Goal: Task Accomplishment & Management: Complete application form

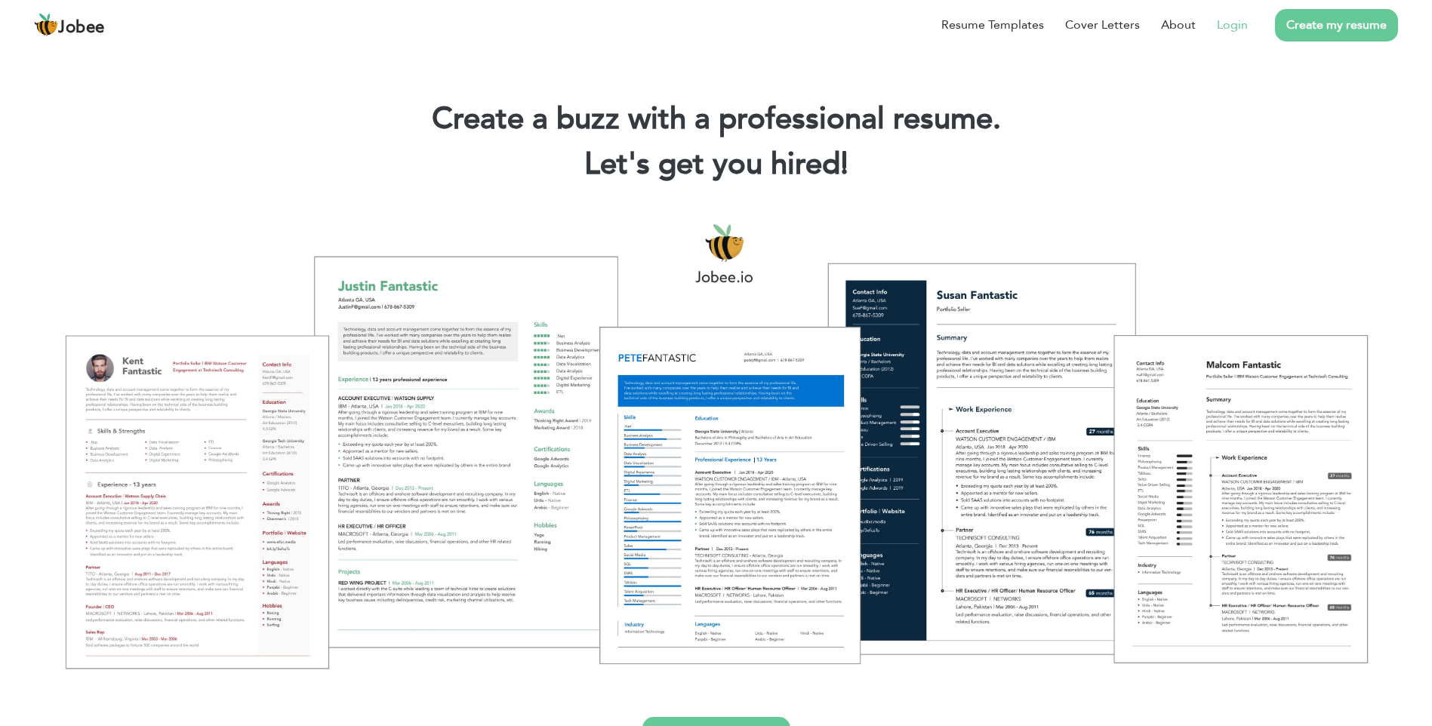
click at [1236, 29] on link "Login" at bounding box center [1232, 25] width 31 height 18
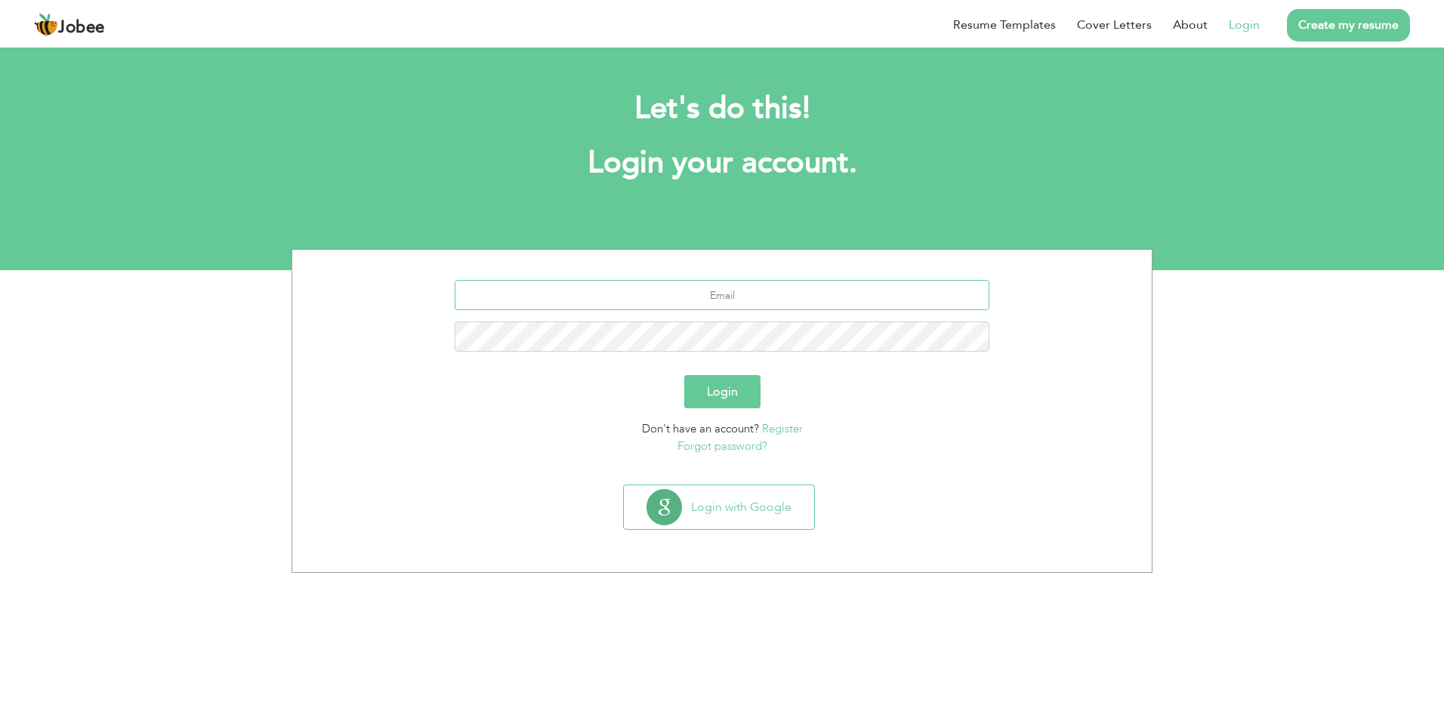
click at [712, 307] on input "text" at bounding box center [722, 295] width 535 height 30
type input "jahanzaibofficial651@gmail.com"
click at [710, 399] on button "Login" at bounding box center [722, 391] width 76 height 33
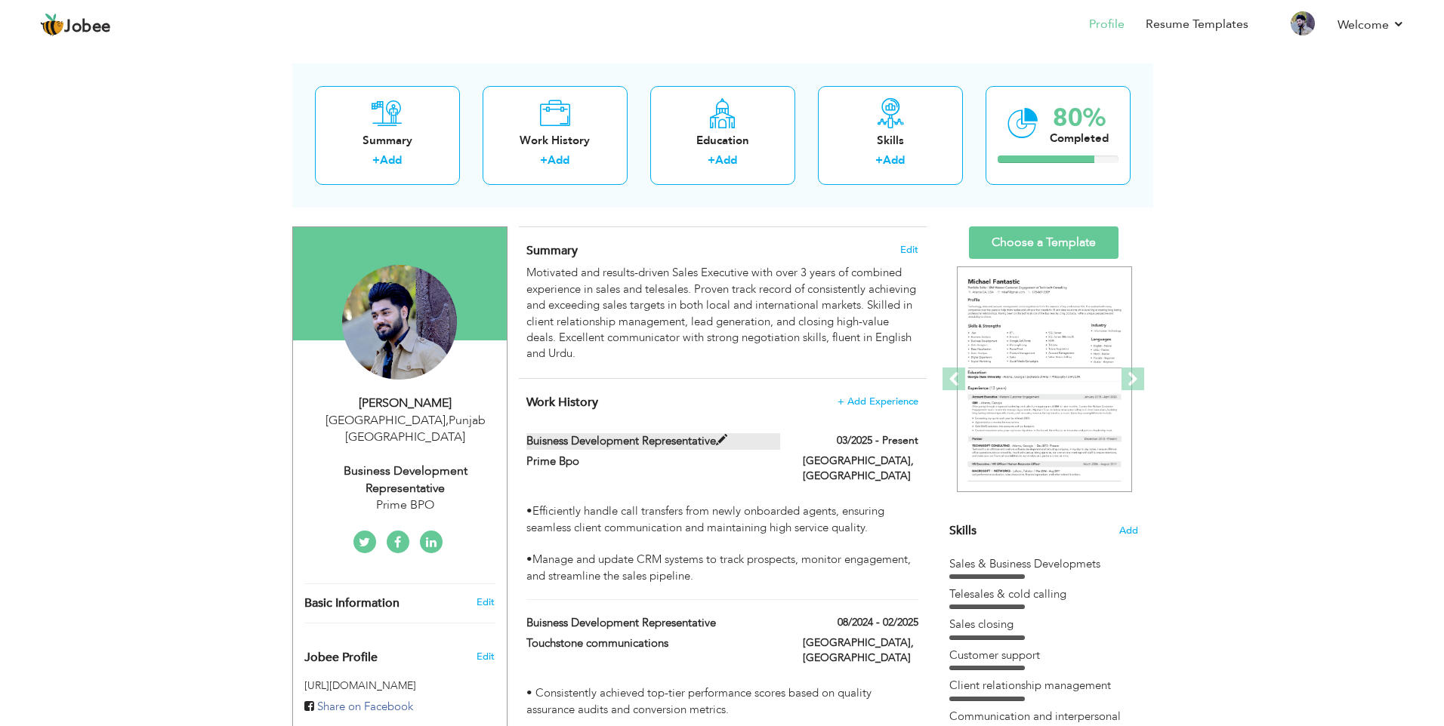
scroll to position [76, 0]
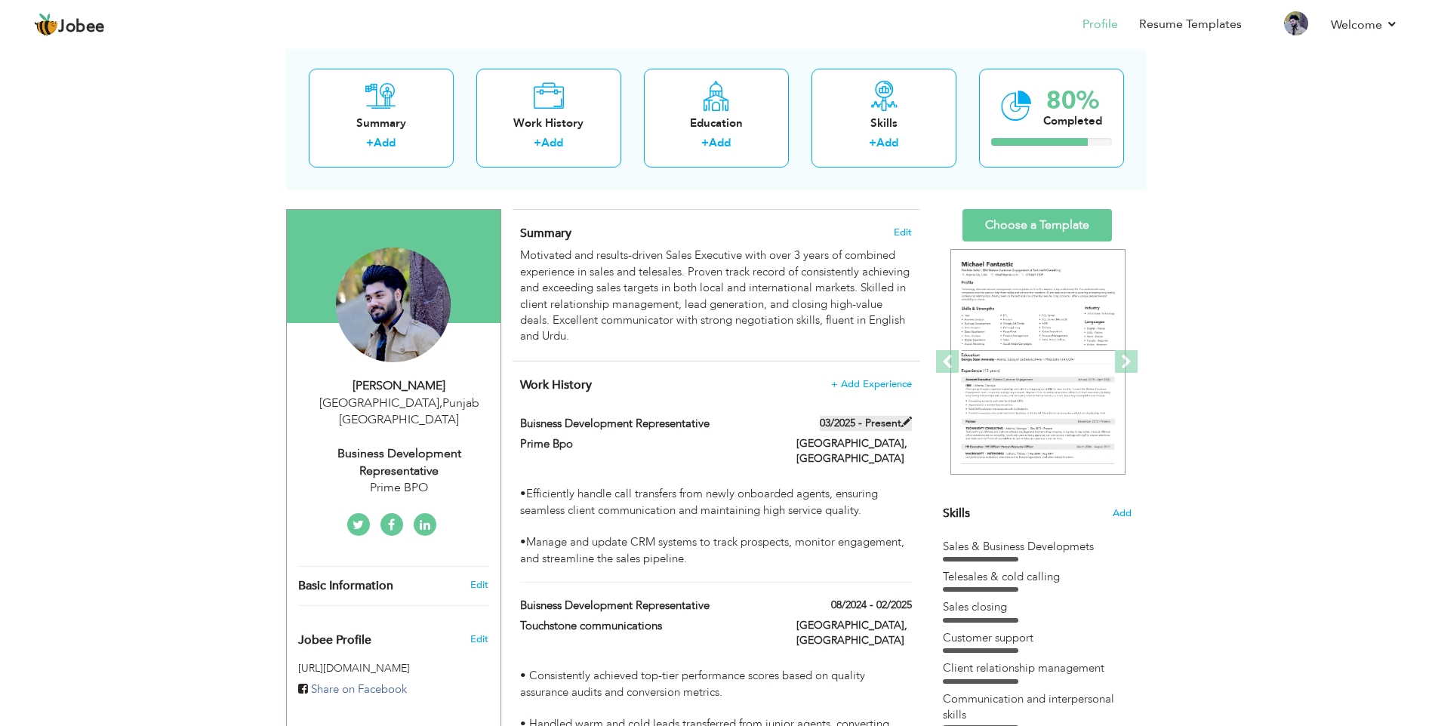
click at [908, 422] on span at bounding box center [907, 422] width 11 height 11
type input "Buisness Development Representative"
type input "Prime Bpo"
type input "03/2025"
type input "[GEOGRAPHIC_DATA]"
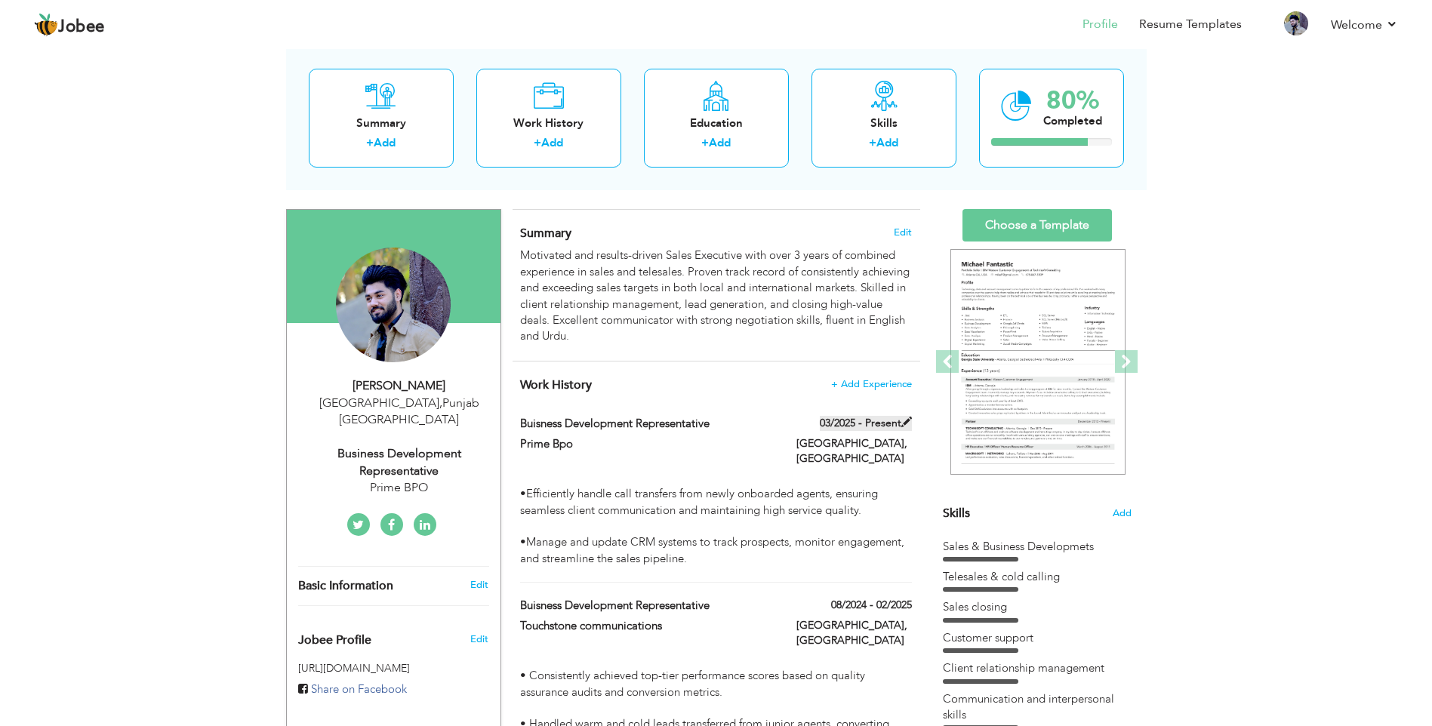
type input "[GEOGRAPHIC_DATA]"
checkbox input "true"
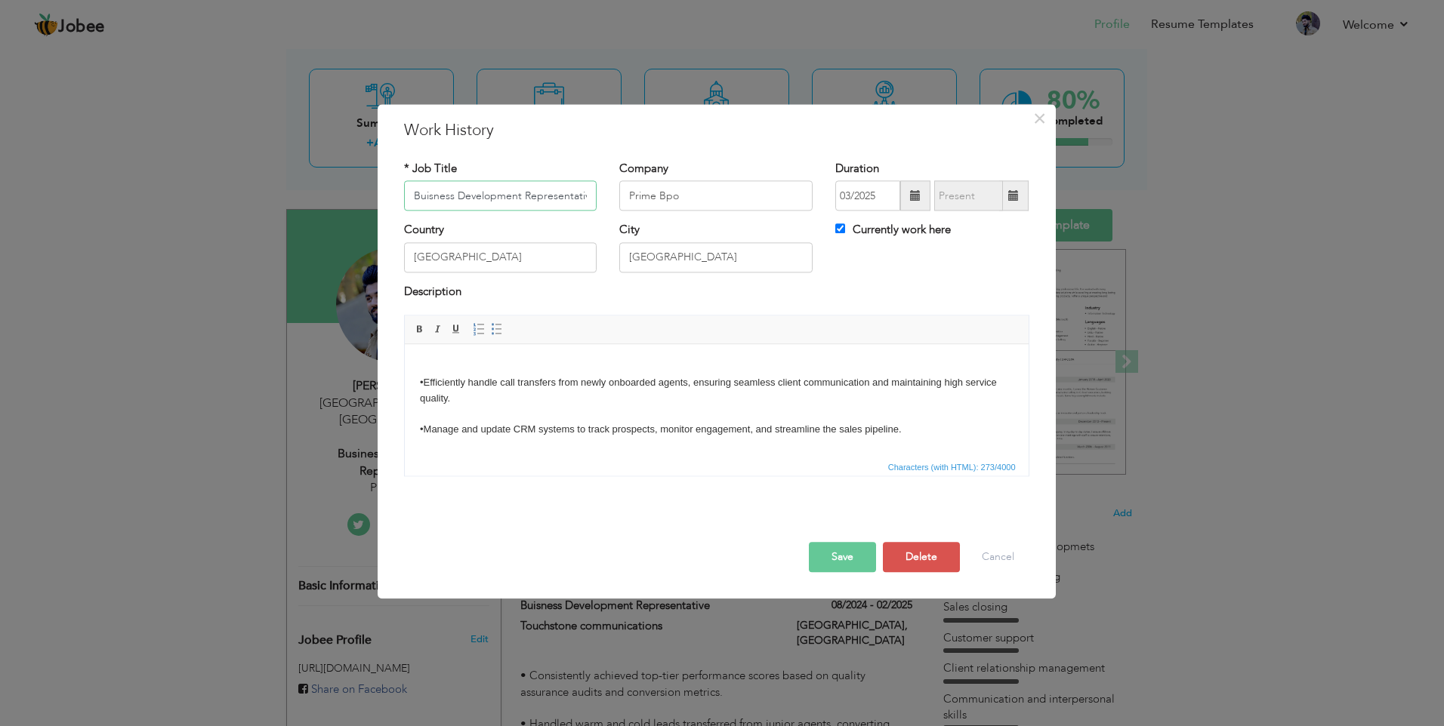
scroll to position [0, 6]
click at [680, 195] on input "Prime Bpo" at bounding box center [715, 196] width 193 height 30
drag, startPoint x: 680, startPoint y: 195, endPoint x: 581, endPoint y: 190, distance: 99.1
click at [581, 190] on div "* Job Title Buisness Development Representative Company Prime Bpo Duration 03/2…" at bounding box center [717, 191] width 648 height 61
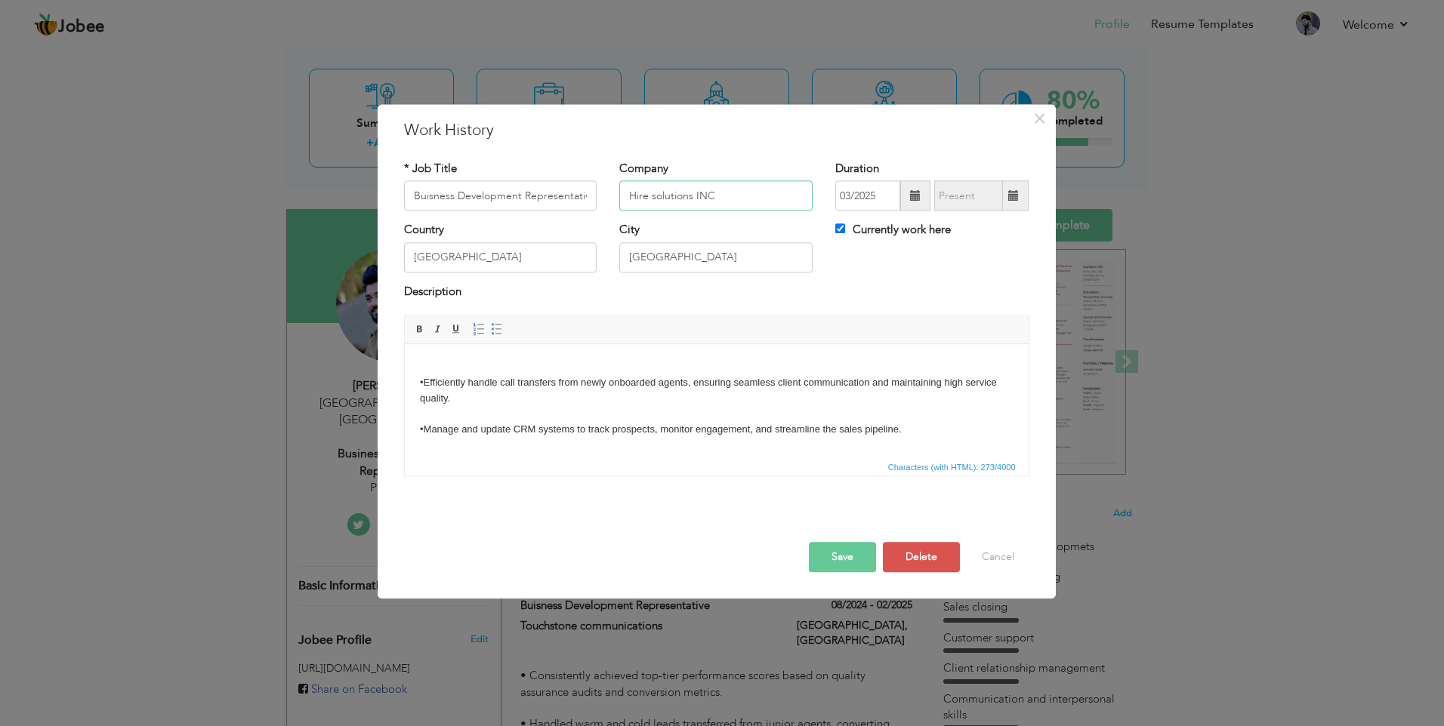
type input "Hire solutions INC"
click at [920, 192] on span at bounding box center [915, 195] width 11 height 11
click at [1009, 198] on span at bounding box center [1013, 195] width 11 height 11
click at [1012, 192] on span at bounding box center [1013, 195] width 11 height 11
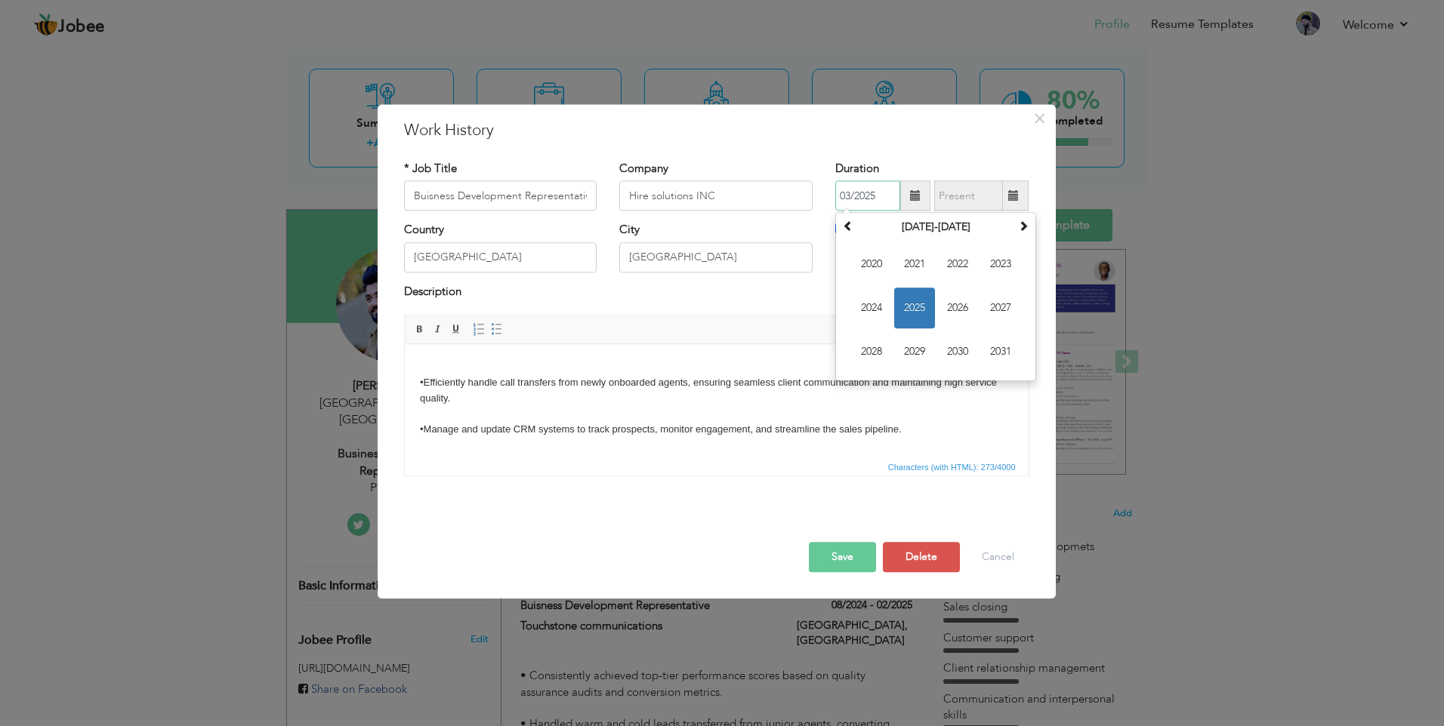
click at [886, 197] on input "03/2025" at bounding box center [867, 196] width 65 height 30
click at [846, 199] on input "03/2025" at bounding box center [867, 196] width 65 height 30
click at [849, 196] on input "03/2025" at bounding box center [867, 196] width 65 height 30
click at [889, 196] on input "03/2025" at bounding box center [867, 196] width 65 height 30
click at [855, 193] on input "03/2025" at bounding box center [867, 196] width 65 height 30
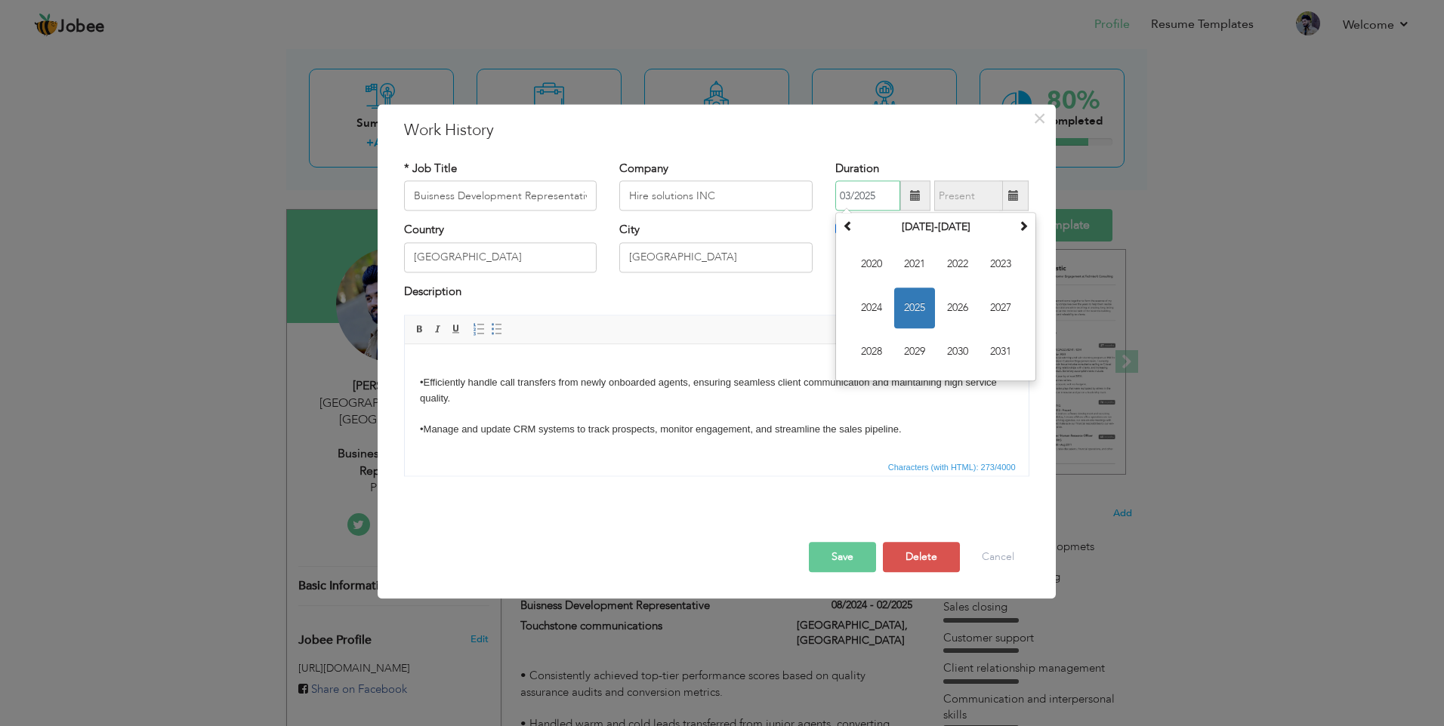
click at [852, 193] on input "03/2025" at bounding box center [867, 196] width 65 height 30
click at [859, 193] on input "03/2025" at bounding box center [867, 196] width 65 height 30
click at [849, 192] on input "03/2025" at bounding box center [867, 196] width 65 height 30
click at [887, 195] on input "06/2025" at bounding box center [867, 196] width 65 height 30
type input "06/2025"
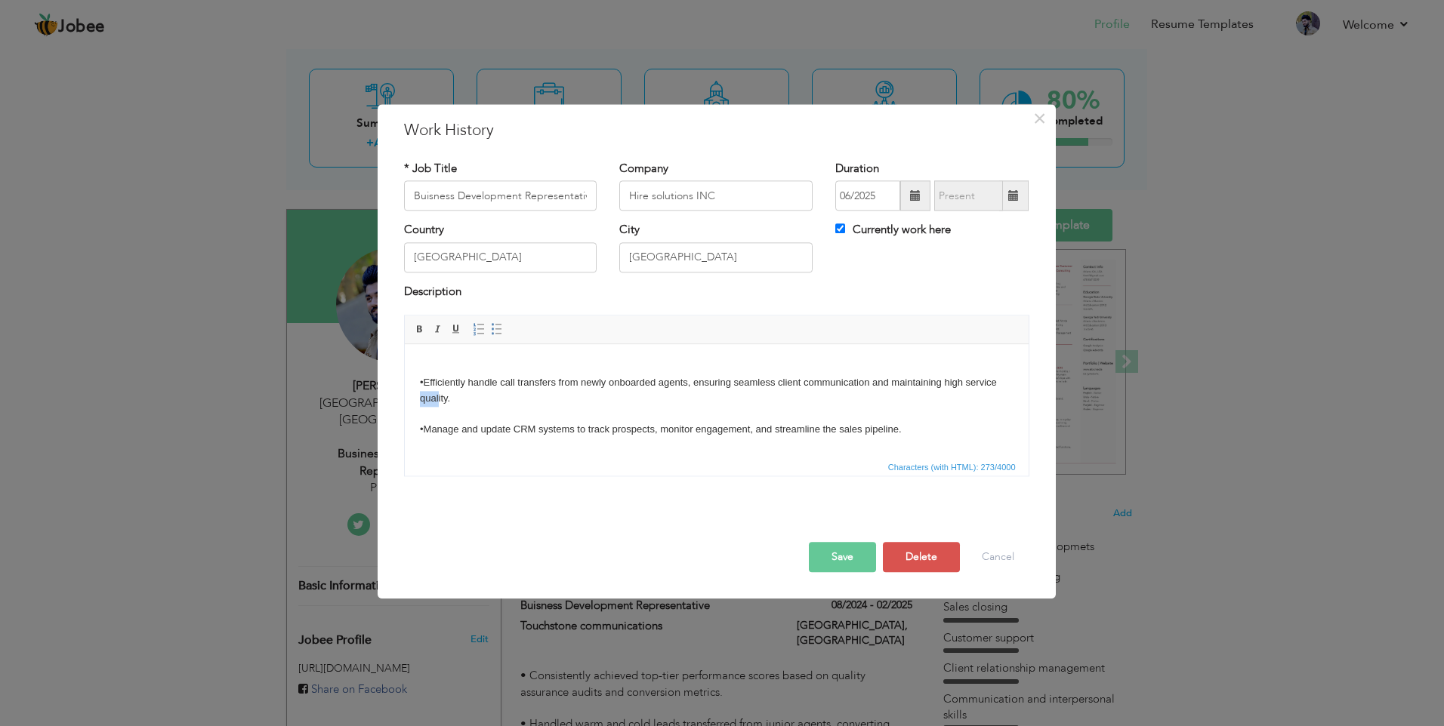
drag, startPoint x: 1000, startPoint y: 375, endPoint x: 467, endPoint y: 394, distance: 534.1
click at [436, 397] on body "•Efficiently handle call transfers from newly onboarded agents, ensuring seamle…" at bounding box center [715, 398] width 593 height 79
click at [467, 394] on body "•Efficiently handle call transfers from newly onboarded agents, ensuring seamle…" at bounding box center [715, 398] width 593 height 79
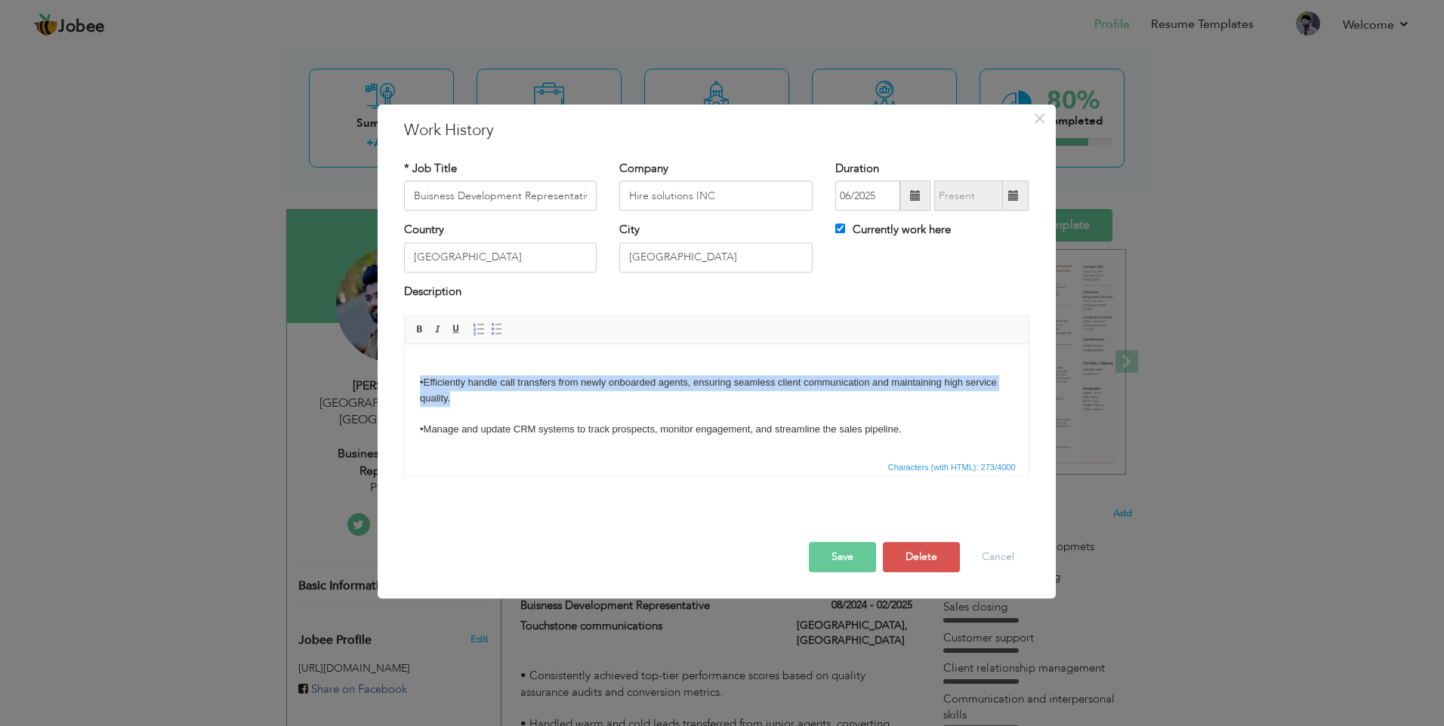
drag, startPoint x: 455, startPoint y: 402, endPoint x: 399, endPoint y: 377, distance: 61.9
click at [404, 377] on html "•Efficiently handle call transfers from newly onboarded agents, ensuring seamle…" at bounding box center [716, 398] width 624 height 109
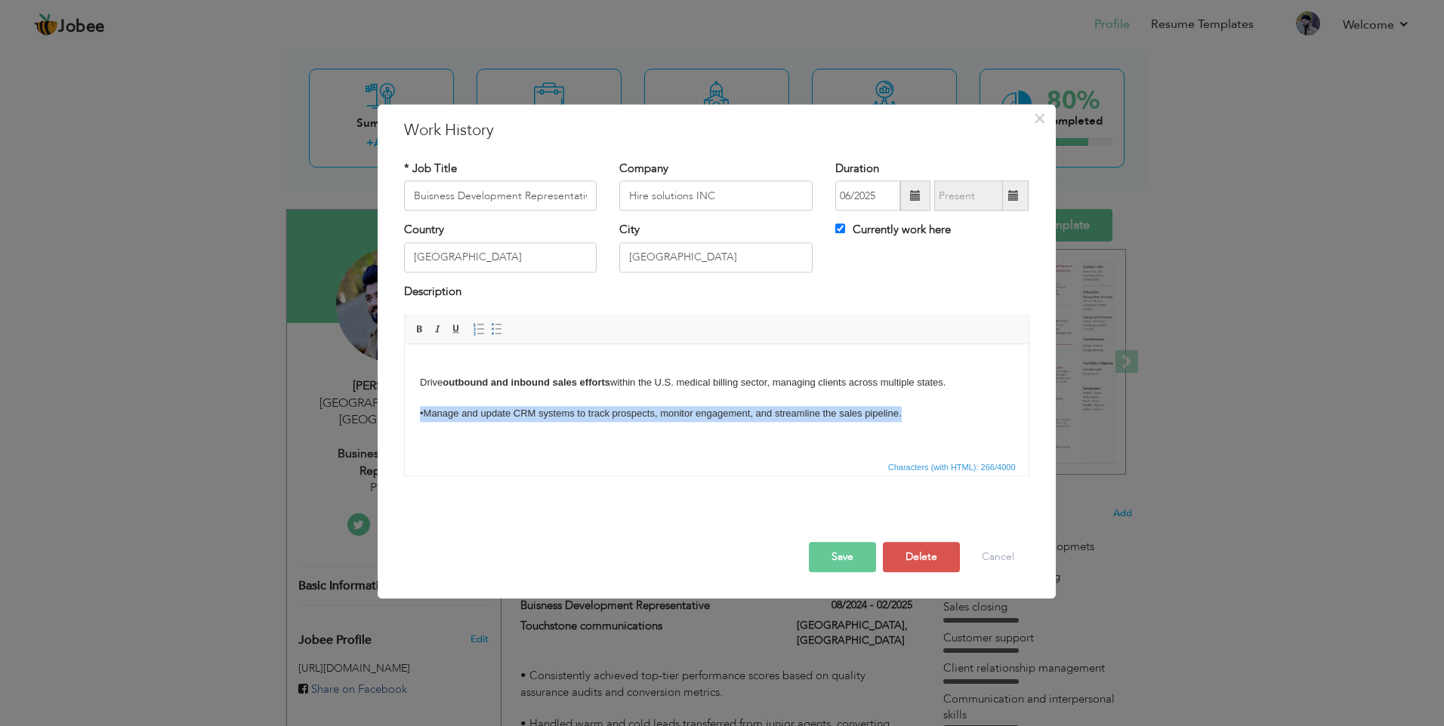
drag, startPoint x: 911, startPoint y: 411, endPoint x: 411, endPoint y: 414, distance: 499.8
click at [411, 414] on html "Drive outbound and inbound sales efforts within the U.S. medical billing sector…" at bounding box center [716, 390] width 624 height 93
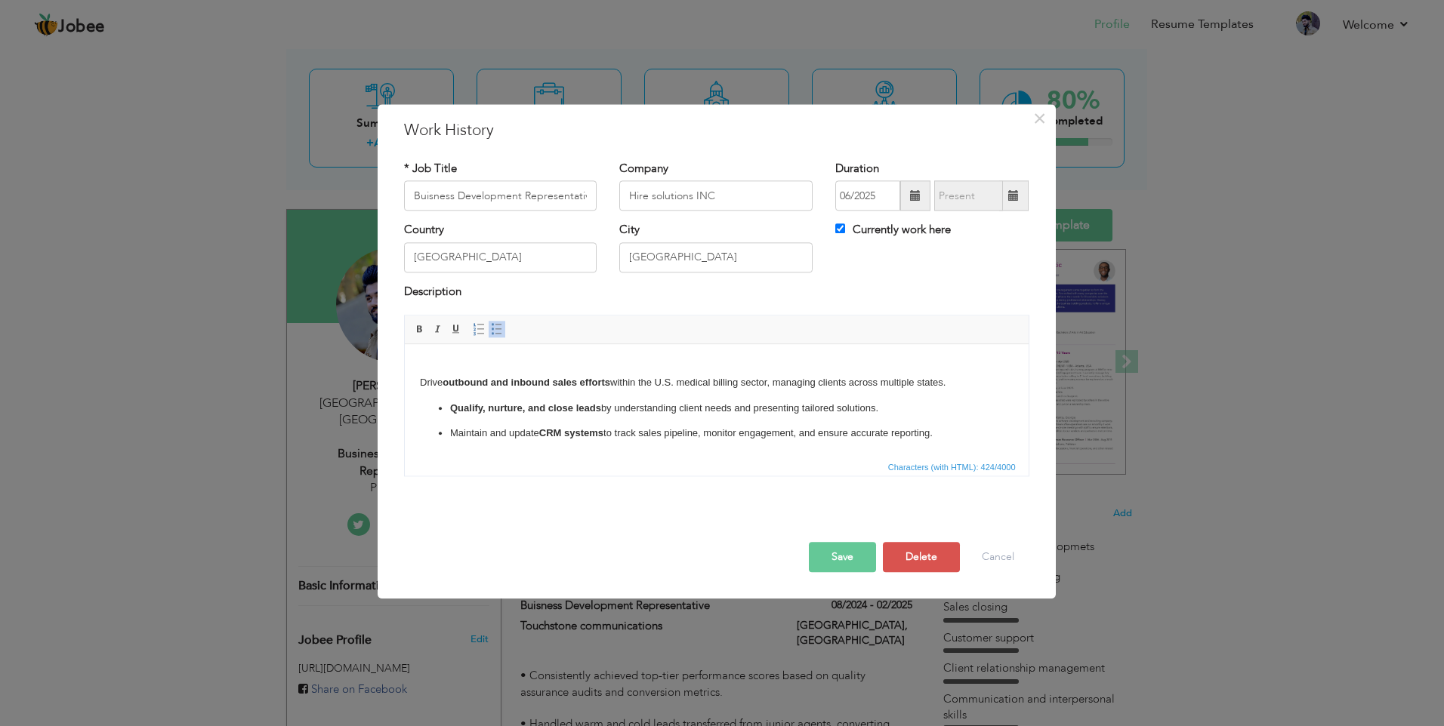
click at [421, 381] on body "Drive outbound and inbound sales efforts within the U.S. medical billing sector…" at bounding box center [715, 400] width 593 height 82
drag, startPoint x: 963, startPoint y: 378, endPoint x: 805, endPoint y: 708, distance: 366.1
click at [404, 362] on html "Drive outbound and inbound sales efforts within the U.S. medical billing sector…" at bounding box center [716, 400] width 624 height 113
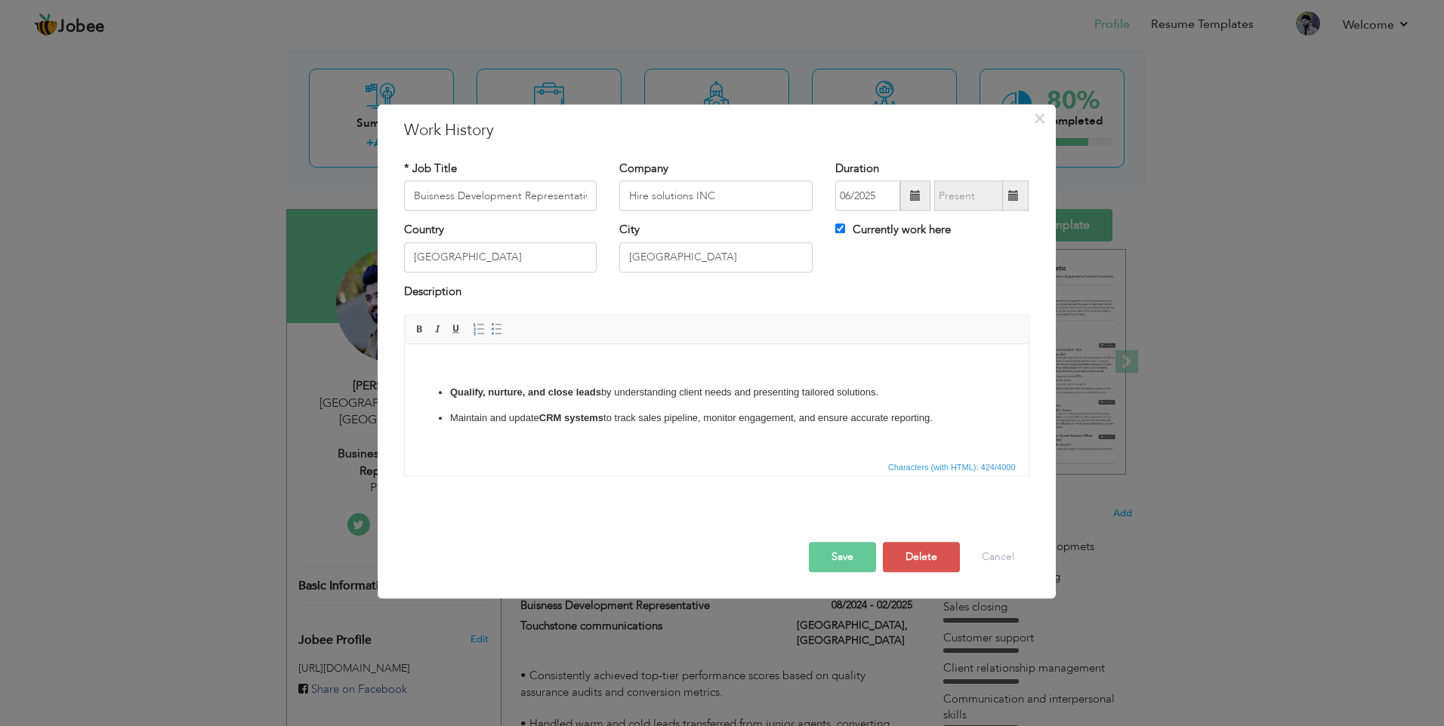
click at [453, 374] on body "Qualify, nurture, and close leads by understanding client needs and presenting …" at bounding box center [715, 392] width 593 height 66
click at [470, 389] on strong "Qualify, nurture, and close leads" at bounding box center [524, 392] width 151 height 11
click at [449, 389] on li "Qualify, nurture, and close leads by understanding client needs and presenting …" at bounding box center [715, 393] width 533 height 16
click at [433, 391] on ul "Qualify, nurture, and close leads by understanding client needs and presenting …" at bounding box center [715, 406] width 593 height 42
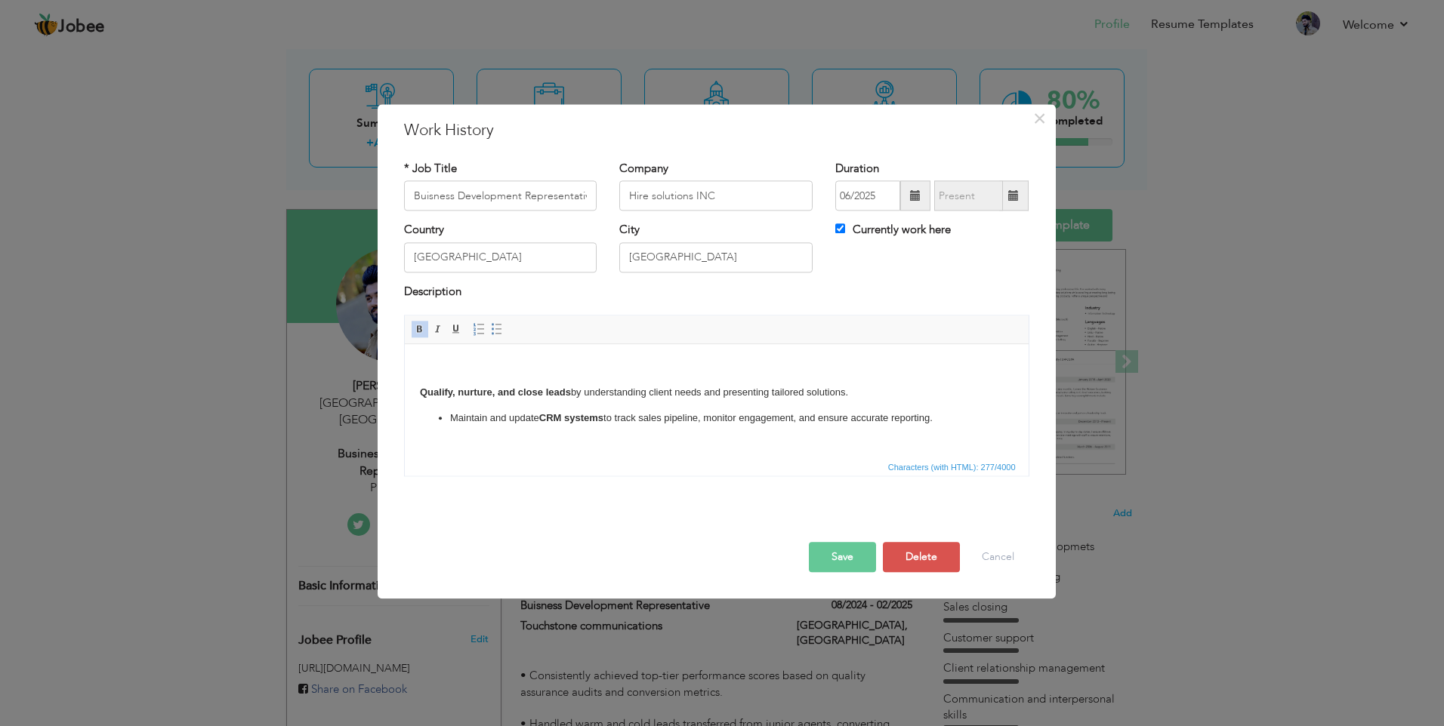
drag, startPoint x: 944, startPoint y: 412, endPoint x: 931, endPoint y: 822, distance: 410.2
click at [404, 344] on html "Qualify, nurture, and close leads by understanding client needs and presenting …" at bounding box center [716, 392] width 624 height 97
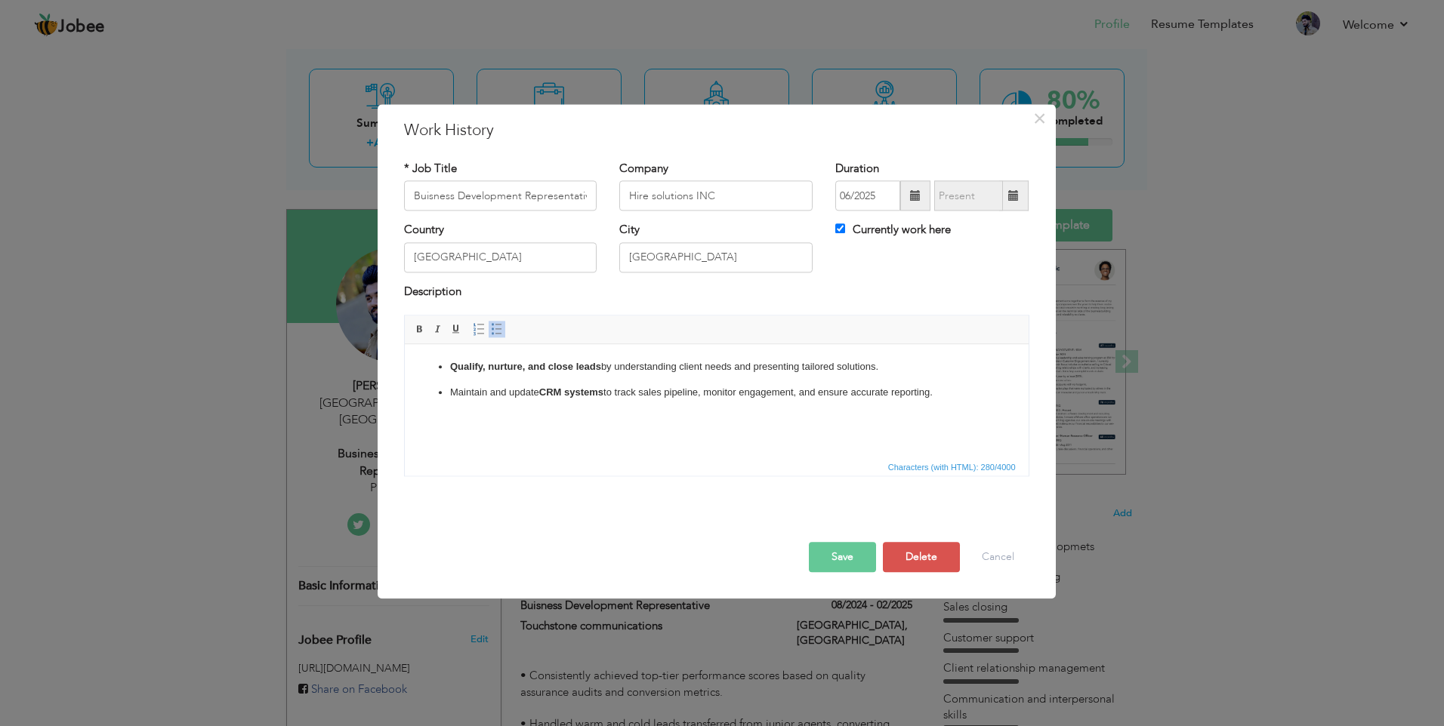
click at [495, 416] on html "Qualify, nurture, and close leads by understanding client needs and presenting …" at bounding box center [716, 380] width 624 height 72
click at [477, 416] on html "Qualify, nurture, and close leads by understanding client needs and presenting …" at bounding box center [716, 380] width 624 height 72
click at [983, 383] on ul "Qualify, nurture, and close leads by understanding client needs and presenting …" at bounding box center [715, 380] width 593 height 42
click at [445, 416] on html "Qualify, nurture, and close leads by understanding client needs and presenting …" at bounding box center [716, 380] width 624 height 72
click at [423, 416] on html "Qualify, nurture, and close leads by understanding client needs and presenting …" at bounding box center [716, 380] width 624 height 72
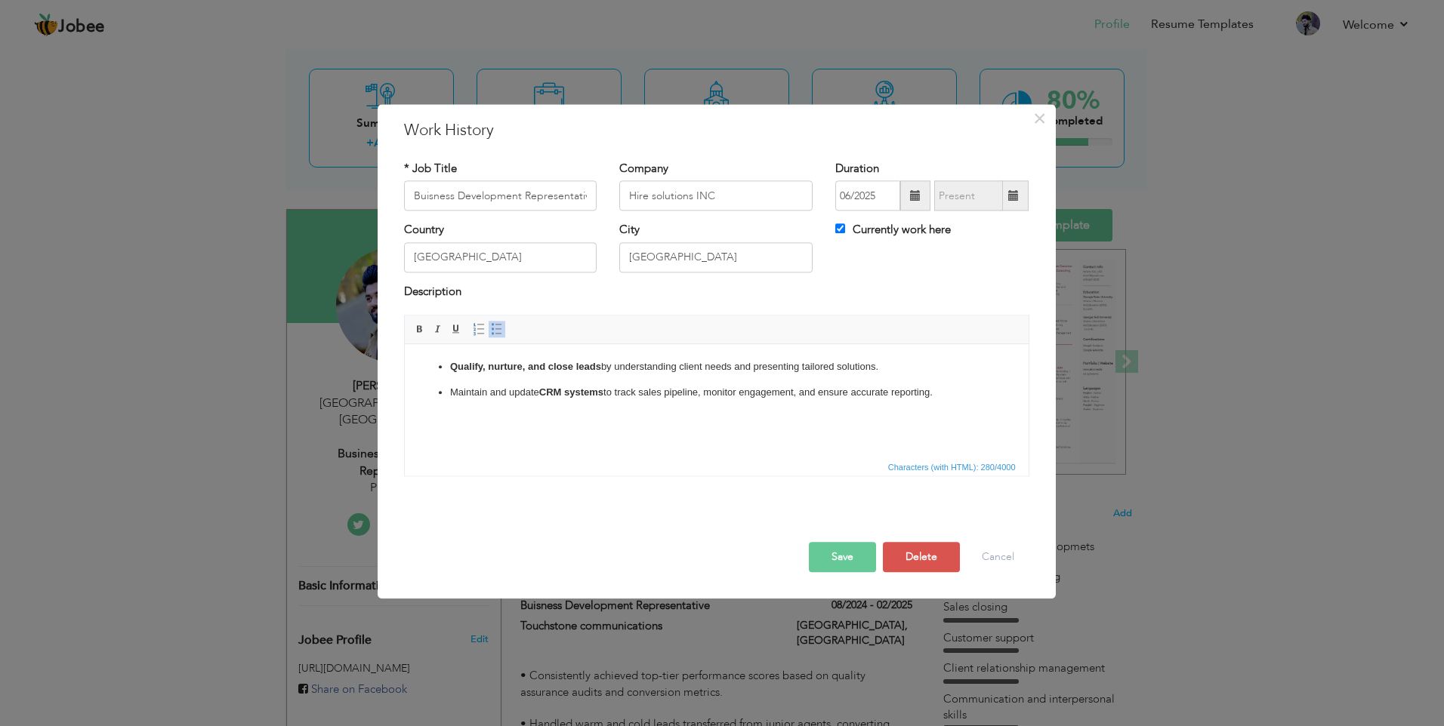
click at [955, 390] on p "Maintain and update CRM systems to track sales pipeline, monitor engagement, an…" at bounding box center [715, 393] width 533 height 16
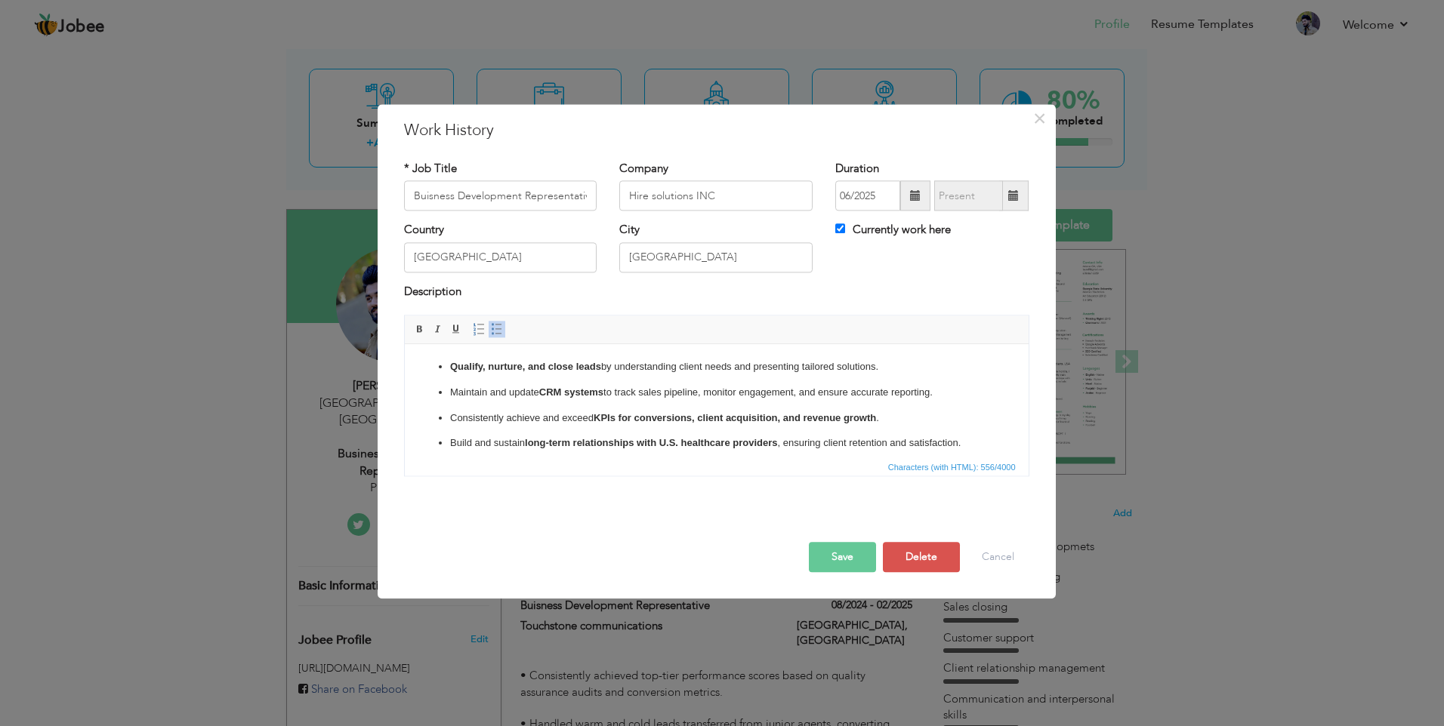
click at [839, 569] on button "Save" at bounding box center [842, 558] width 67 height 30
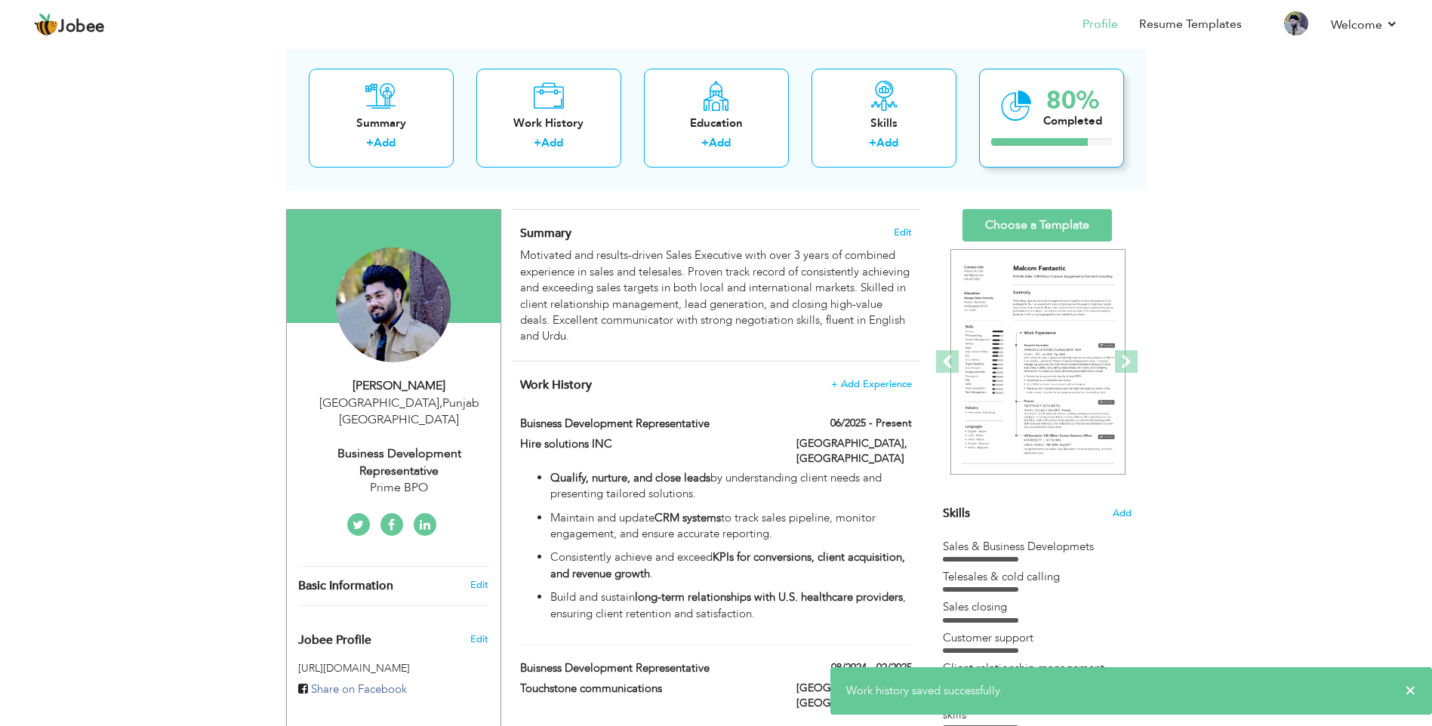
click at [1047, 131] on div "80% Completed" at bounding box center [1051, 118] width 145 height 99
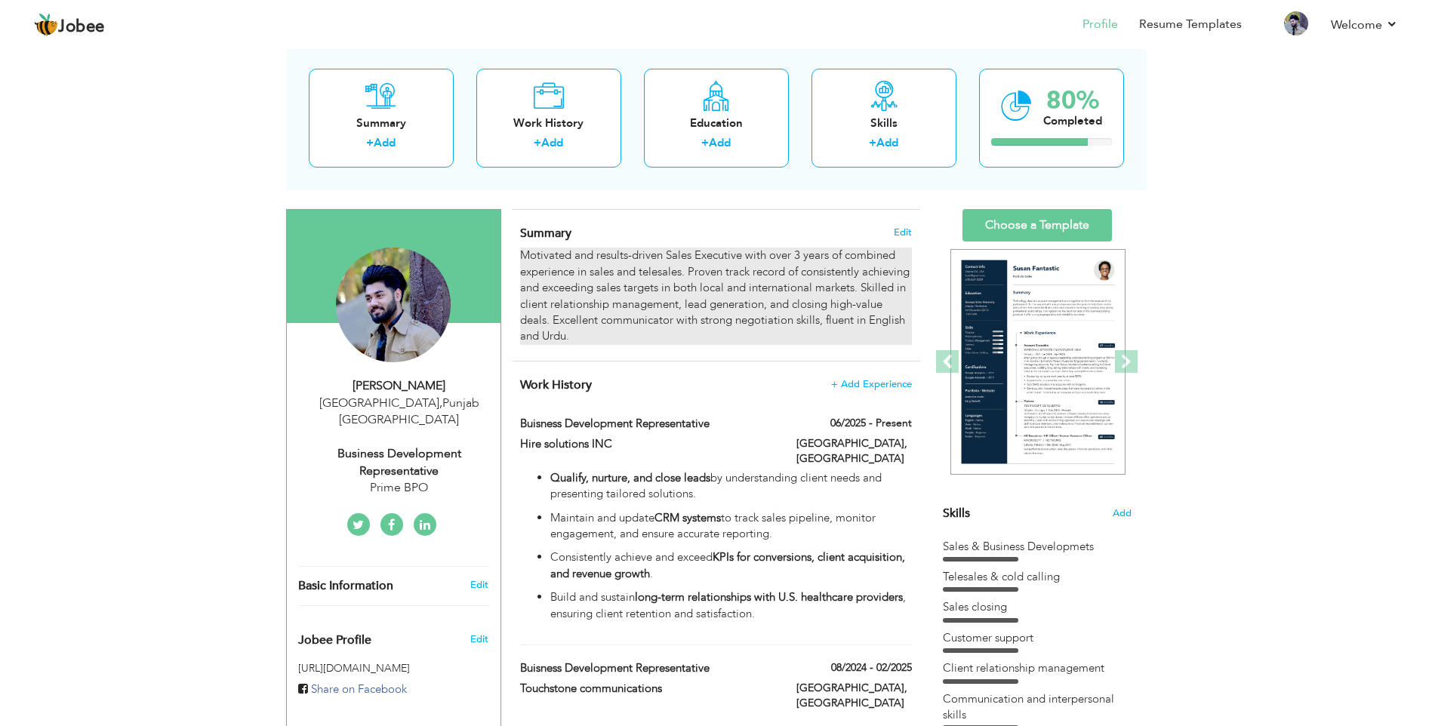
click at [645, 333] on div "Motivated and results-driven Sales Executive with over 3 years of combined expe…" at bounding box center [715, 296] width 391 height 97
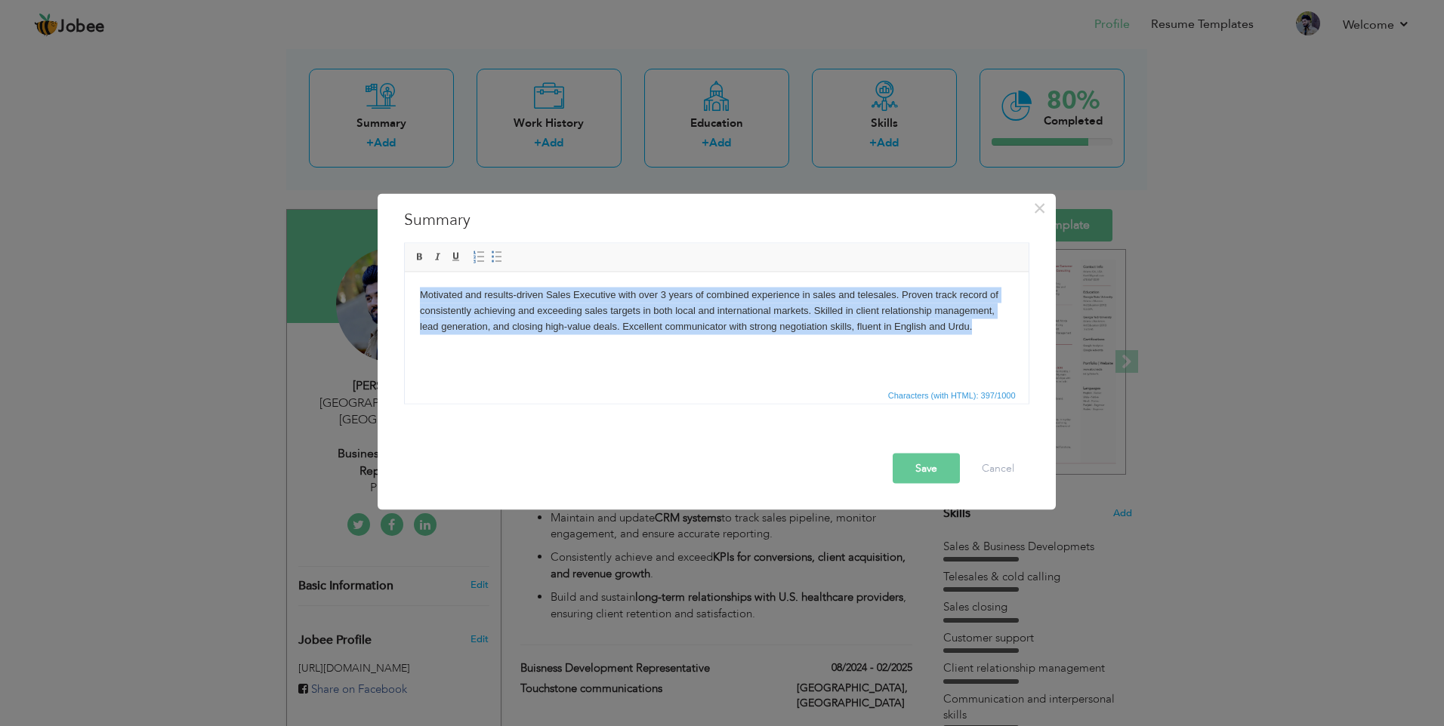
drag, startPoint x: 997, startPoint y: 326, endPoint x: 341, endPoint y: 243, distance: 660.6
click at [404, 272] on html "Motivated and results-driven Sales Executive with over 3 years of combined expe…" at bounding box center [716, 310] width 624 height 77
click at [971, 349] on html "Motivated and results-driven Sales Executive with over 3 years of combined expe…" at bounding box center [716, 310] width 624 height 77
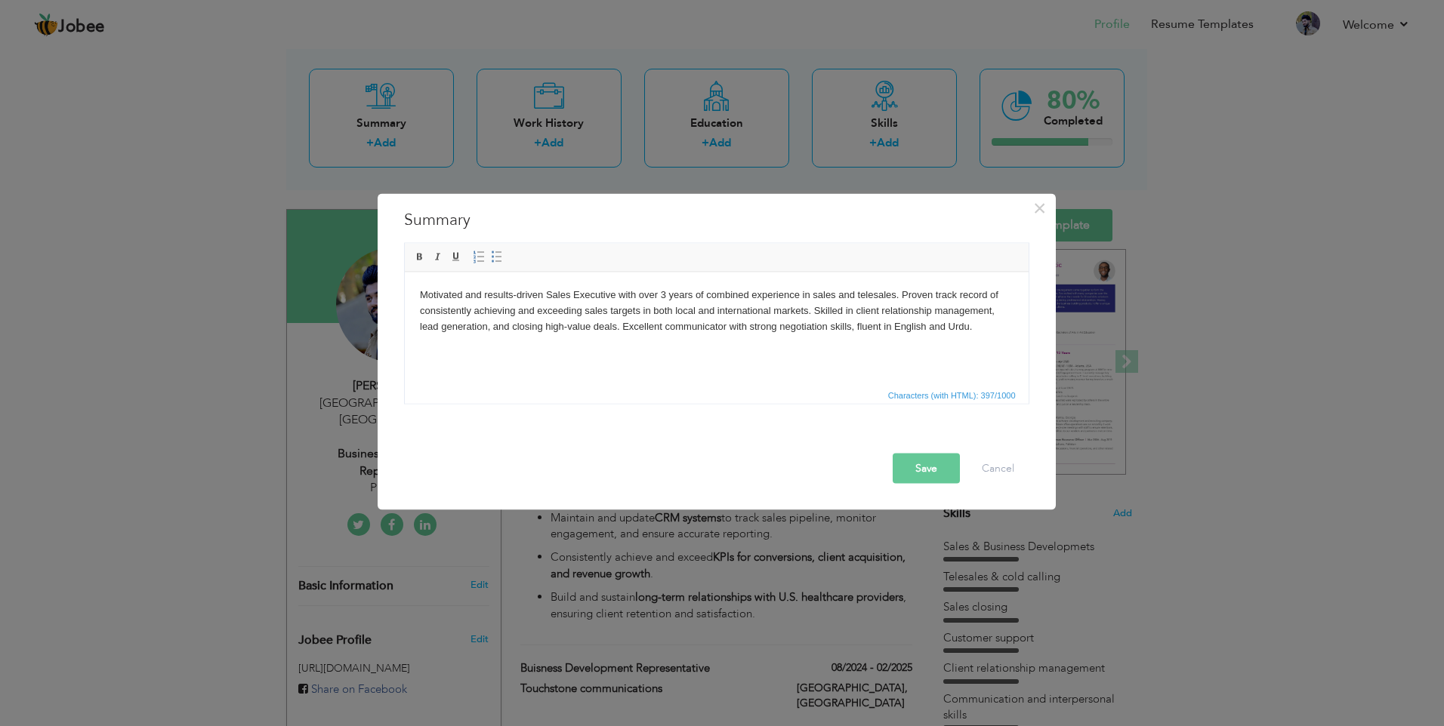
click at [976, 340] on html "Motivated and results-driven Sales Executive with over 3 years of combined expe…" at bounding box center [716, 310] width 624 height 77
paste body
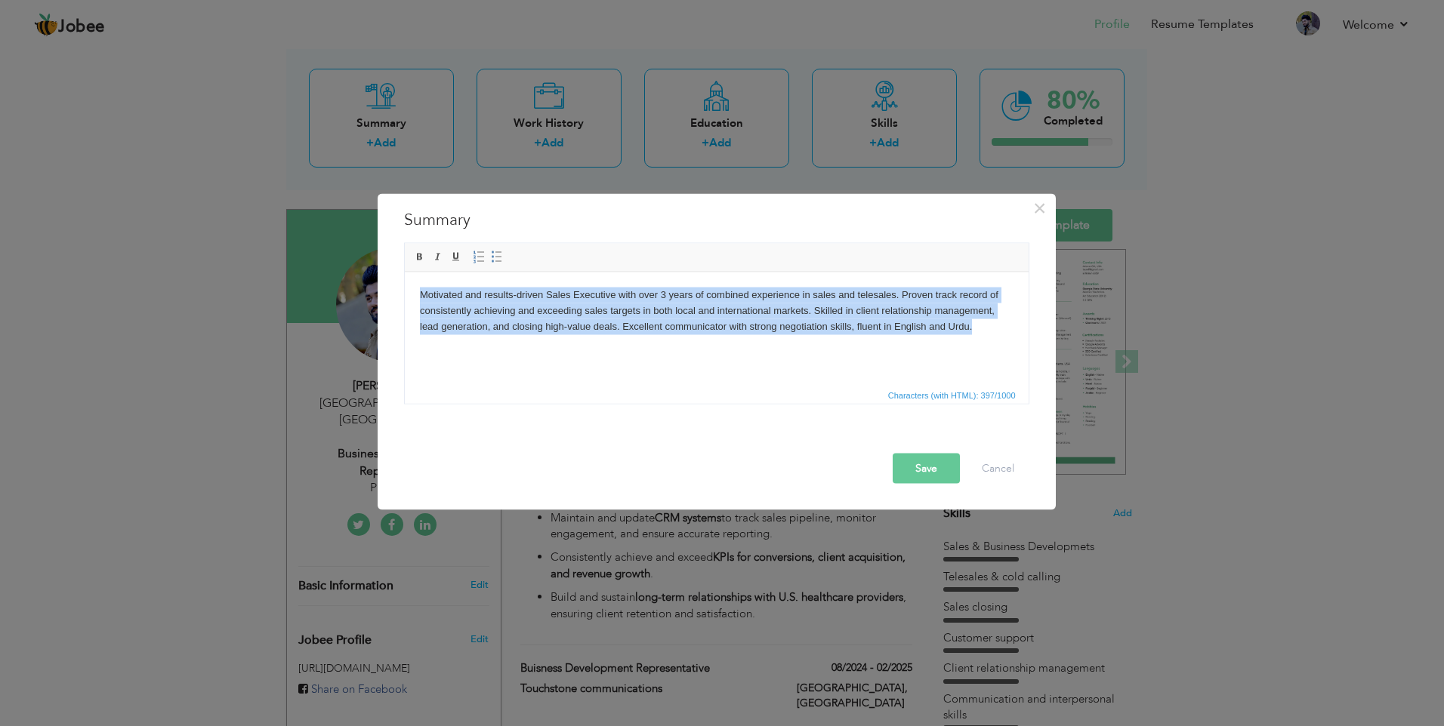
drag, startPoint x: 974, startPoint y: 327, endPoint x: 239, endPoint y: 227, distance: 742.2
click at [404, 272] on html "Motivated and results-driven Sales Executive with over 3 years of combined expe…" at bounding box center [716, 310] width 624 height 77
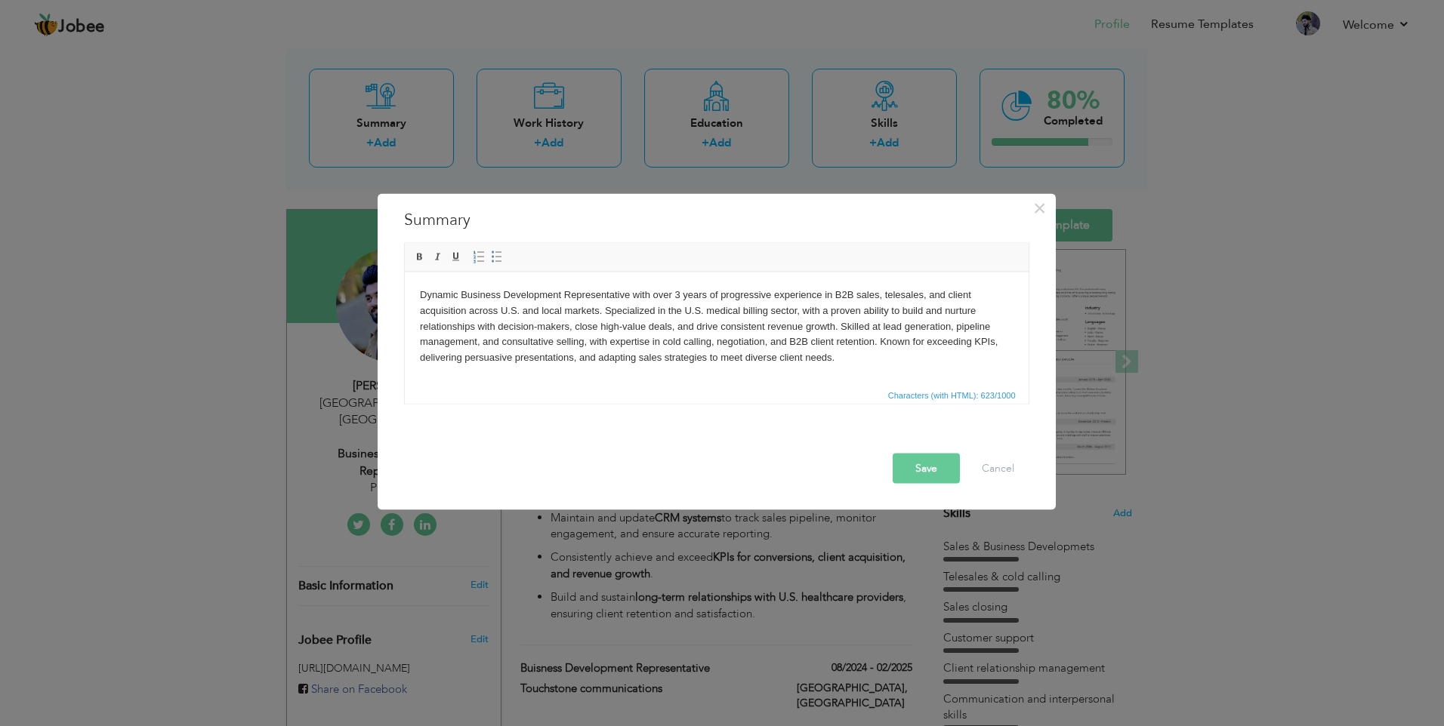
click at [939, 472] on button "Save" at bounding box center [925, 469] width 67 height 30
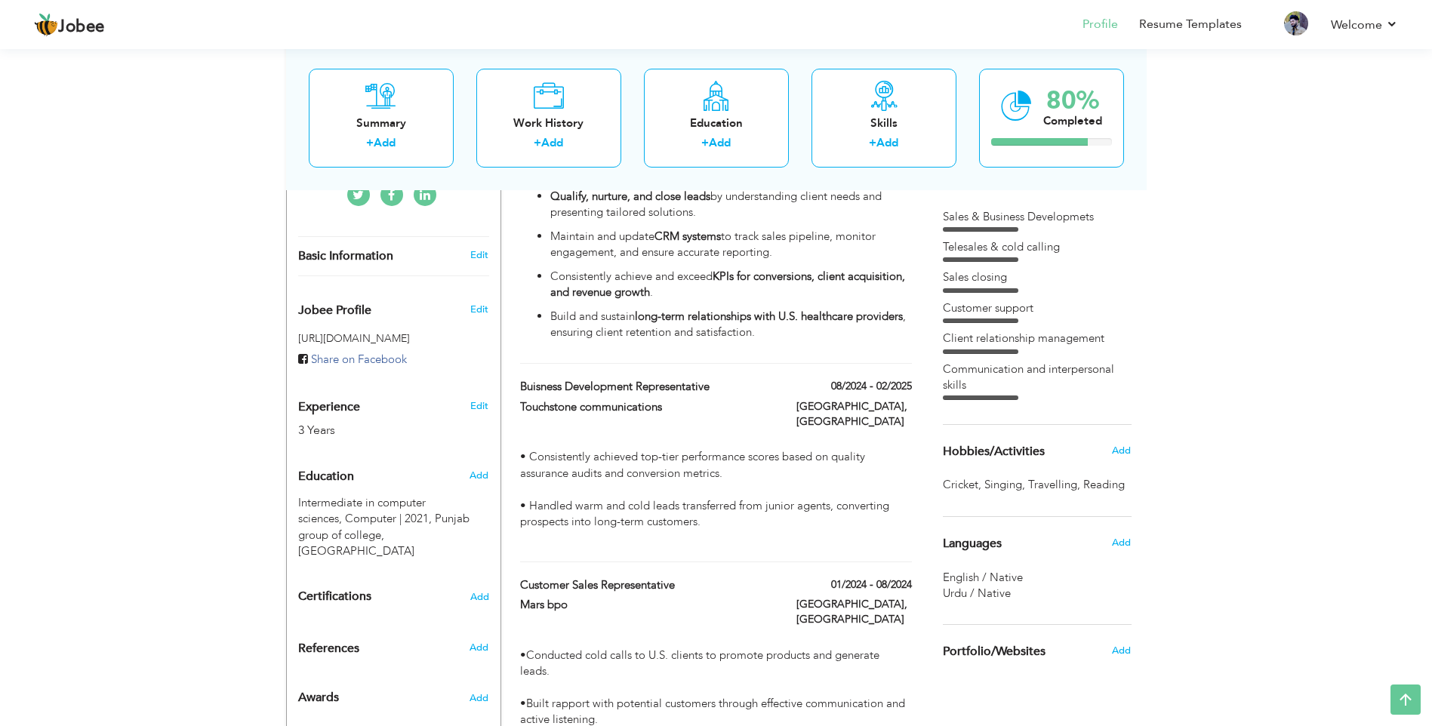
scroll to position [301, 0]
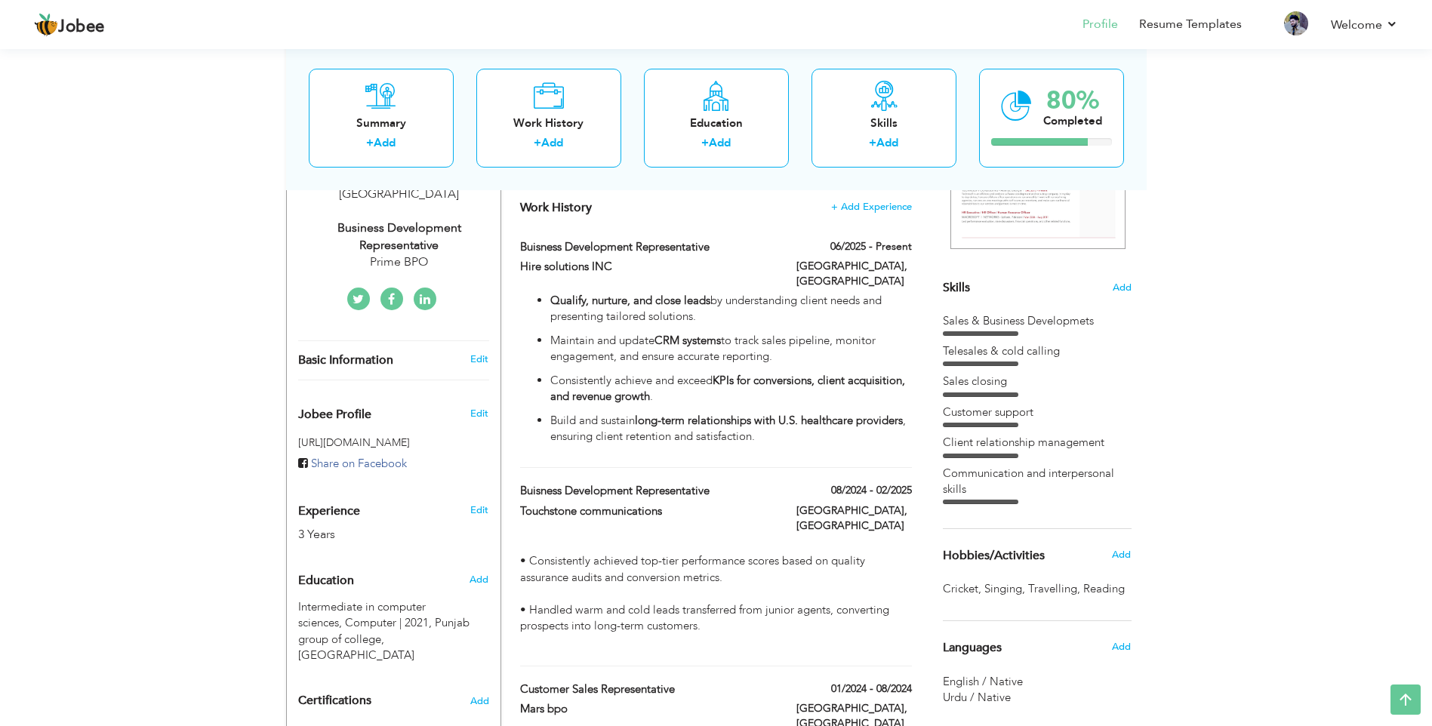
click at [423, 294] on icon at bounding box center [425, 300] width 11 height 12
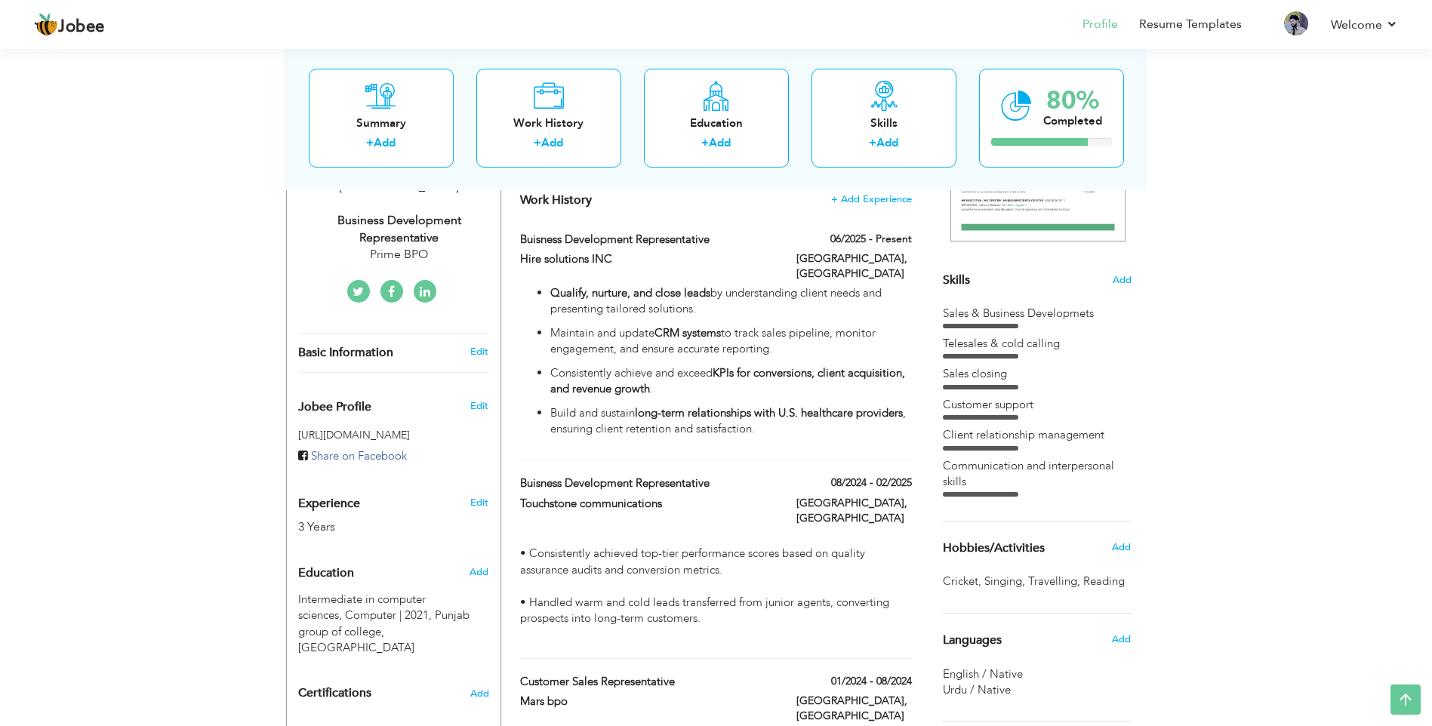
scroll to position [302, 0]
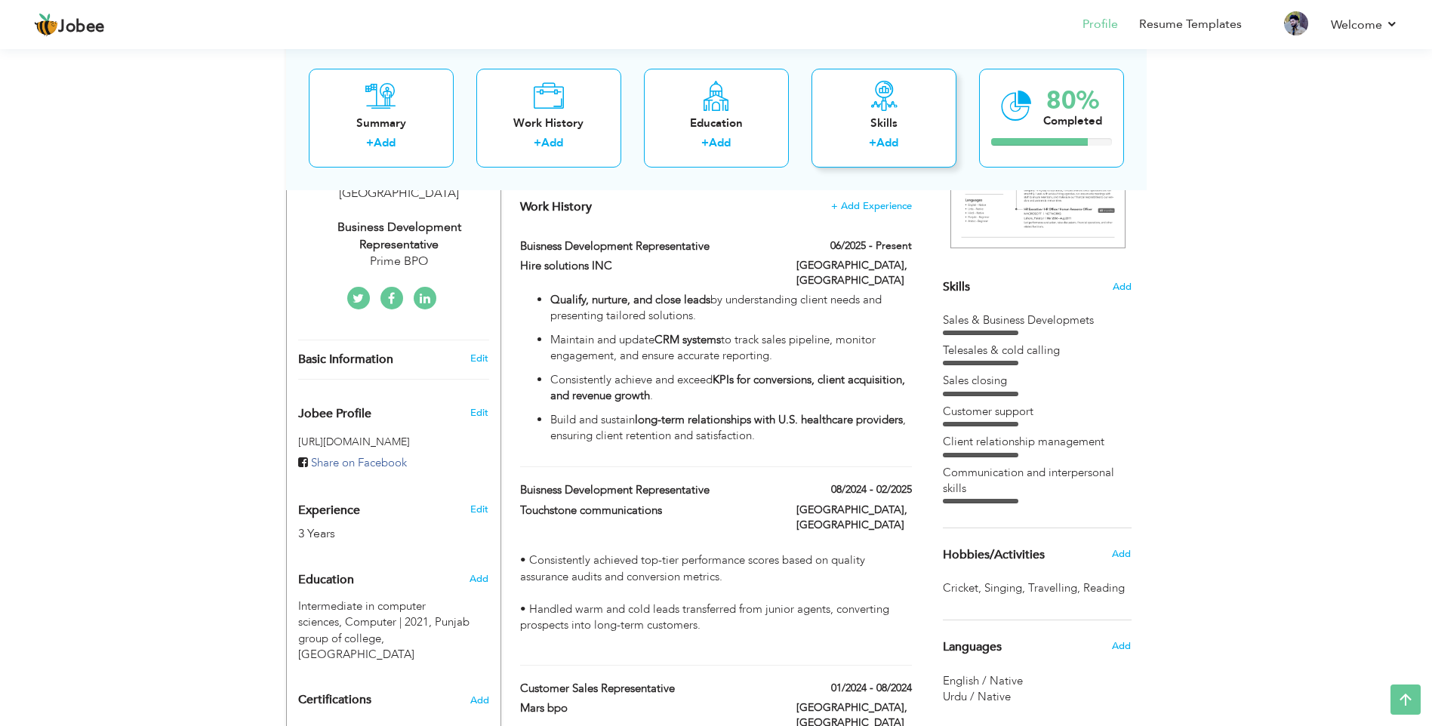
click at [892, 153] on div "+ Add" at bounding box center [884, 145] width 121 height 20
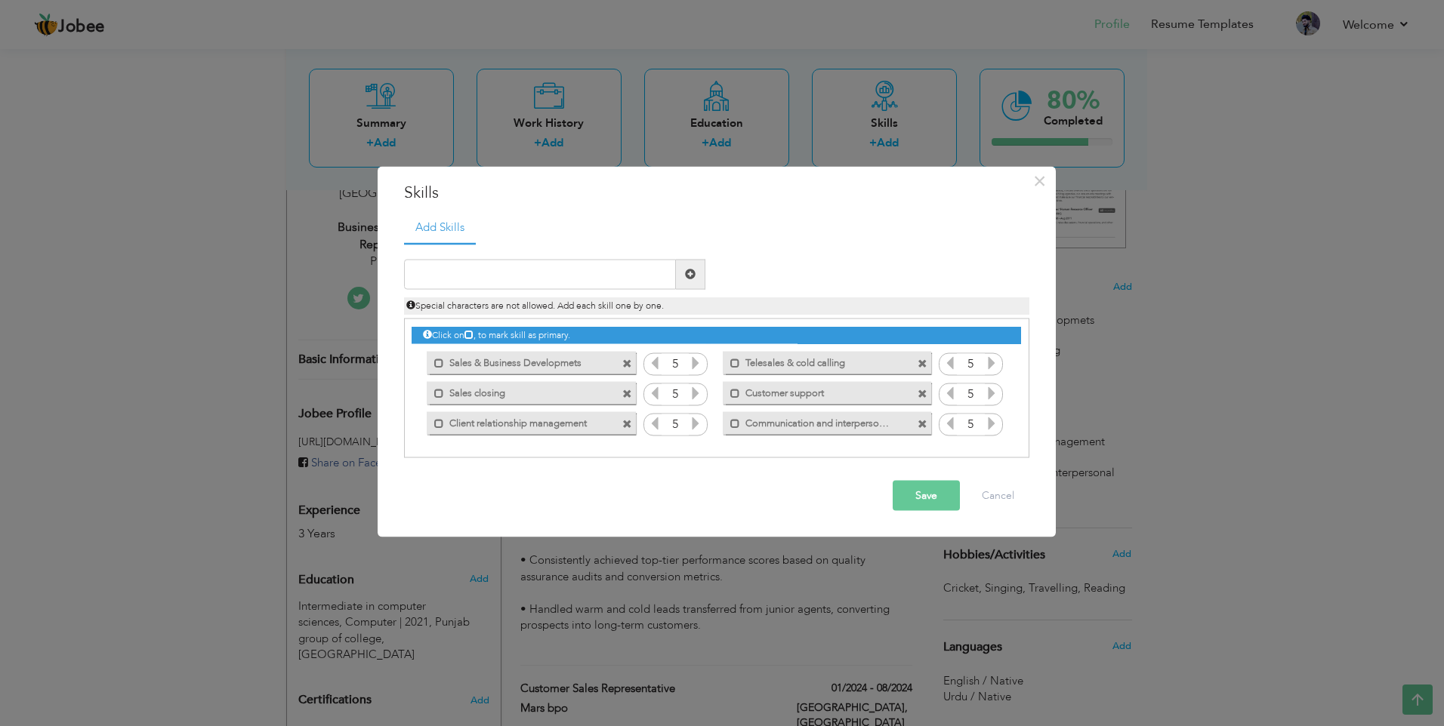
click at [630, 364] on span at bounding box center [627, 364] width 10 height 10
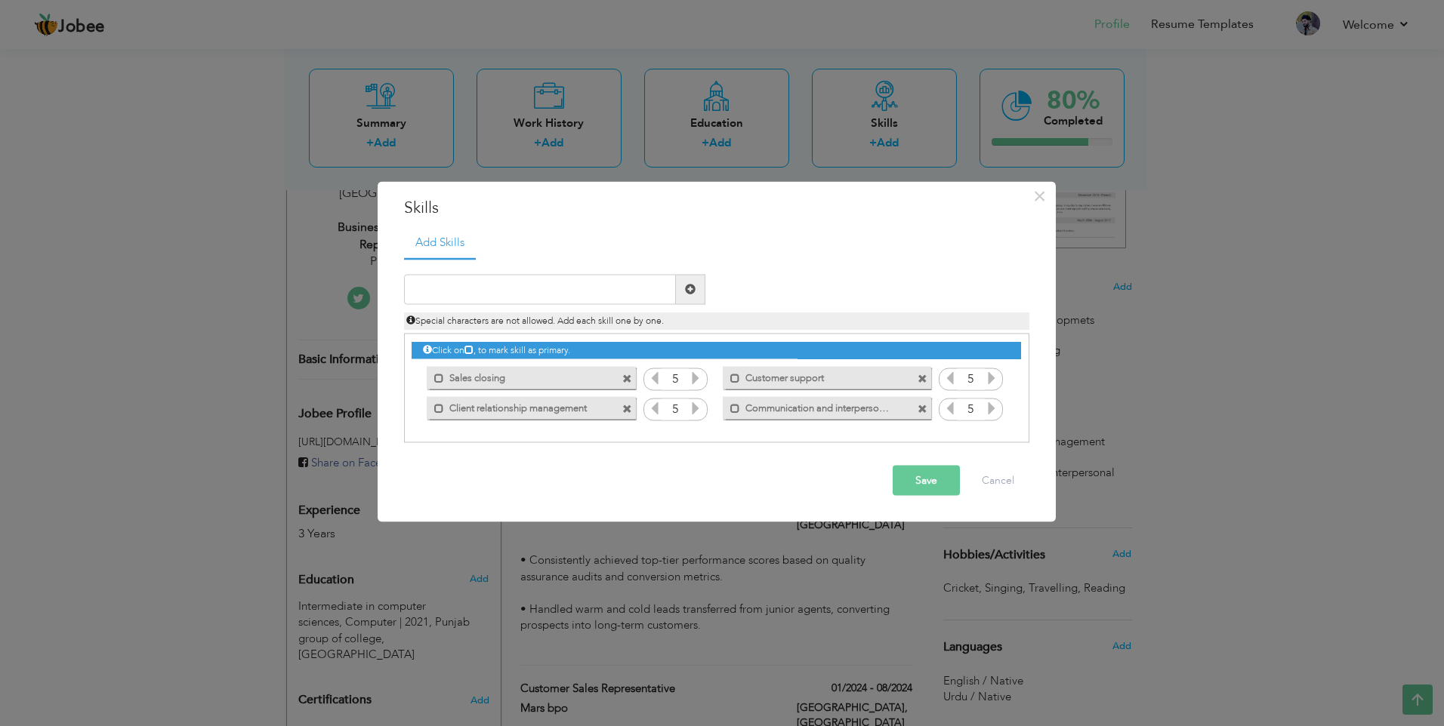
click at [630, 364] on div "Mark as primary skill. Sales closing" at bounding box center [526, 378] width 231 height 30
click at [627, 370] on span at bounding box center [629, 375] width 14 height 16
click at [626, 374] on span at bounding box center [627, 379] width 10 height 10
click at [626, 359] on div "Click on , to mark skill as primary." at bounding box center [715, 350] width 609 height 17
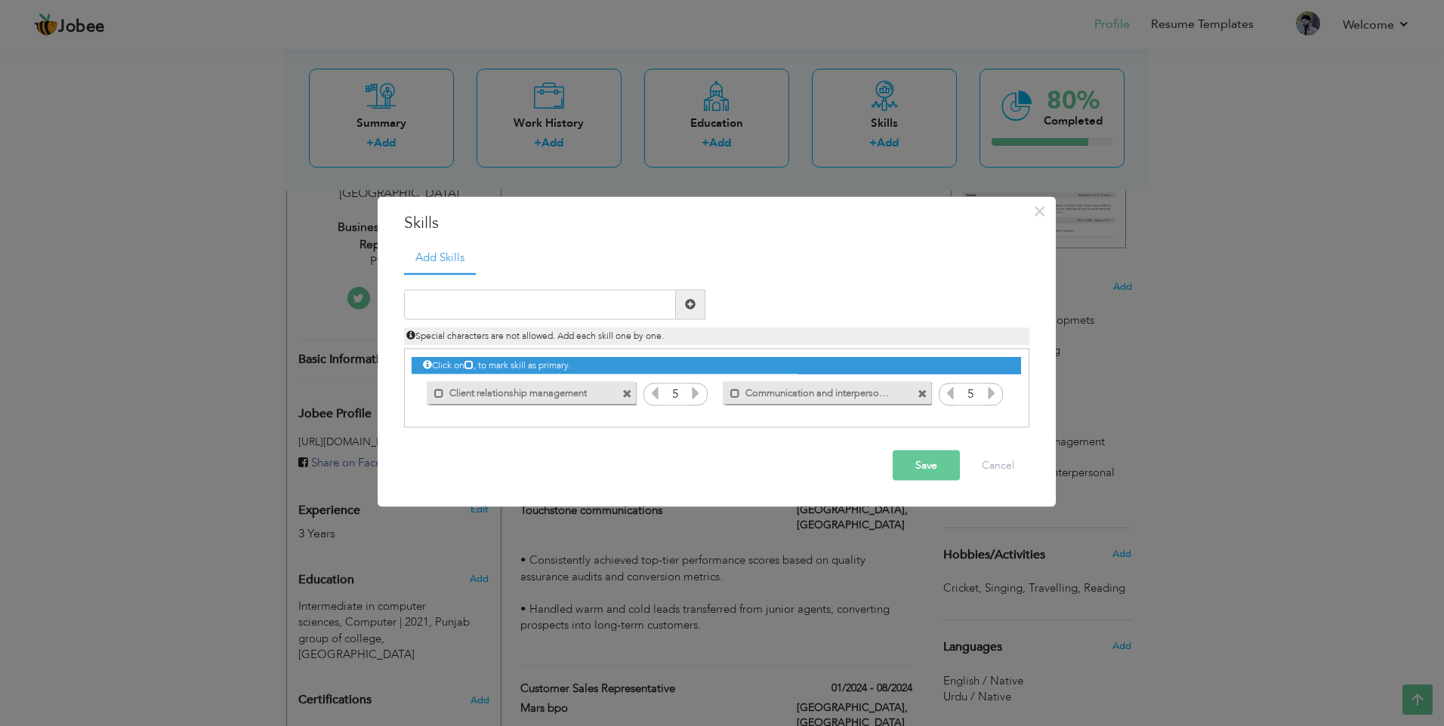
click at [627, 408] on div "Click on , to mark skill as primary." at bounding box center [716, 388] width 625 height 79
click at [627, 404] on div "Mark as primary skill." at bounding box center [531, 393] width 208 height 23
click at [627, 401] on div "Mark as primary skill." at bounding box center [531, 393] width 208 height 23
click at [627, 400] on div "Mark as primary skill." at bounding box center [531, 393] width 208 height 23
click at [624, 398] on span at bounding box center [627, 395] width 10 height 10
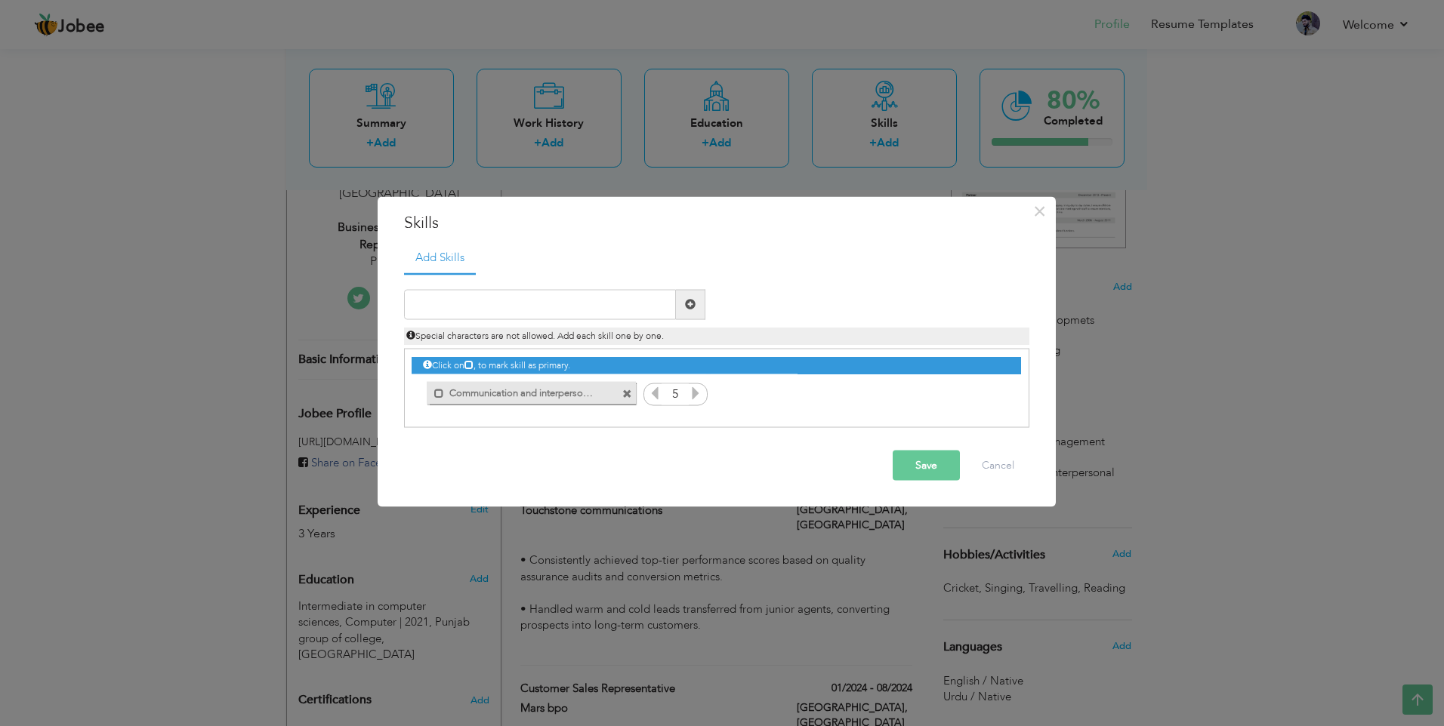
click at [624, 397] on span at bounding box center [627, 395] width 10 height 10
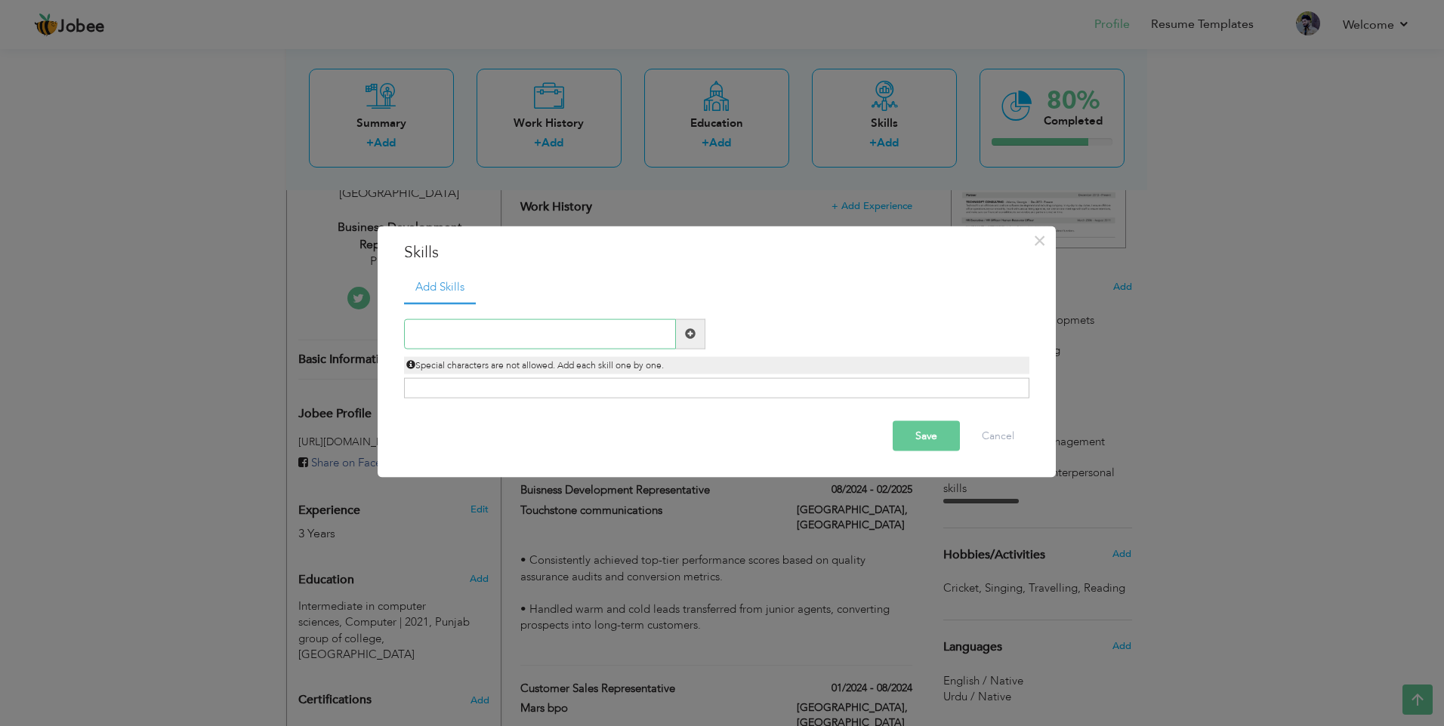
click at [526, 346] on input "text" at bounding box center [540, 334] width 272 height 30
paste input "Telesales & Cold Calling (U.S. Market)"
type input "Telesales & Cold Calling (U.S. Market)"
click at [573, 378] on div "Click on , to mark skill as primary." at bounding box center [716, 388] width 625 height 20
click at [683, 329] on span at bounding box center [690, 334] width 29 height 30
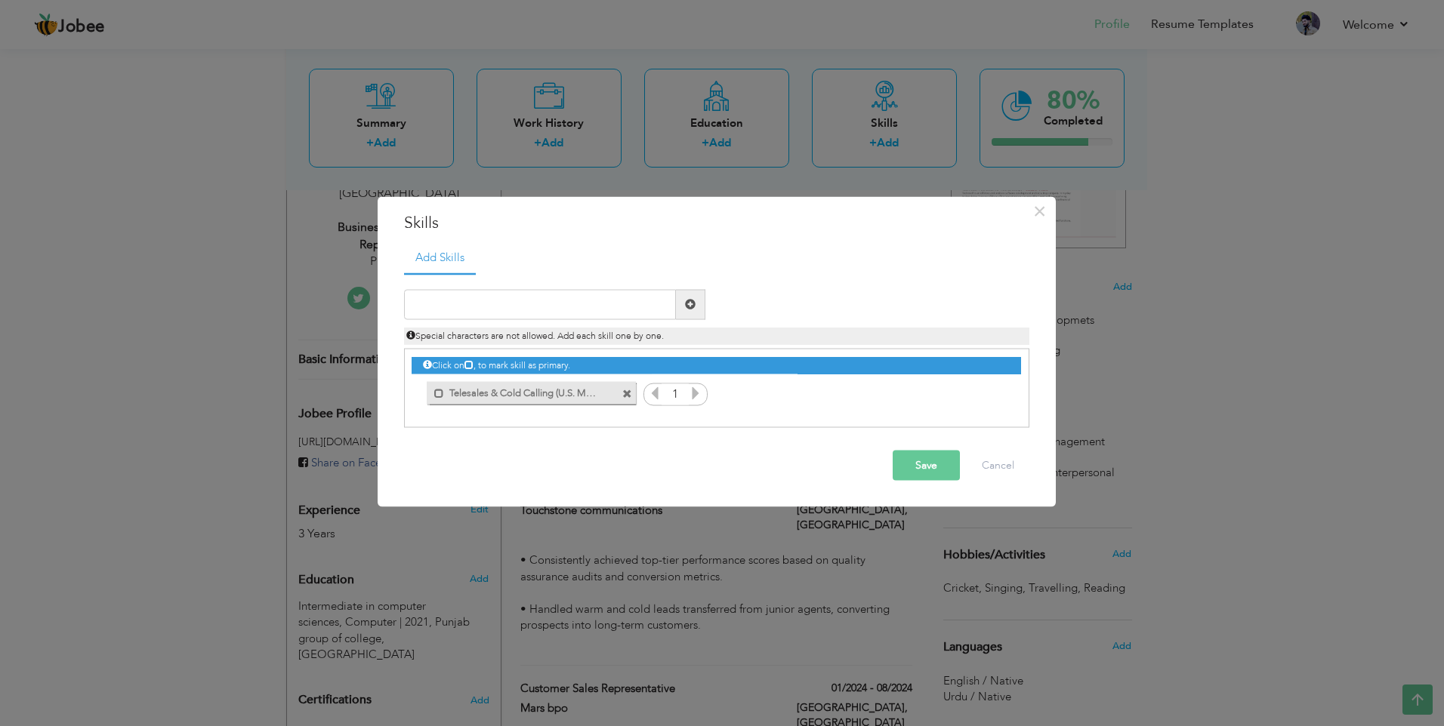
click at [697, 395] on icon at bounding box center [696, 393] width 14 height 14
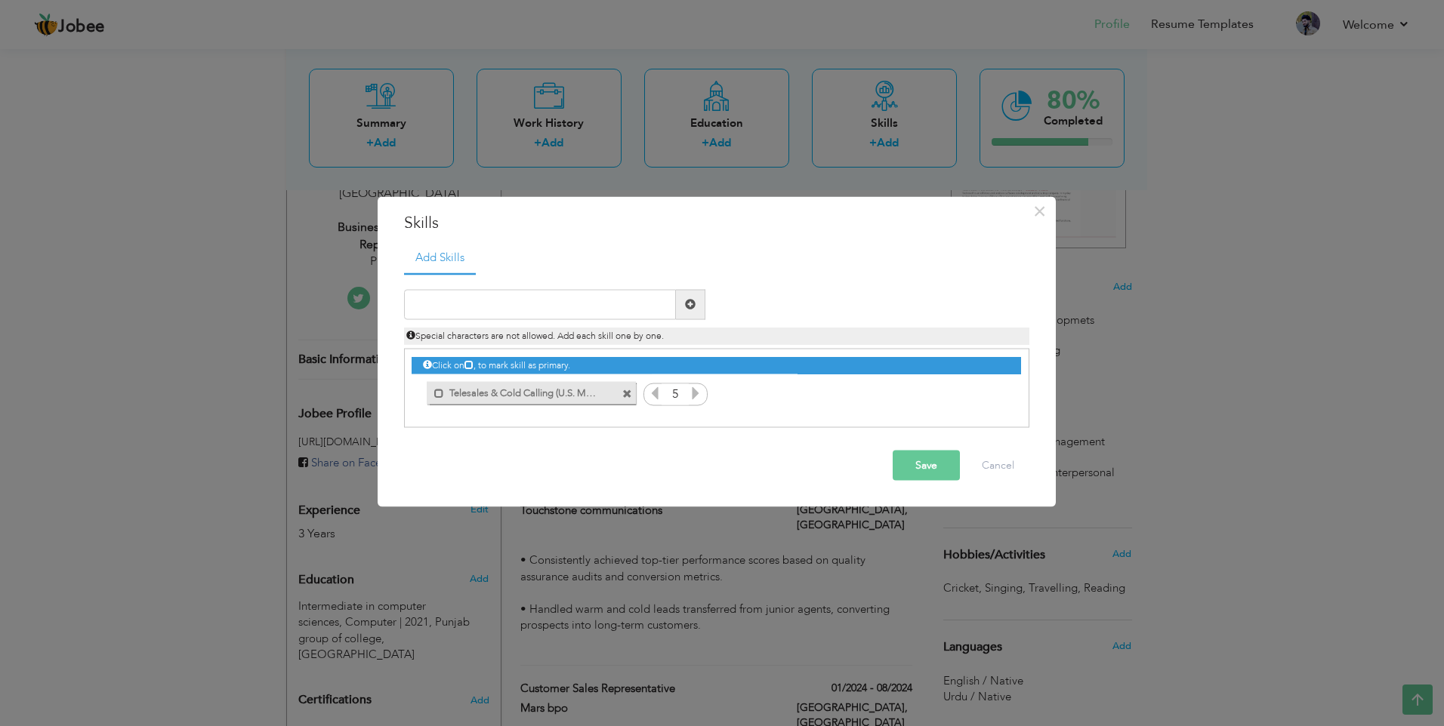
click at [809, 392] on div "Click on , to mark skill as primary. Mark as primary skill. 5 Mark as primary s…" at bounding box center [715, 379] width 609 height 59
click at [616, 288] on div "Duplicate entry" at bounding box center [716, 350] width 625 height 155
click at [615, 304] on input "text" at bounding box center [540, 304] width 272 height 30
paste input "Lead Generation & Prospecting"
type input "Lead Generation & Prospecting"
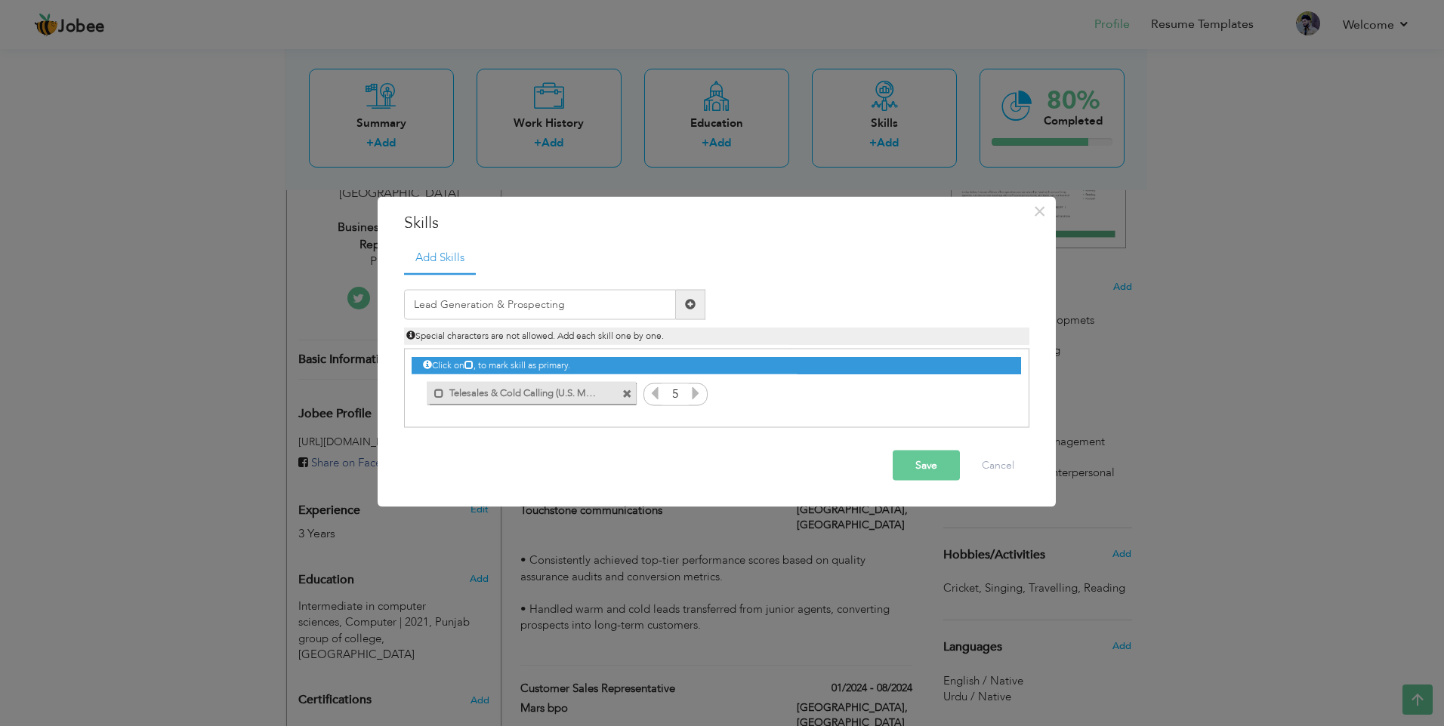
click at [682, 300] on span at bounding box center [690, 304] width 29 height 30
click at [988, 393] on icon at bounding box center [992, 393] width 14 height 14
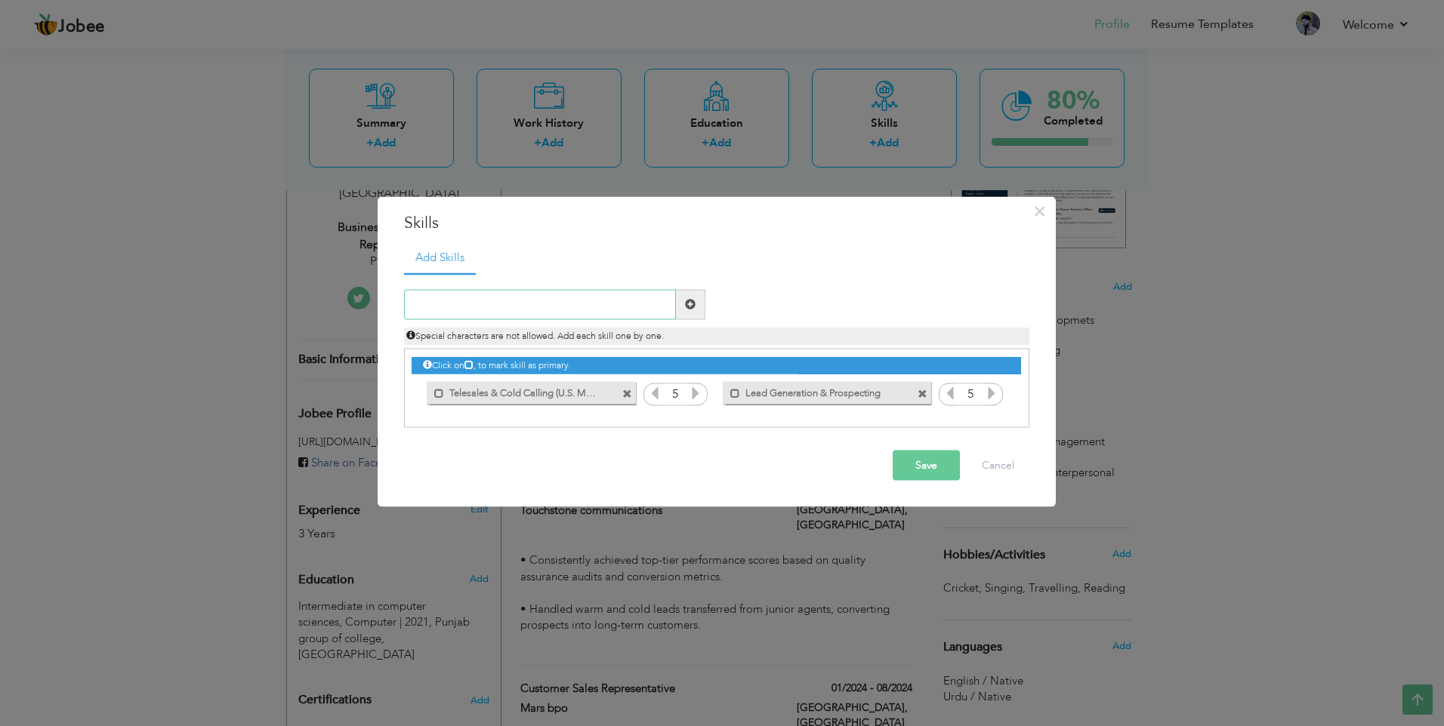
click at [593, 309] on input "text" at bounding box center [540, 304] width 272 height 30
paste input "B2B Client Acquisition & Retention"
type input "B2B Client Acquisition & Retention"
click at [683, 308] on span at bounding box center [690, 304] width 29 height 30
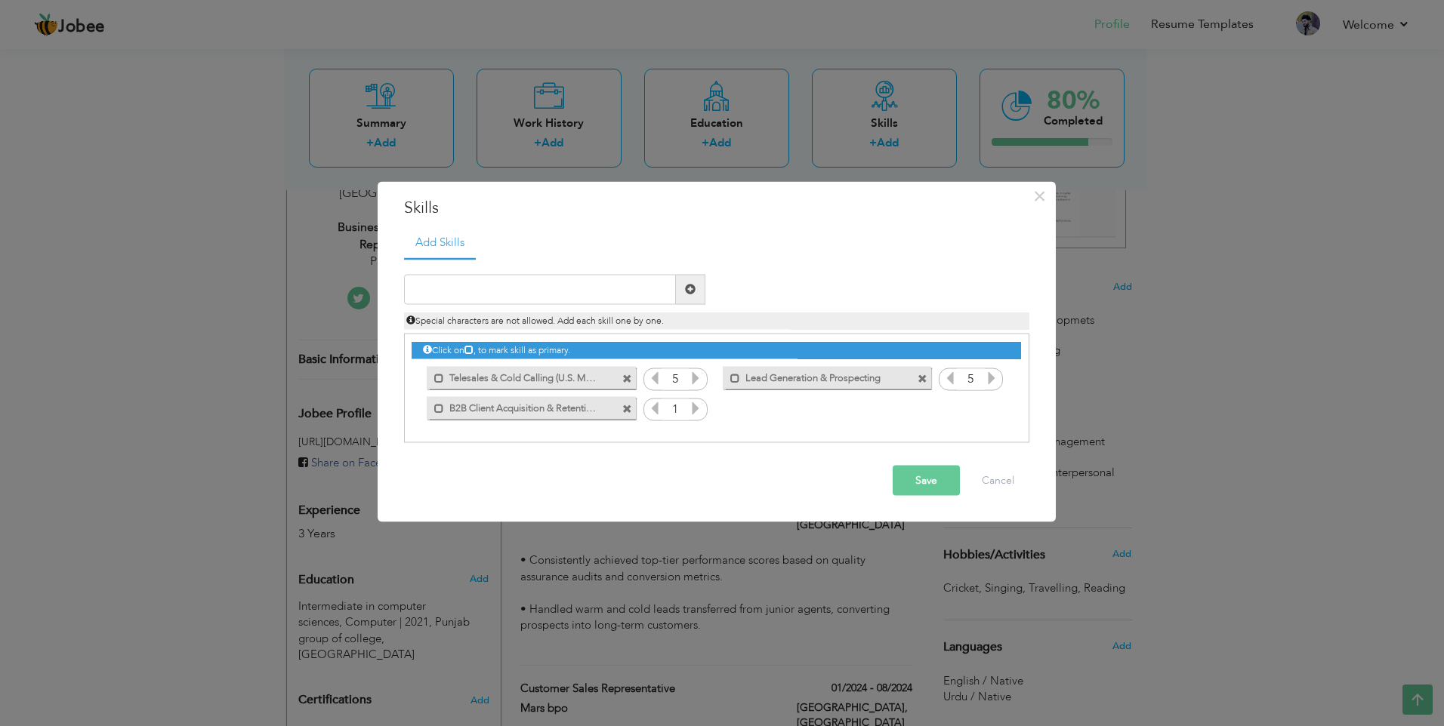
click at [697, 402] on icon at bounding box center [696, 408] width 14 height 14
click at [535, 282] on input "text" at bounding box center [540, 289] width 272 height 30
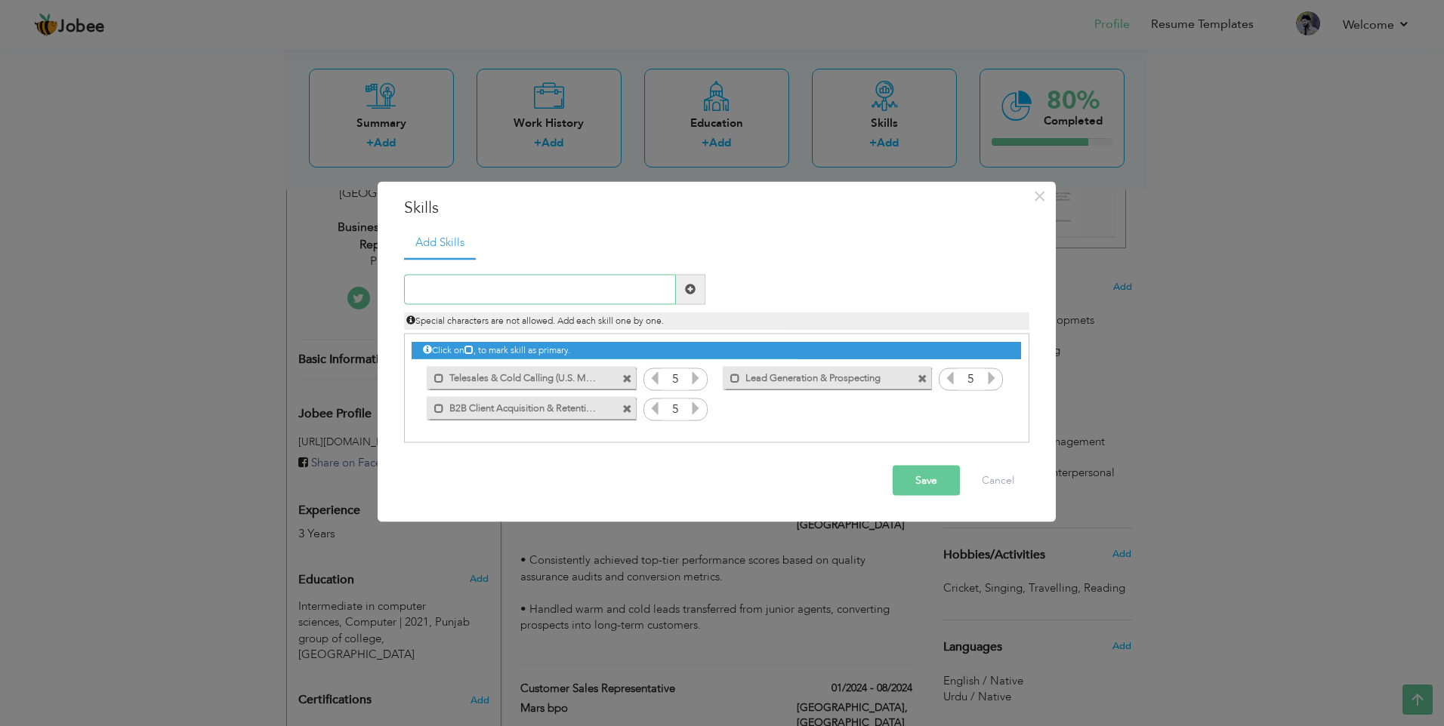
paste input "Active Listening & Objection Handling"
type input "Active Listening & Objection Handling"
click at [679, 292] on span at bounding box center [690, 289] width 29 height 30
click at [982, 408] on input "1" at bounding box center [971, 409] width 28 height 21
click at [994, 407] on icon at bounding box center [992, 408] width 14 height 14
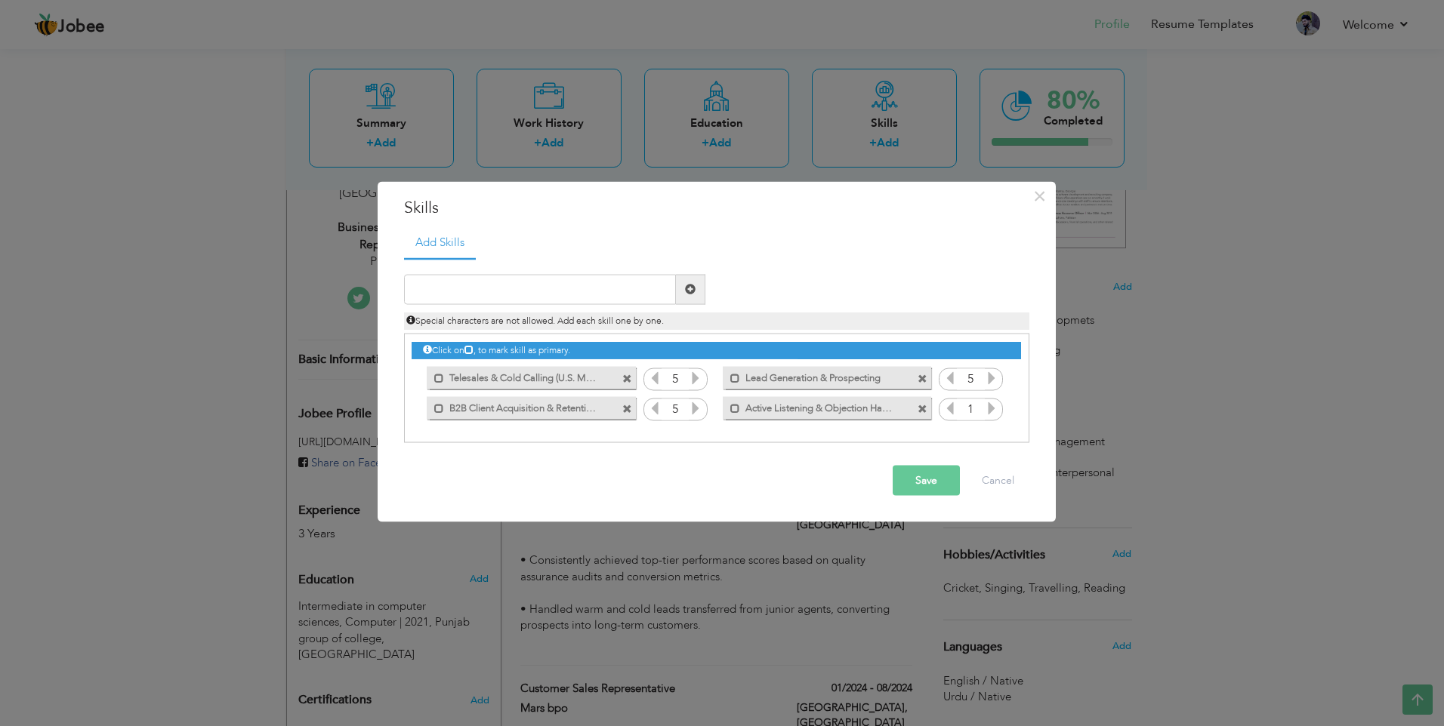
click at [994, 407] on icon at bounding box center [992, 408] width 14 height 14
click at [632, 285] on input "text" at bounding box center [540, 289] width 272 height 30
paste input "Time Management & Multitasking"
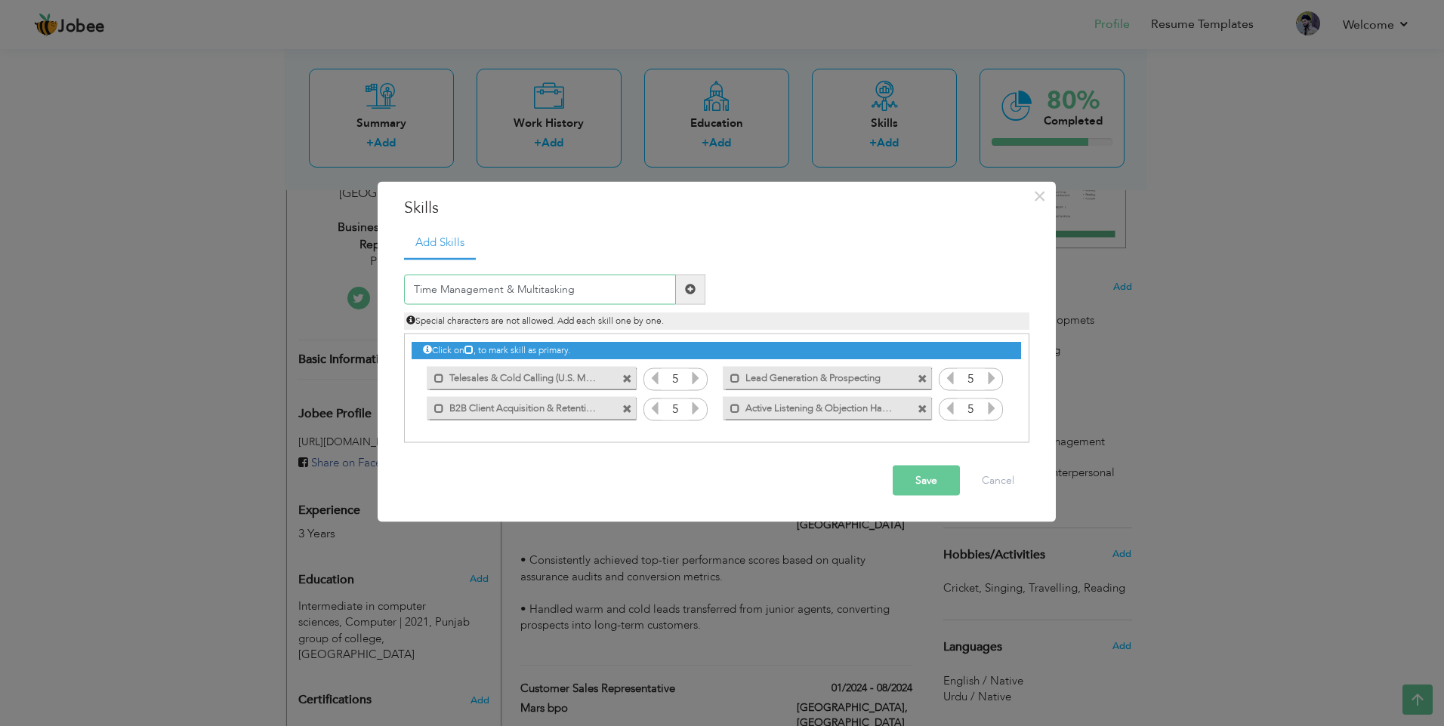
type input "Time Management & Multitasking"
click at [693, 291] on span at bounding box center [690, 289] width 11 height 11
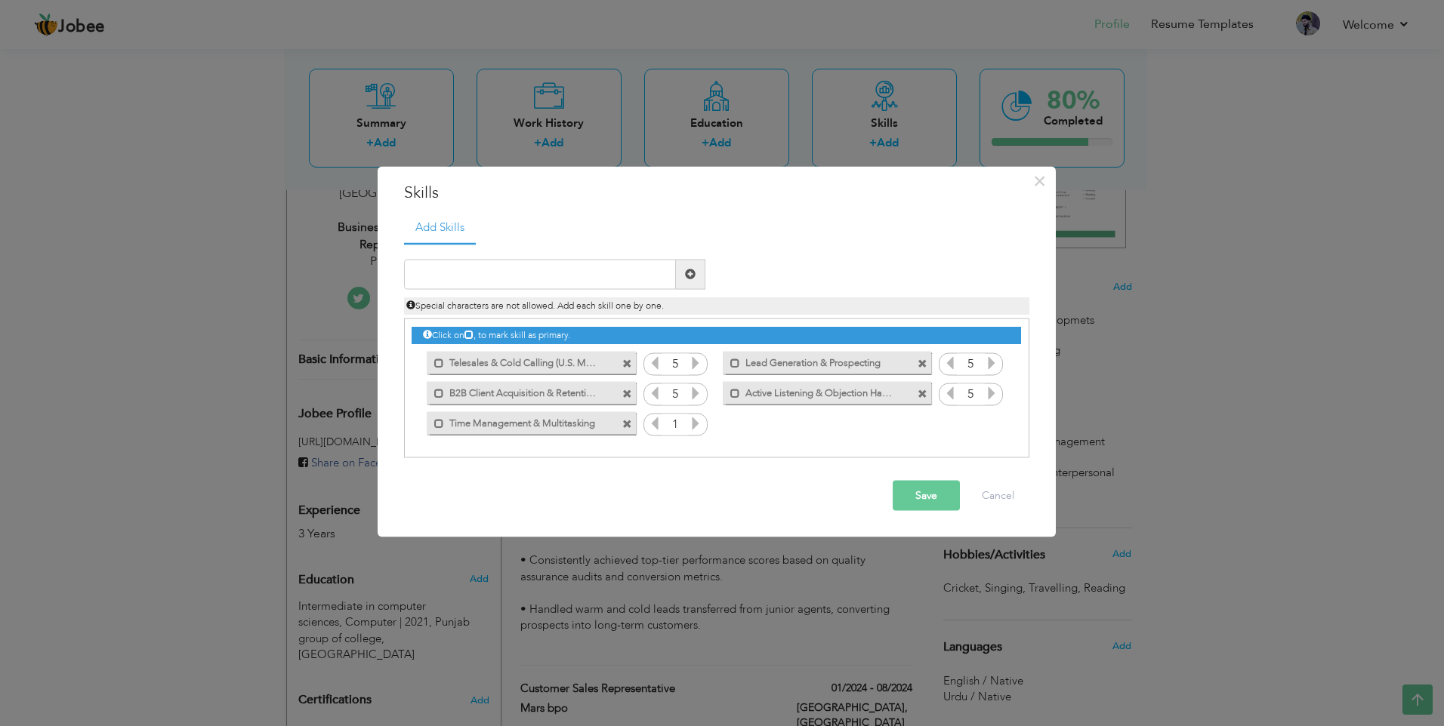
click at [707, 424] on div "Click on , to mark skill as primary. Mark as primary skill. 5 Mark as primary s…" at bounding box center [715, 378] width 609 height 119
click at [698, 422] on icon at bounding box center [696, 423] width 14 height 14
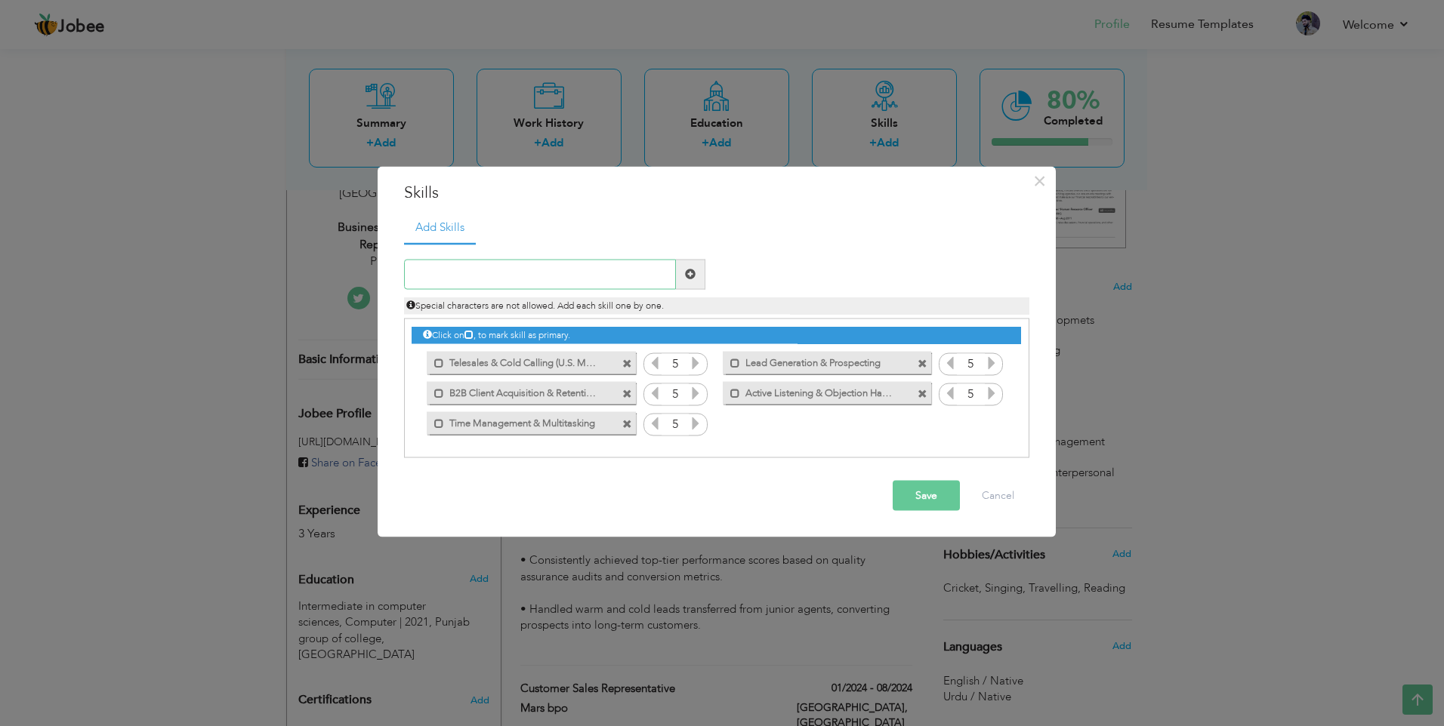
click at [599, 275] on input "text" at bounding box center [540, 274] width 272 height 30
paste input "Team Collaboration & Leadership Support"
type input "Team Collaboration & Leadership Support"
click at [688, 284] on span at bounding box center [690, 274] width 29 height 30
click at [988, 424] on icon at bounding box center [992, 423] width 14 height 14
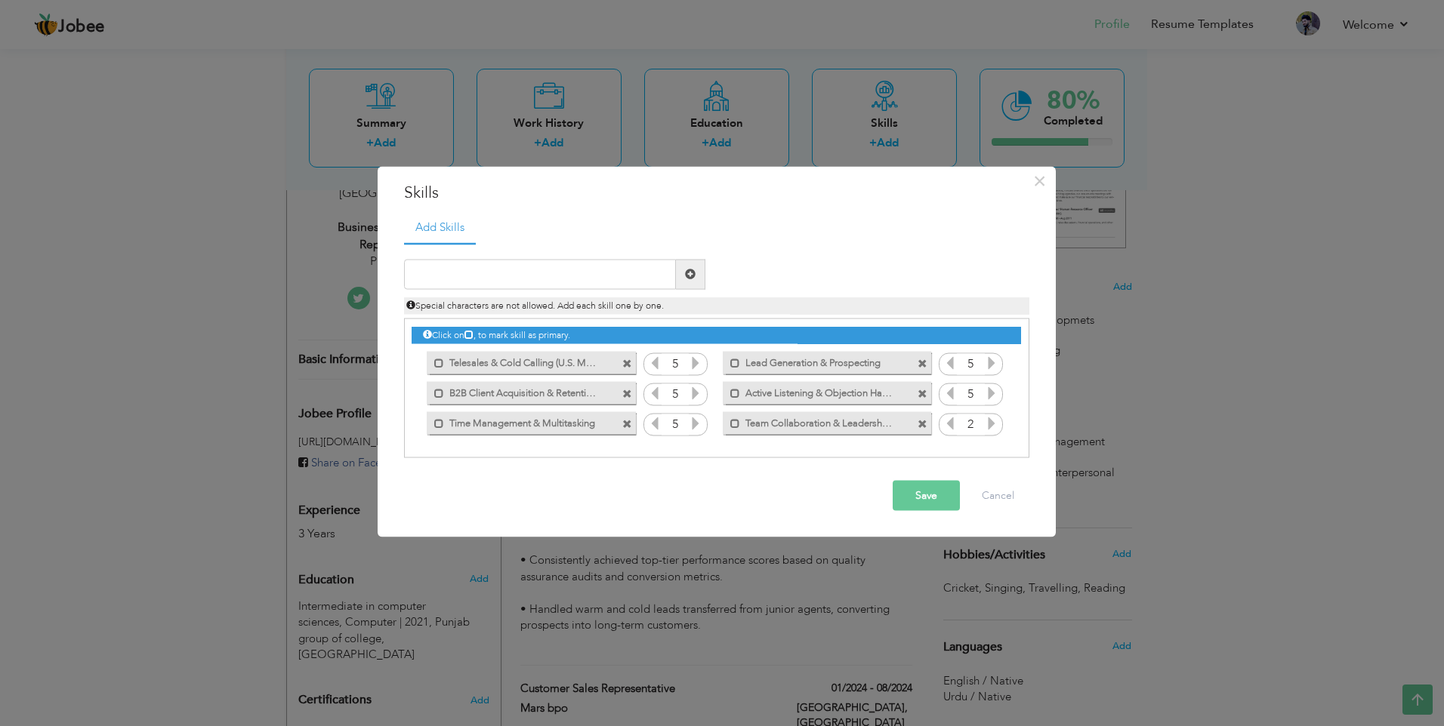
click at [988, 424] on icon at bounding box center [992, 423] width 14 height 14
click at [919, 495] on button "Save" at bounding box center [925, 495] width 67 height 30
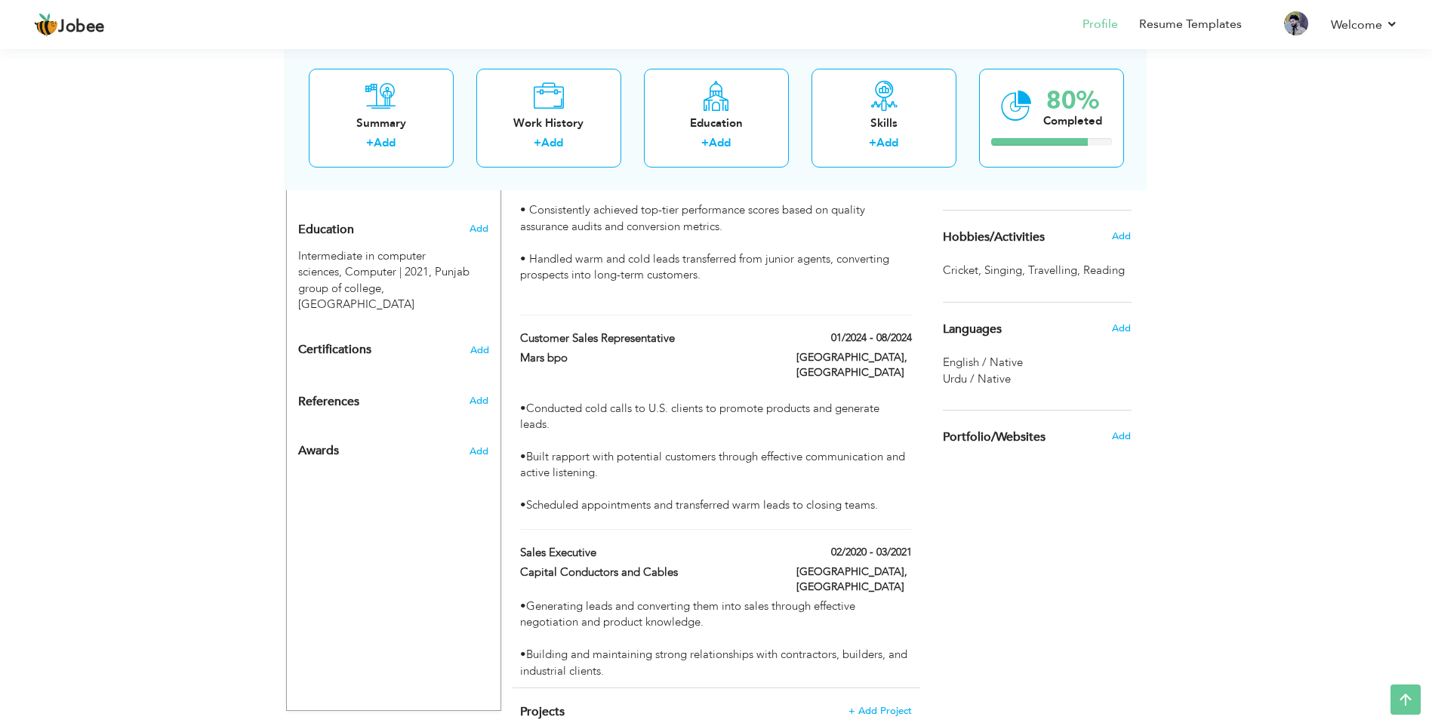
scroll to position [679, 0]
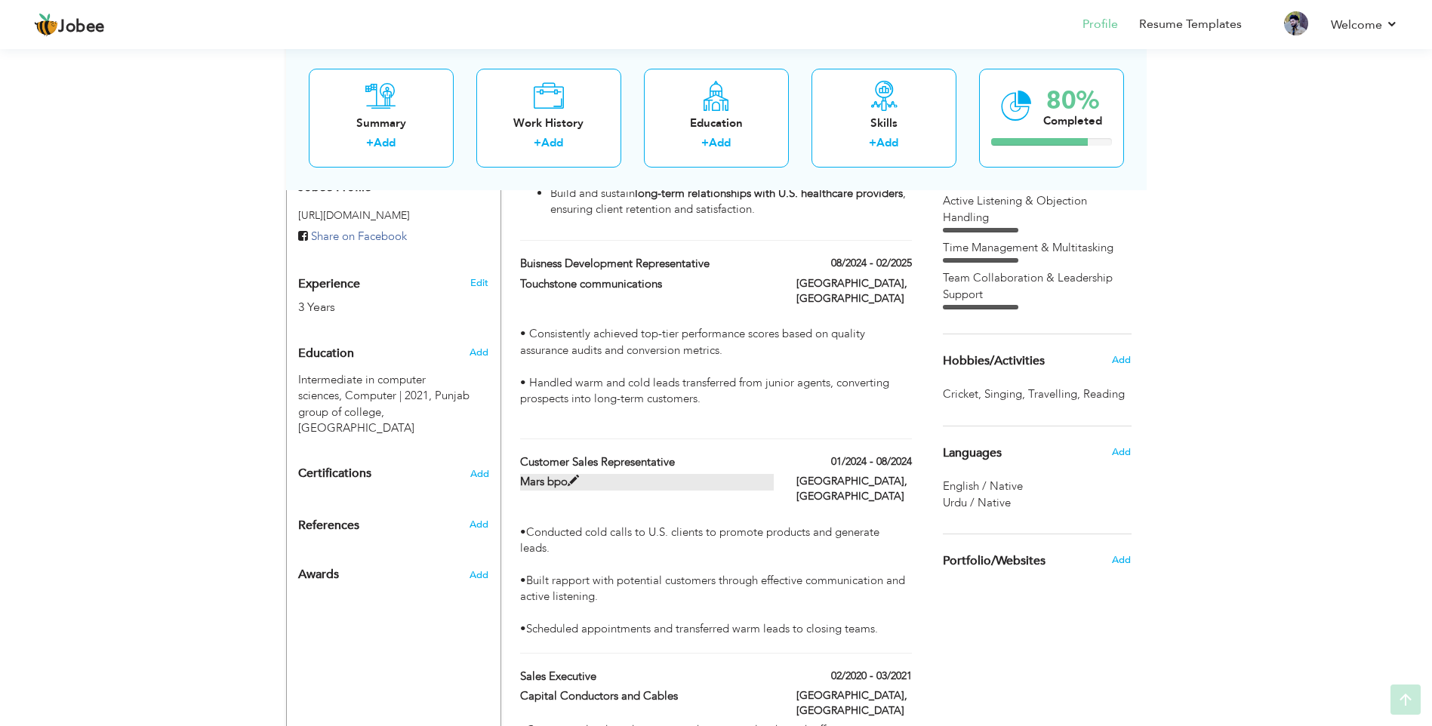
scroll to position [679, 0]
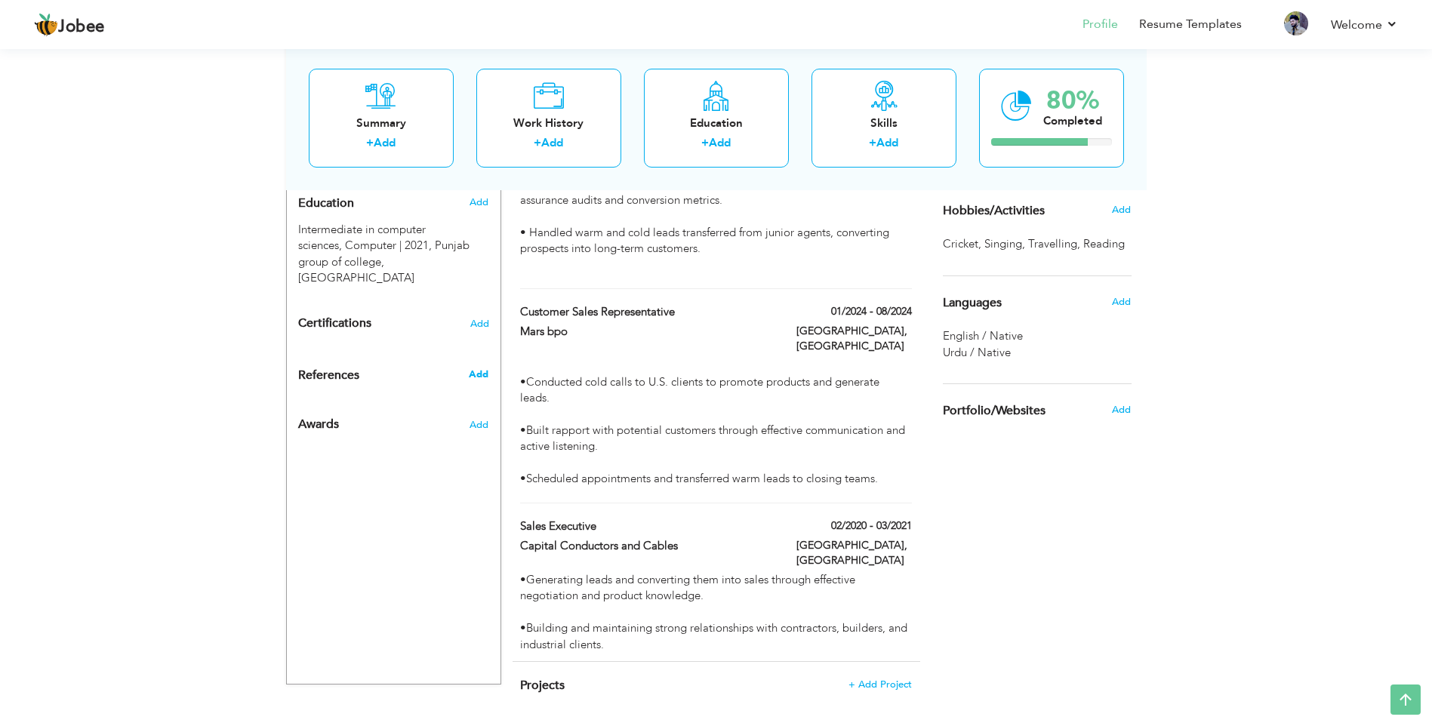
click at [471, 368] on span "Add" at bounding box center [479, 375] width 20 height 14
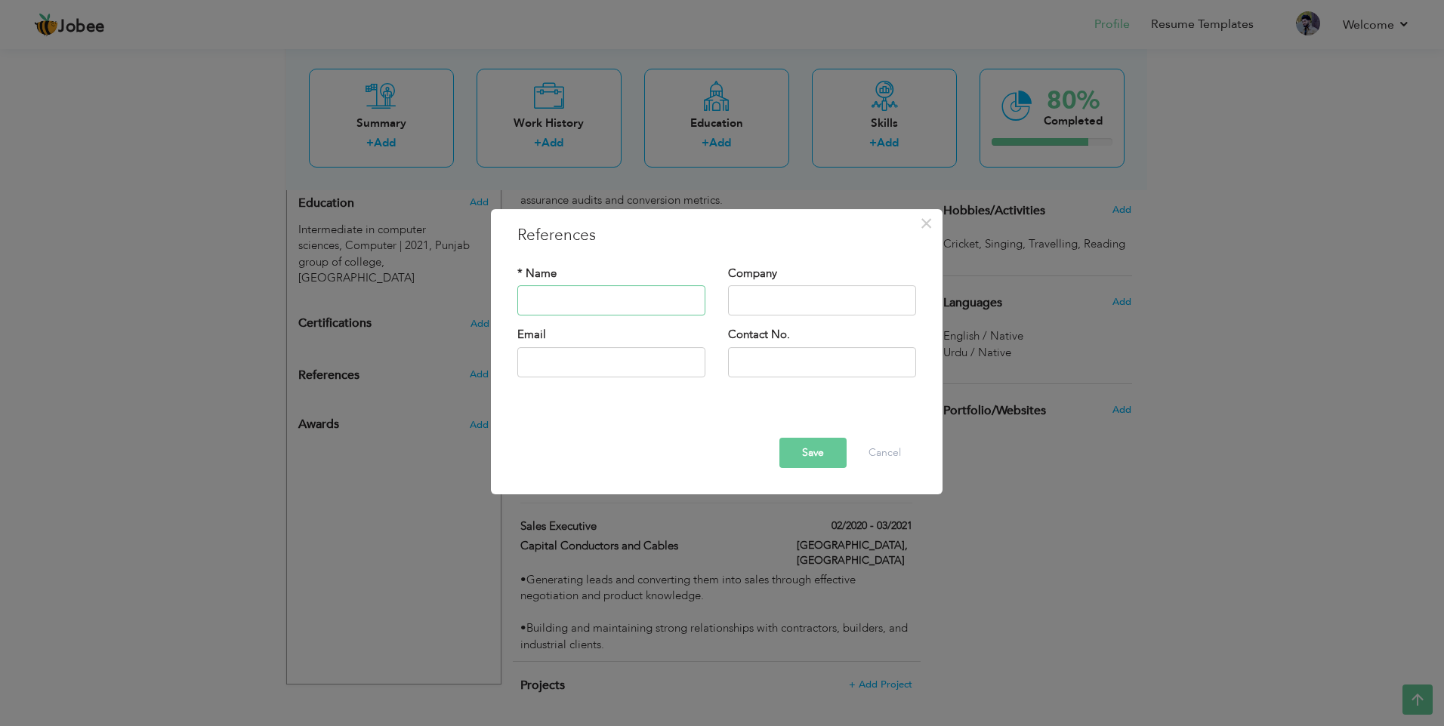
click at [607, 294] on input "text" at bounding box center [611, 301] width 188 height 30
type input "[PERSON_NAME]"
click at [835, 332] on div "Contact No." at bounding box center [822, 353] width 188 height 50
click at [809, 297] on input "text" at bounding box center [822, 301] width 188 height 30
type input "Mars BPO"
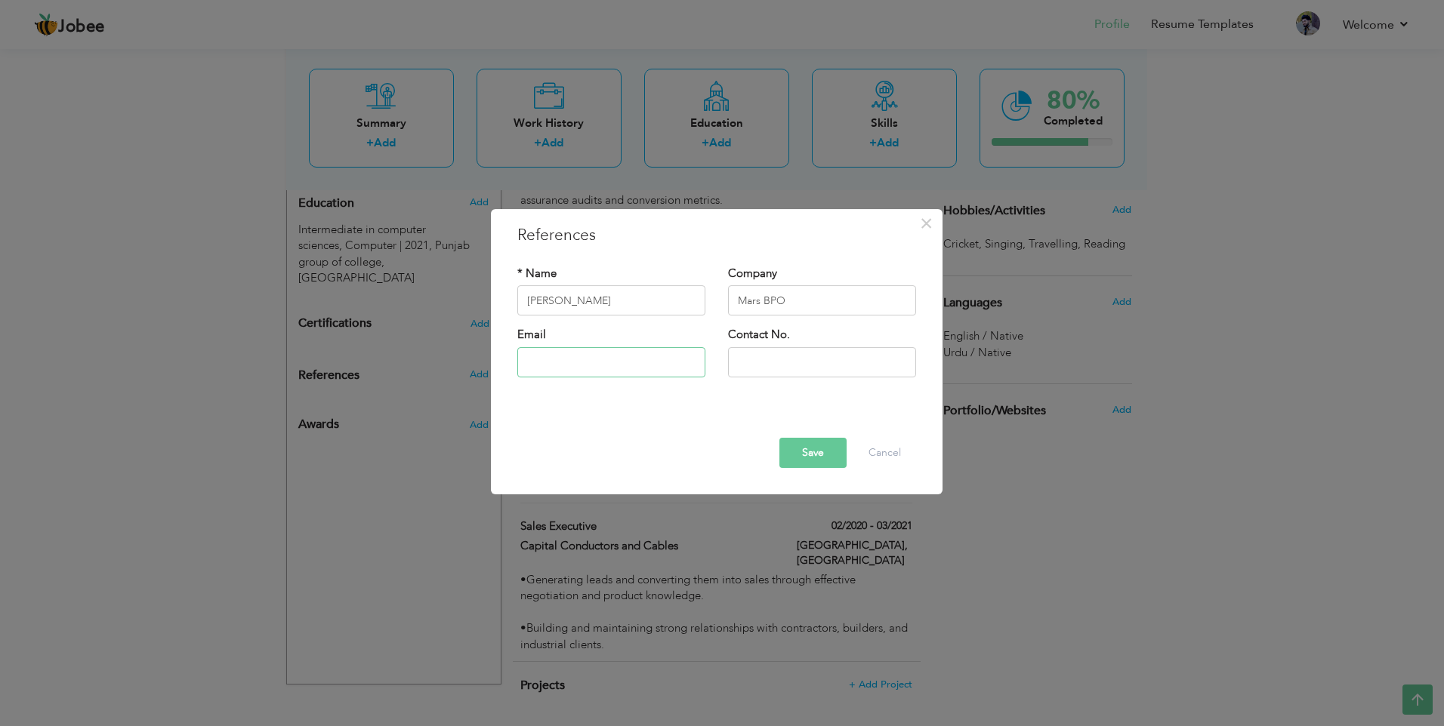
click at [581, 362] on input "text" at bounding box center [611, 362] width 188 height 30
click at [558, 364] on input "sherazmars@gmail.com" at bounding box center [611, 362] width 188 height 30
click at [553, 365] on input "sh.agmedmars@gmail.com" at bounding box center [611, 362] width 188 height 30
type input "[EMAIL_ADDRESS][DOMAIN_NAME]"
click at [757, 371] on input "text" at bounding box center [822, 362] width 188 height 30
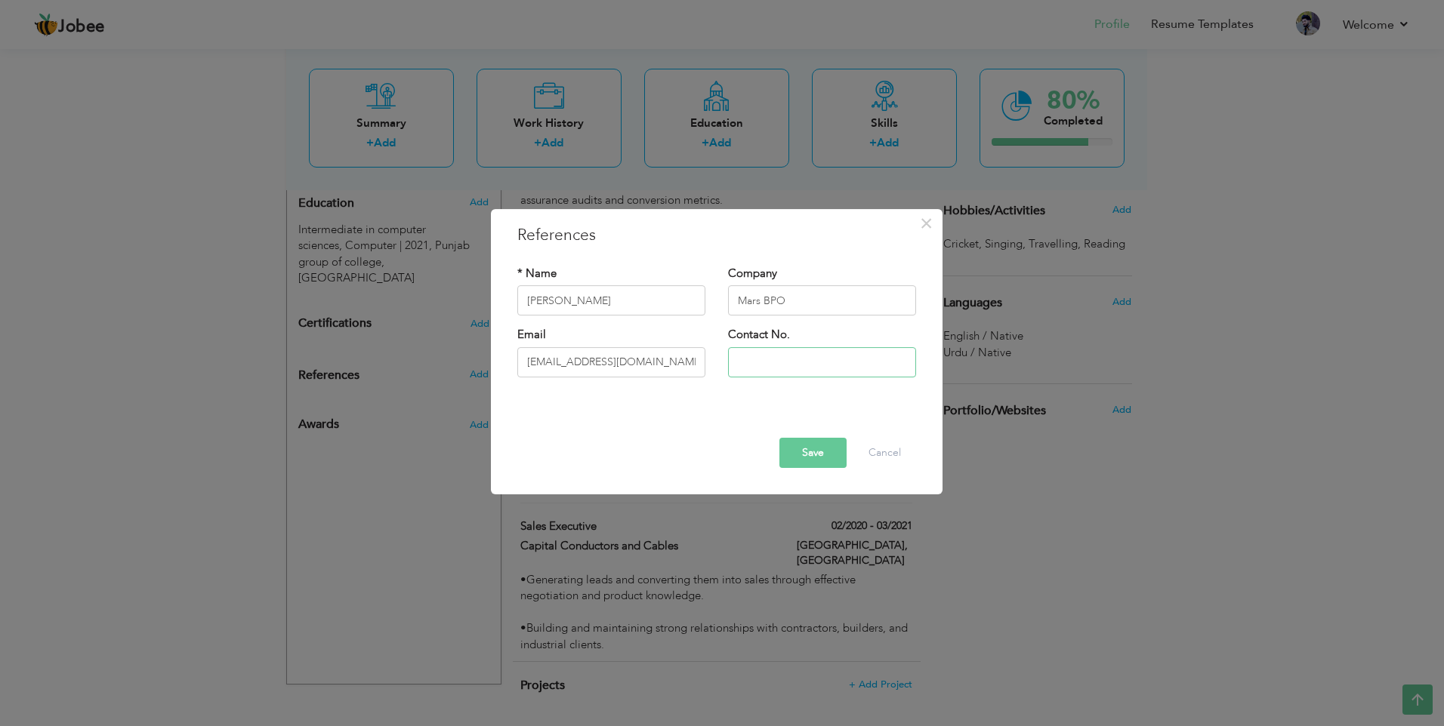
paste input "[PHONE_NUMBER]"
type input "[PHONE_NUMBER]"
click at [831, 456] on button "Save" at bounding box center [812, 453] width 67 height 30
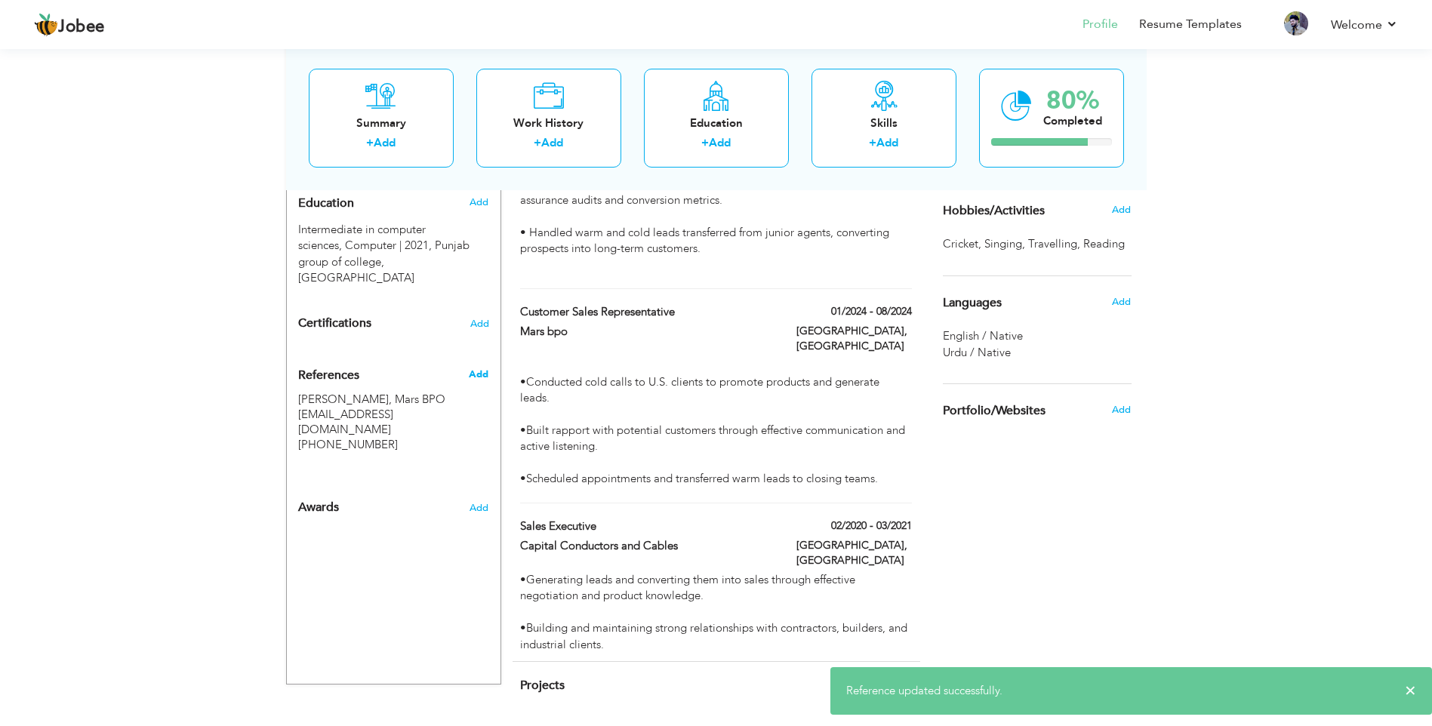
click at [486, 368] on span "Add" at bounding box center [479, 375] width 20 height 14
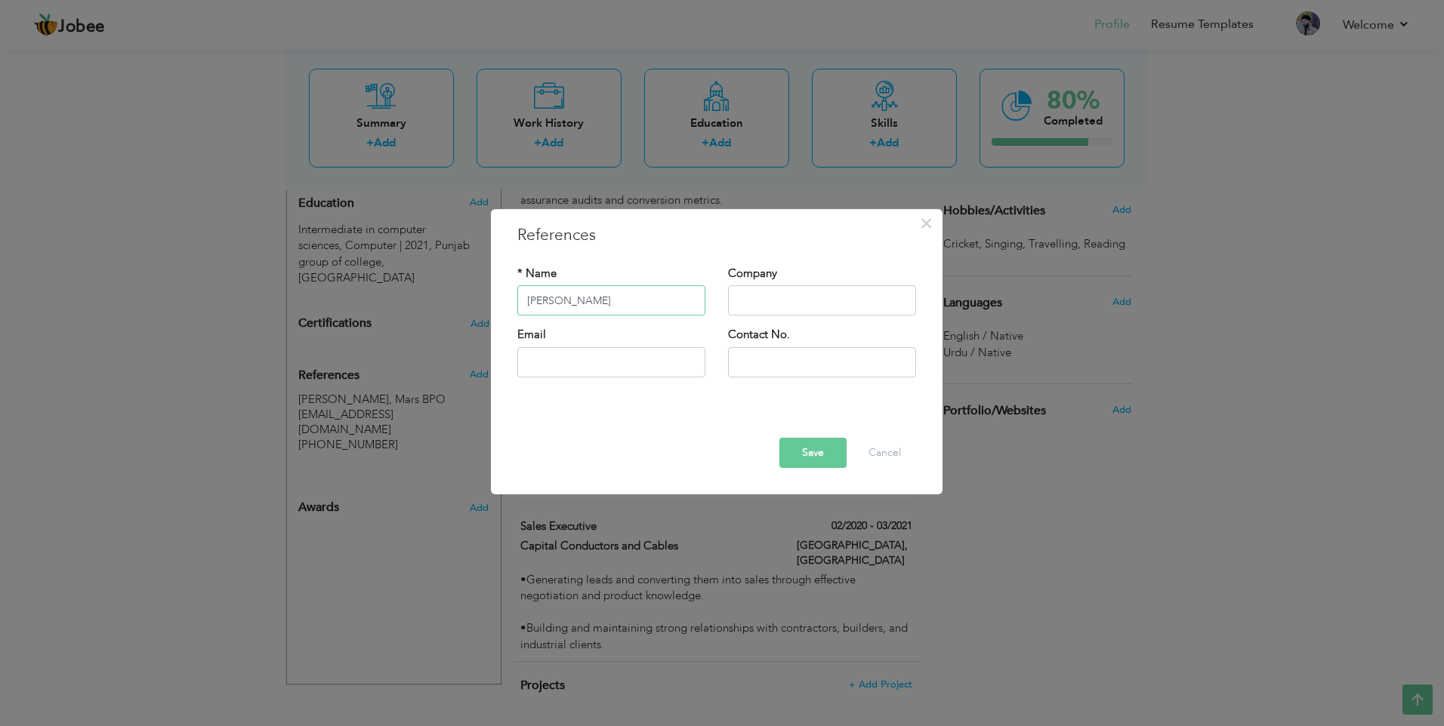
type input "[PERSON_NAME]"
click at [809, 352] on input "text" at bounding box center [822, 362] width 188 height 30
paste input "[PHONE_NUMBER]"
type input "[PHONE_NUMBER]"
click at [767, 279] on label "Company" at bounding box center [752, 274] width 49 height 16
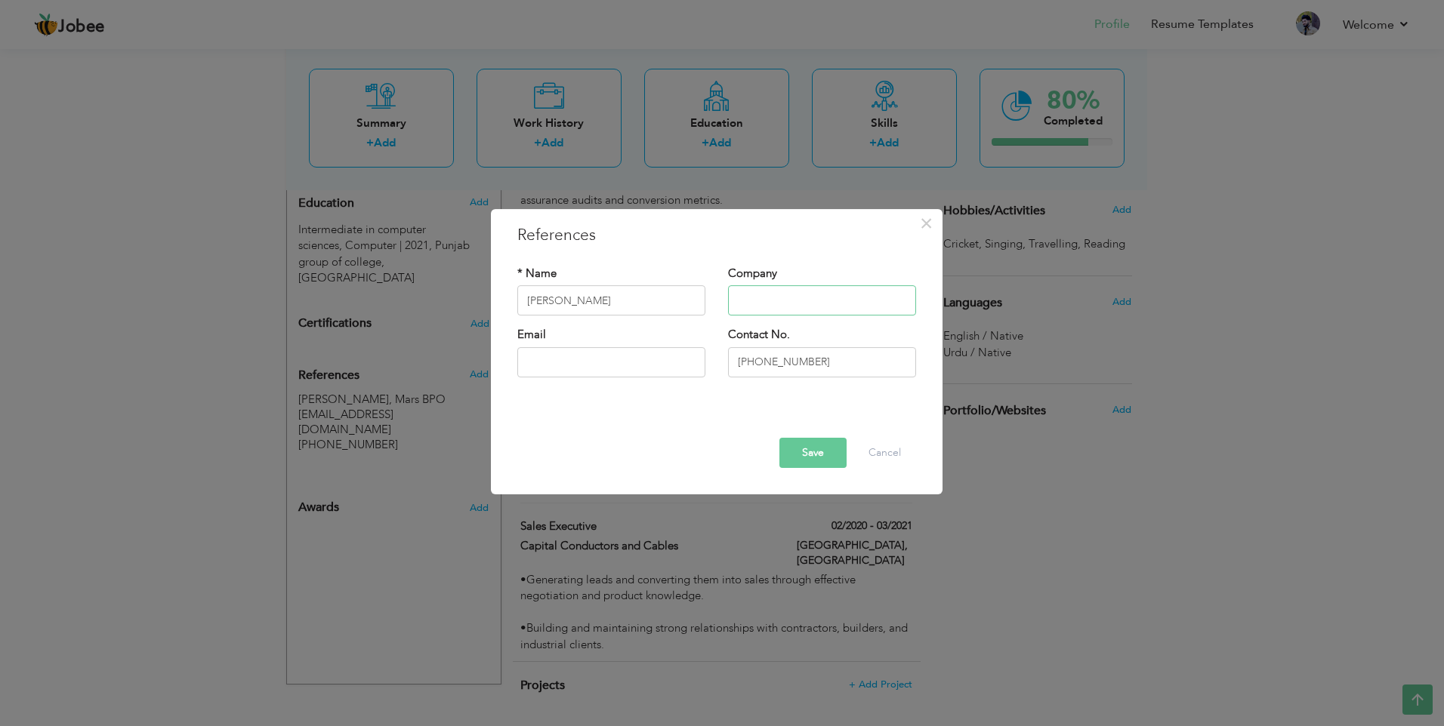
click at [783, 314] on input "text" at bounding box center [822, 301] width 188 height 30
type input "Touchstone Communications"
click at [671, 369] on input "text" at bounding box center [611, 362] width 188 height 30
type input "[EMAIL_ADDRESS][DOMAIN_NAME]"
click at [808, 448] on button "Save" at bounding box center [812, 453] width 67 height 30
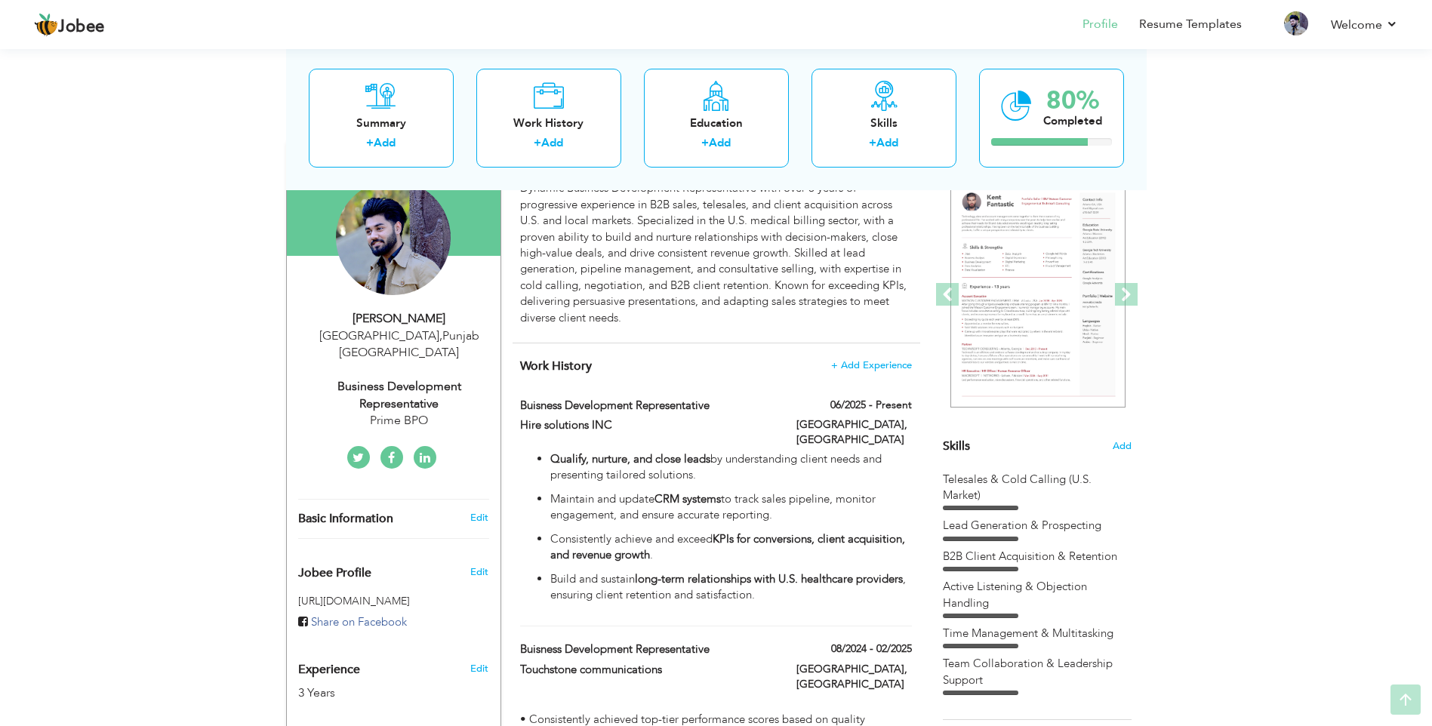
scroll to position [151, 0]
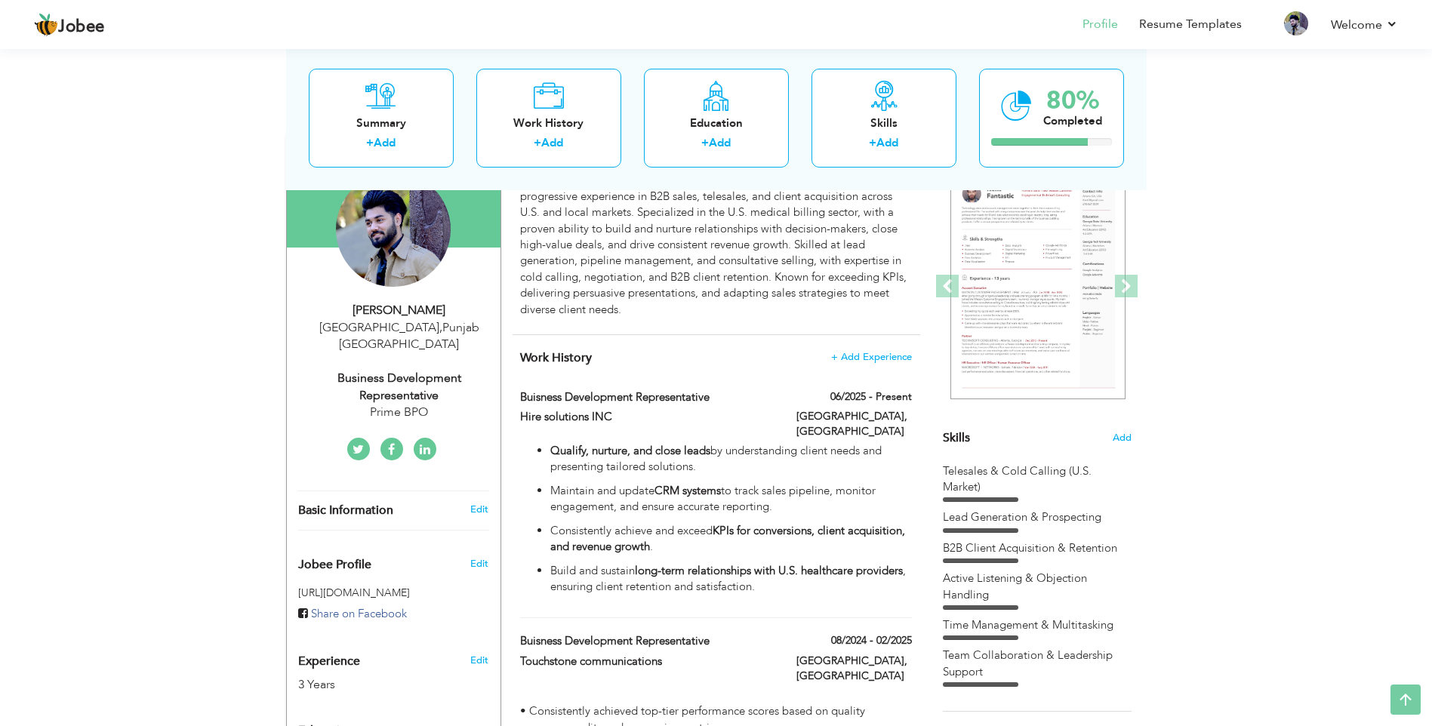
drag, startPoint x: 498, startPoint y: 455, endPoint x: 494, endPoint y: 481, distance: 26.7
click at [498, 478] on div "Change Remove Jahanzaib Hashim Islamabad , Punjab Pakistan Business development…" at bounding box center [393, 673] width 215 height 1079
click at [482, 503] on link "Edit" at bounding box center [479, 510] width 18 height 14
type input "Jahanzaib"
type input "Hashim"
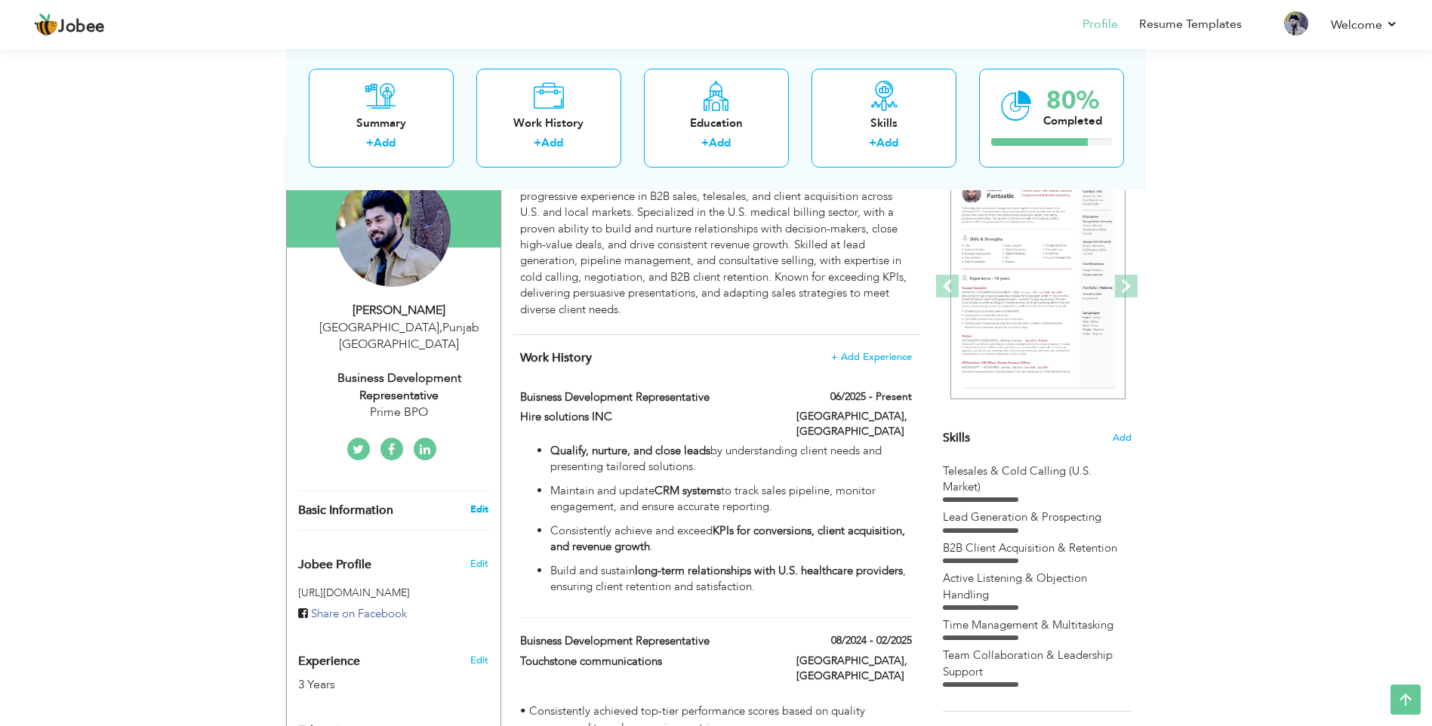
type input "[PHONE_NUMBER]"
select select "number:166"
type input "[GEOGRAPHIC_DATA]"
select select "number:5"
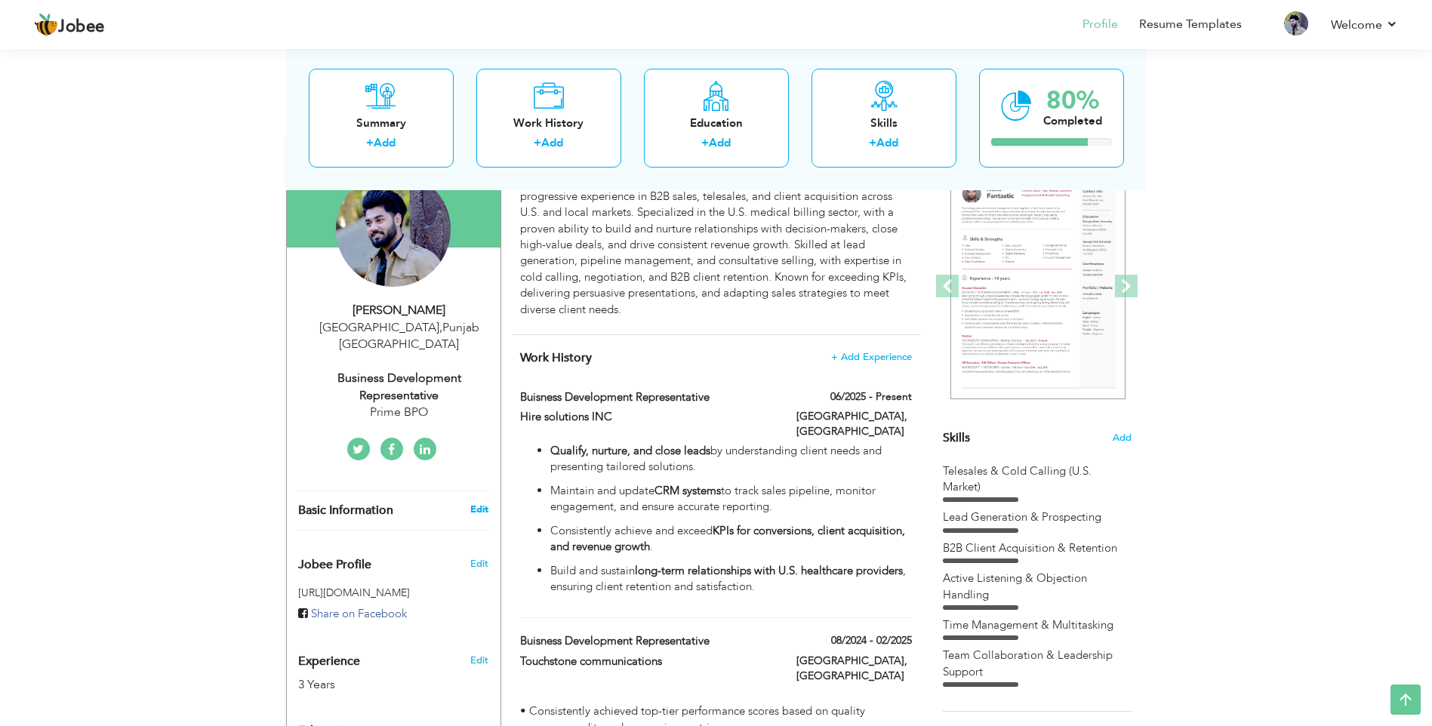
type input "Prime BPO"
type input "Business development representative"
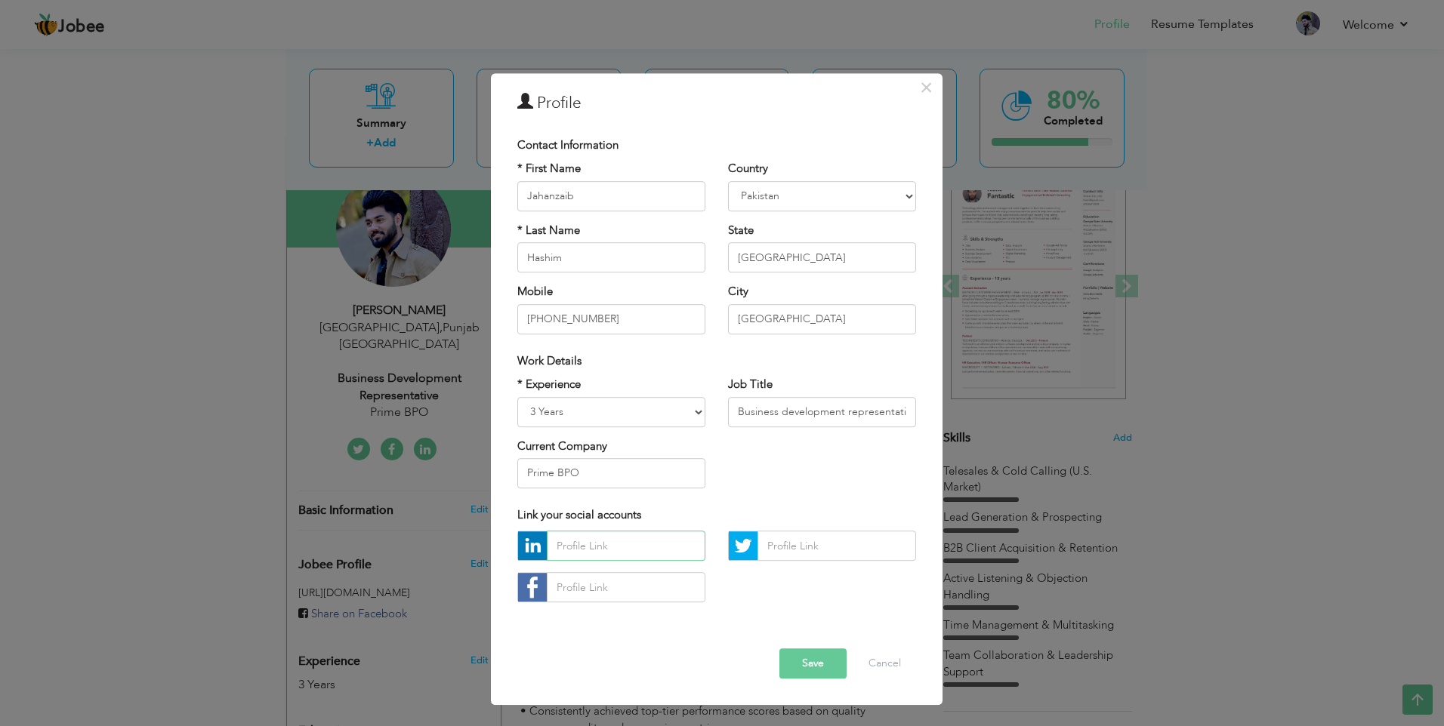
click at [590, 547] on input "text" at bounding box center [626, 547] width 159 height 30
click at [617, 470] on input "Prime BPO" at bounding box center [611, 473] width 188 height 30
drag, startPoint x: 617, startPoint y: 470, endPoint x: 503, endPoint y: 475, distance: 114.1
click at [503, 475] on div "× Profile Contact Information * First Name Jahanzaib * Last Name Hashim Albania" at bounding box center [717, 389] width 452 height 632
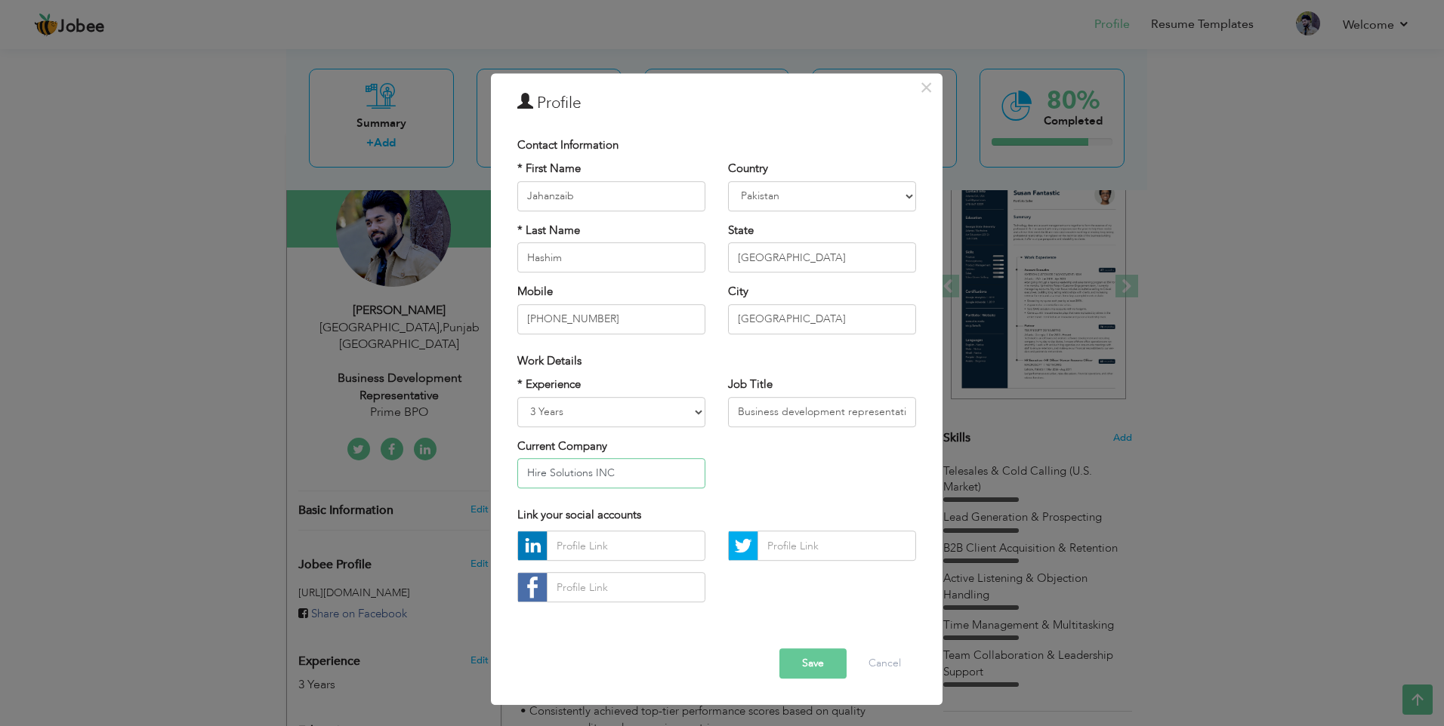
type input "Hire Solutions INC"
click at [568, 423] on select "Entry Level Less than 1 Year 1 Year 2 Years 3 Years 4 Years 5 Years 6 Years 7 Y…" at bounding box center [611, 412] width 188 height 30
click at [876, 509] on div "Link your social accounts" at bounding box center [716, 515] width 399 height 16
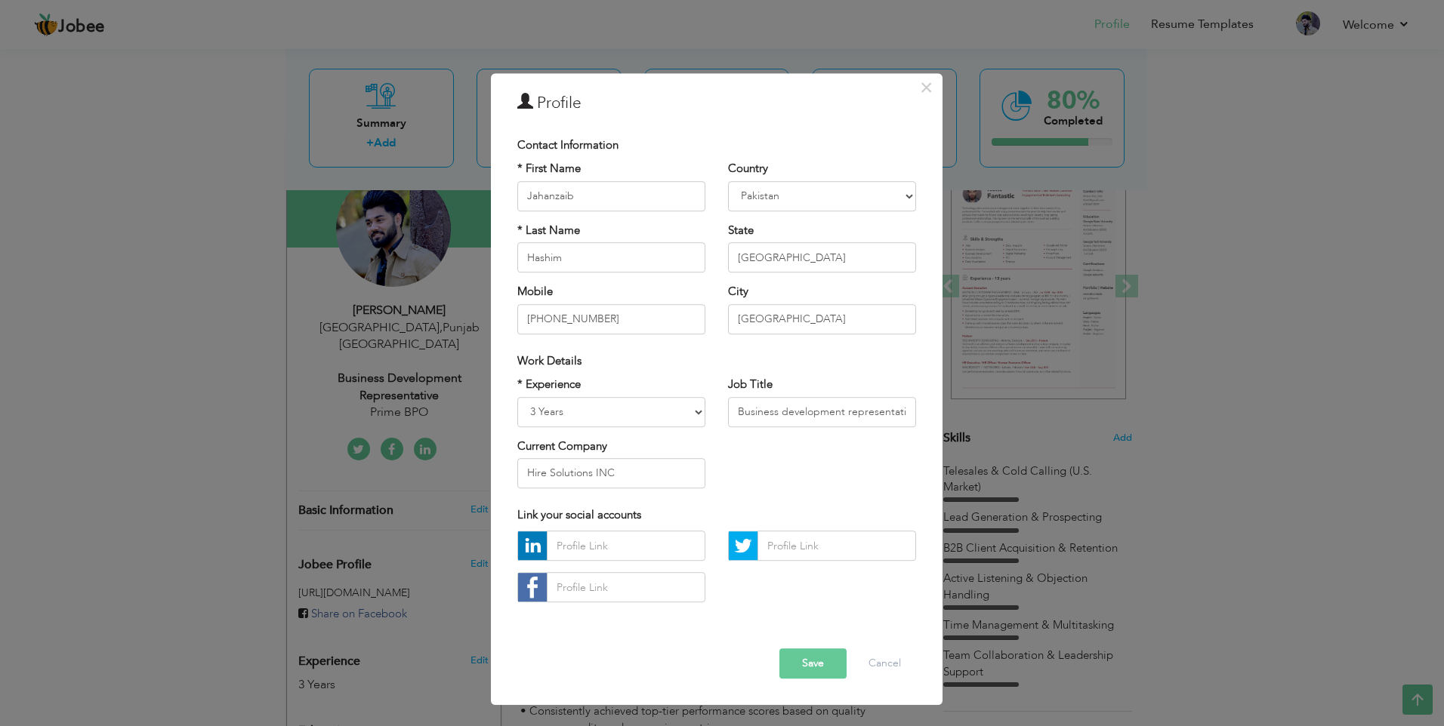
click at [812, 668] on button "Save" at bounding box center [812, 664] width 67 height 30
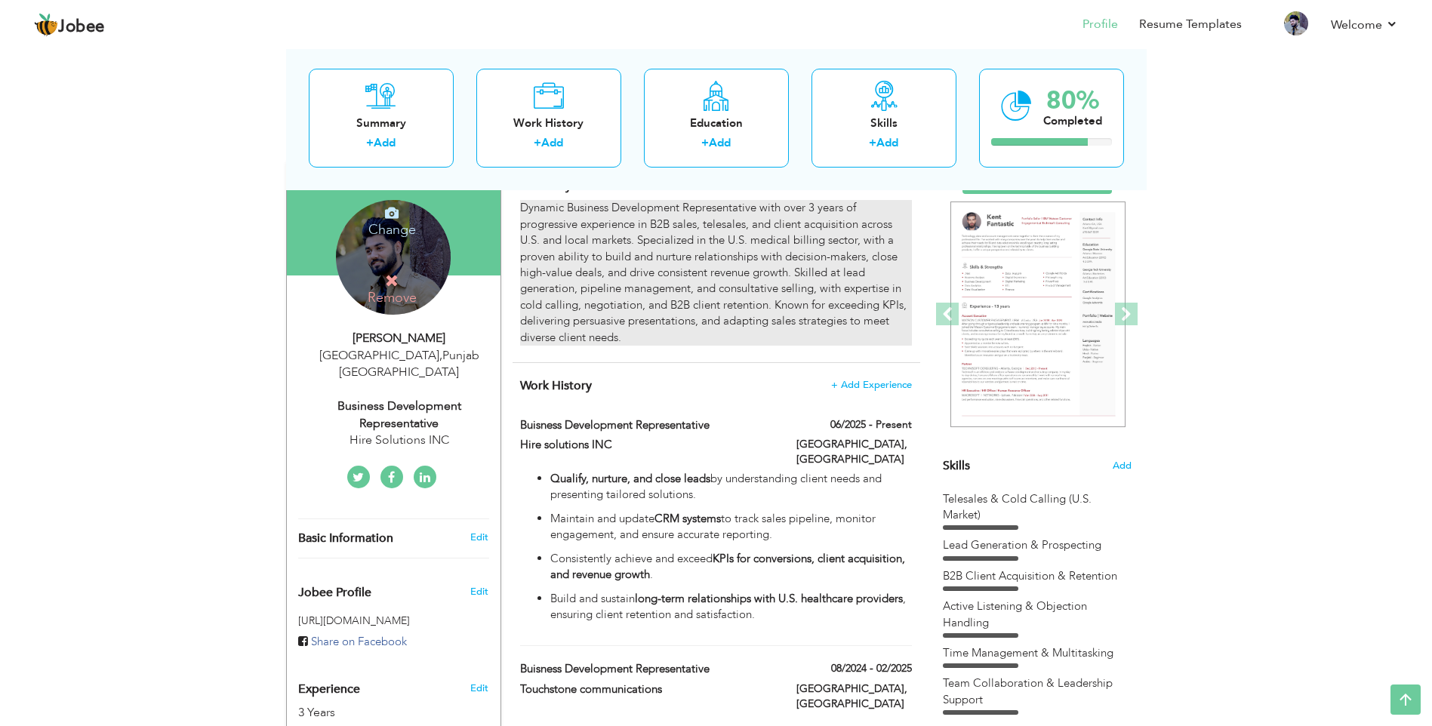
scroll to position [76, 0]
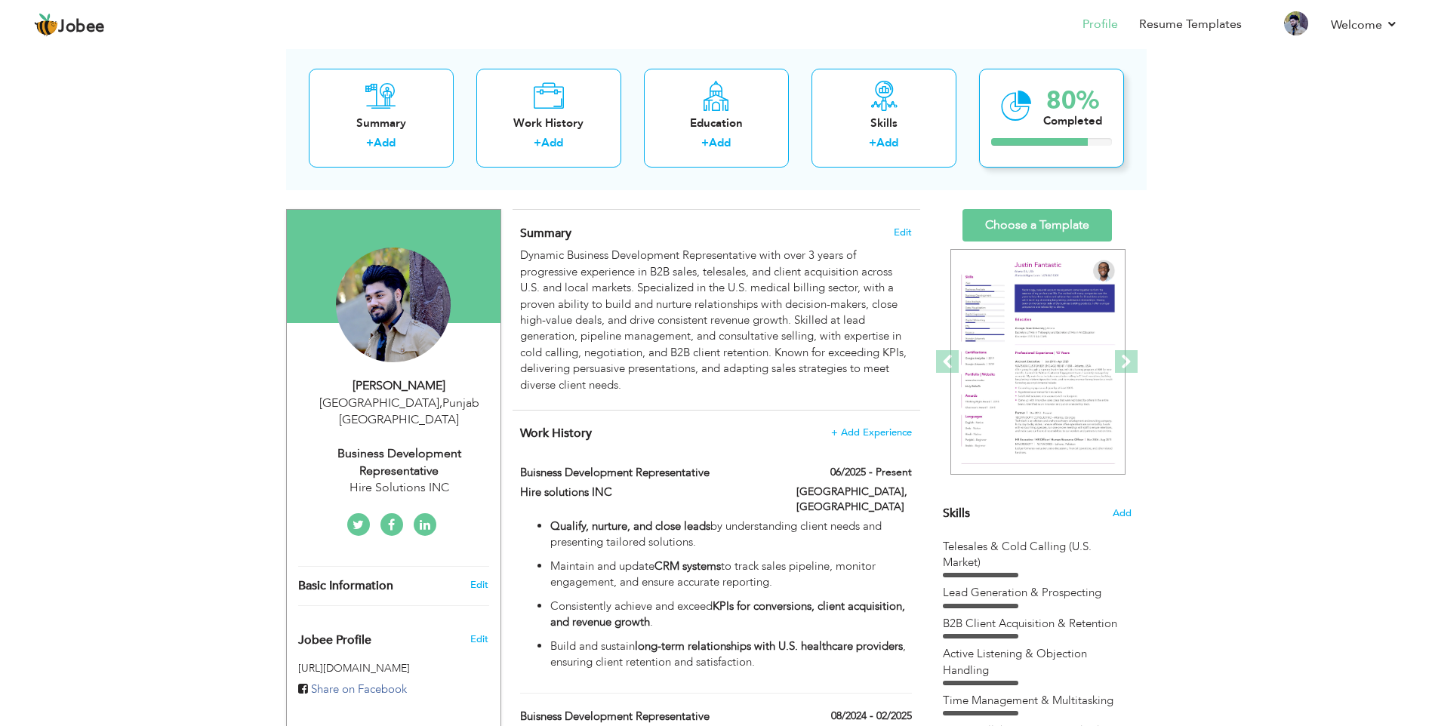
click at [1040, 114] on div "80% Completed" at bounding box center [1051, 118] width 145 height 99
click at [1083, 133] on div "80% Completed" at bounding box center [1051, 118] width 145 height 99
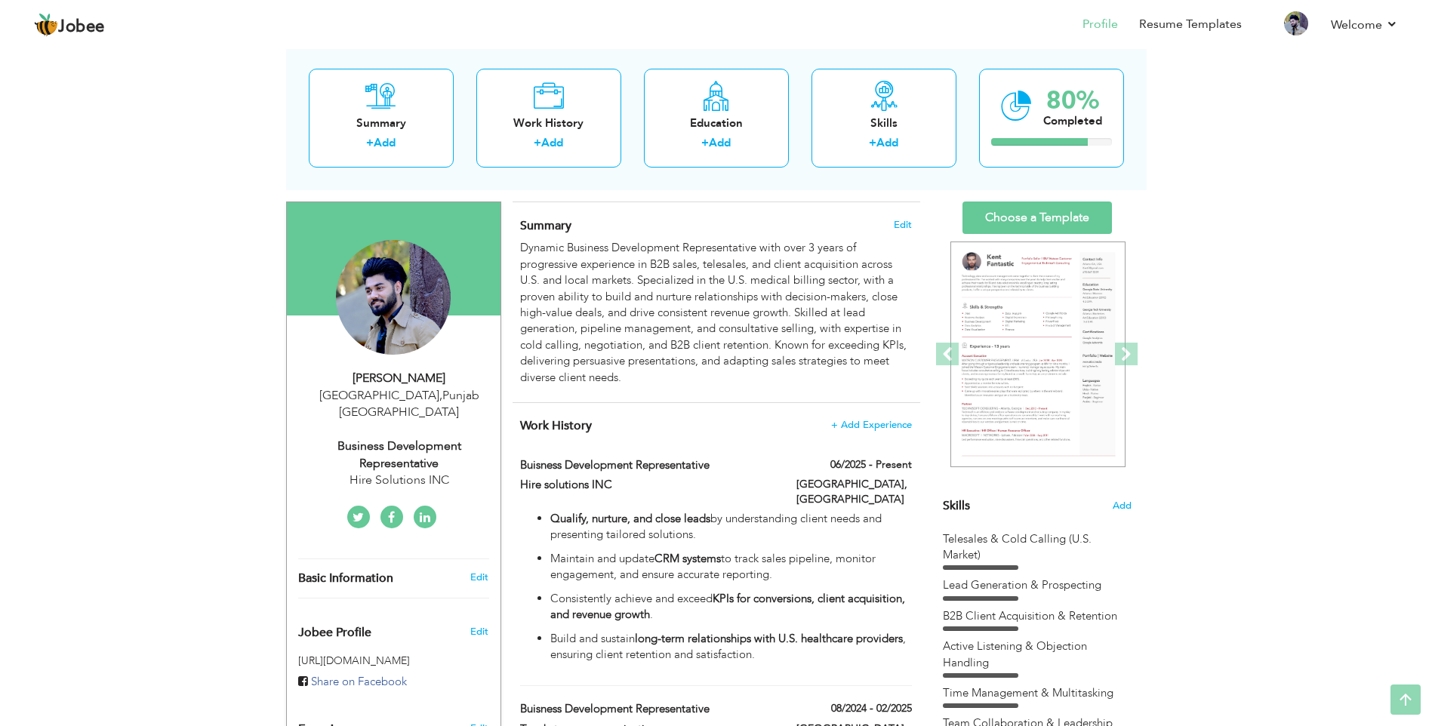
scroll to position [0, 0]
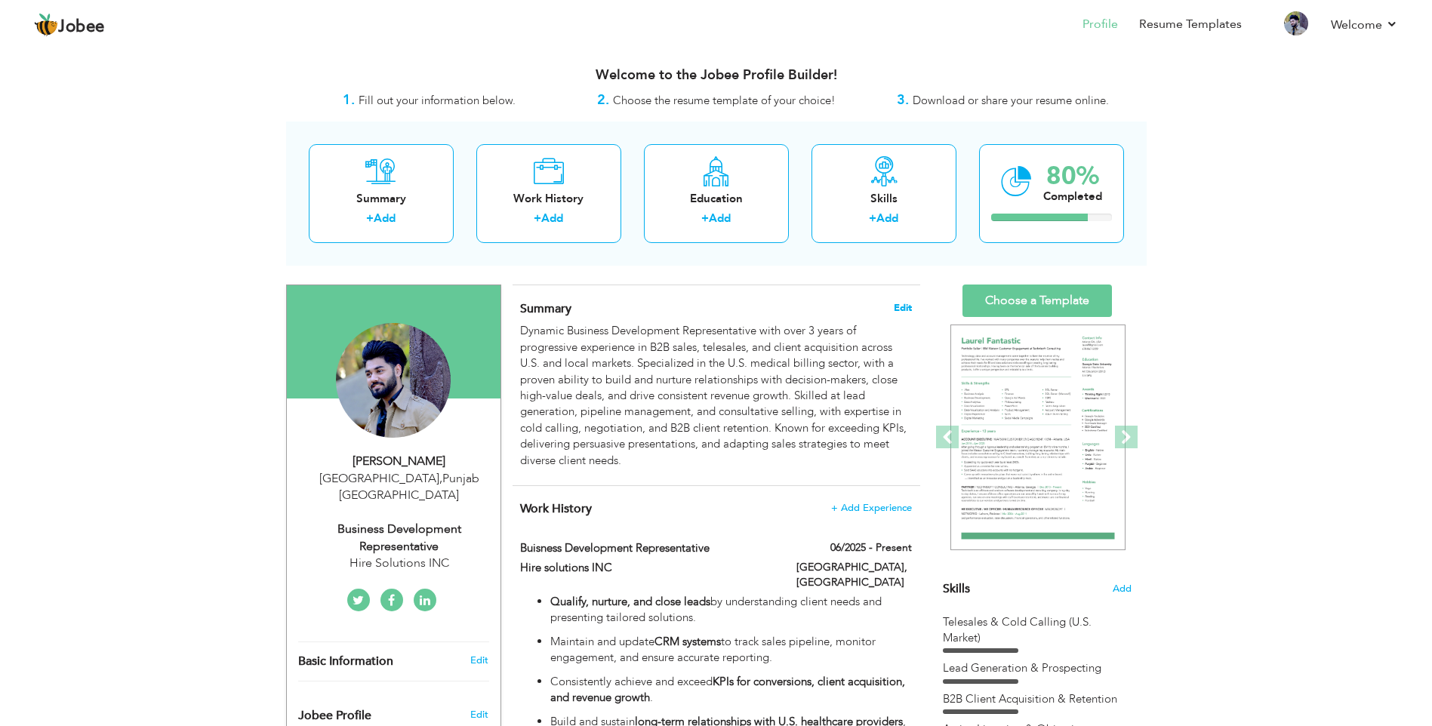
click at [902, 313] on span "Edit" at bounding box center [903, 308] width 18 height 11
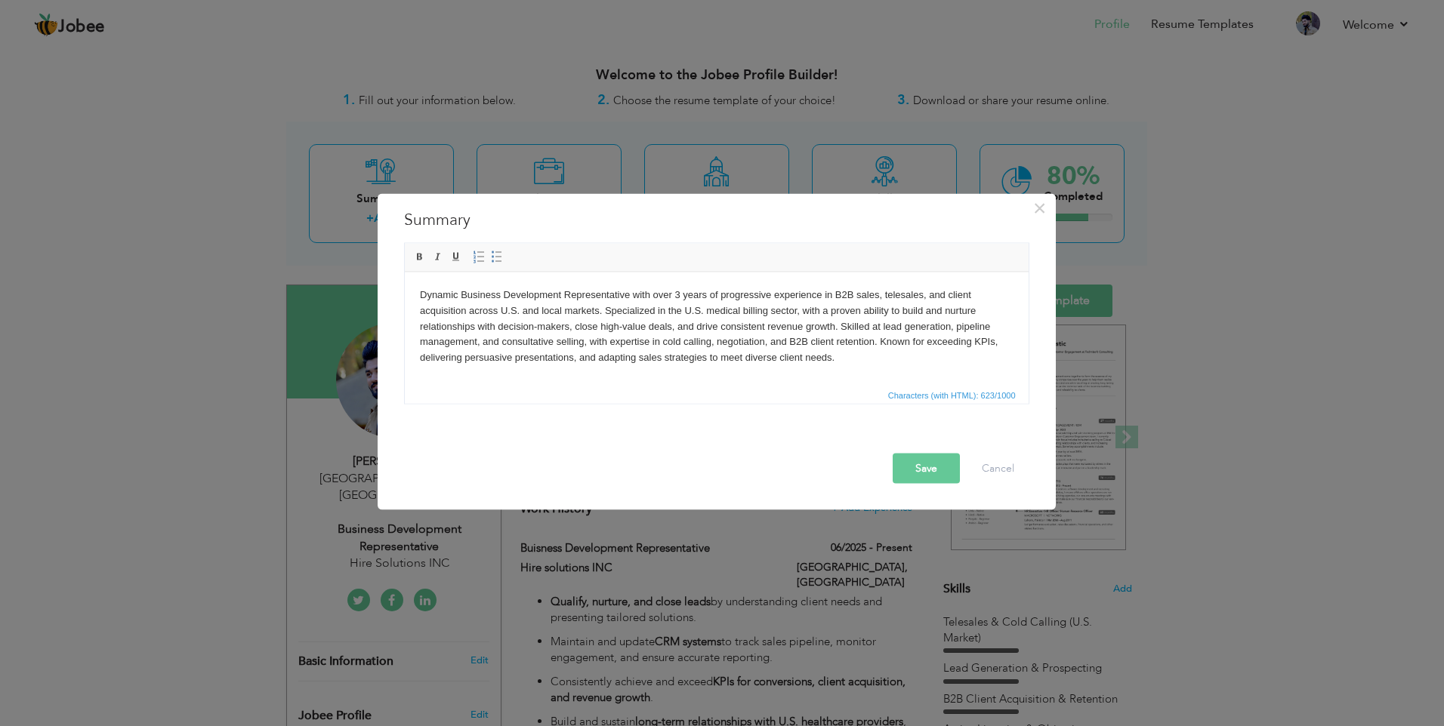
click at [853, 291] on body "Dynamic Business Development Representative with over 3 years of progressive ex…" at bounding box center [715, 326] width 593 height 79
click at [922, 477] on button "Save" at bounding box center [925, 469] width 67 height 30
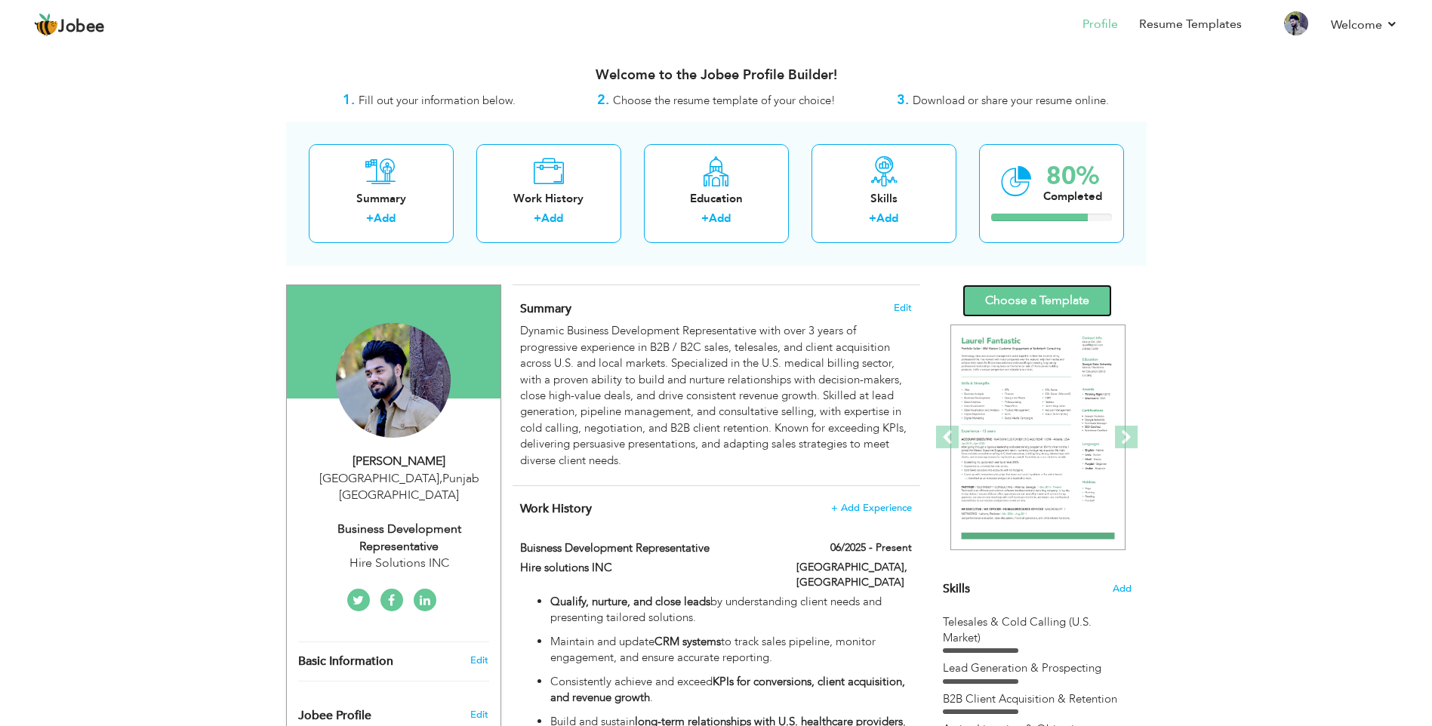
click at [1065, 310] on link "Choose a Template" at bounding box center [1037, 301] width 149 height 32
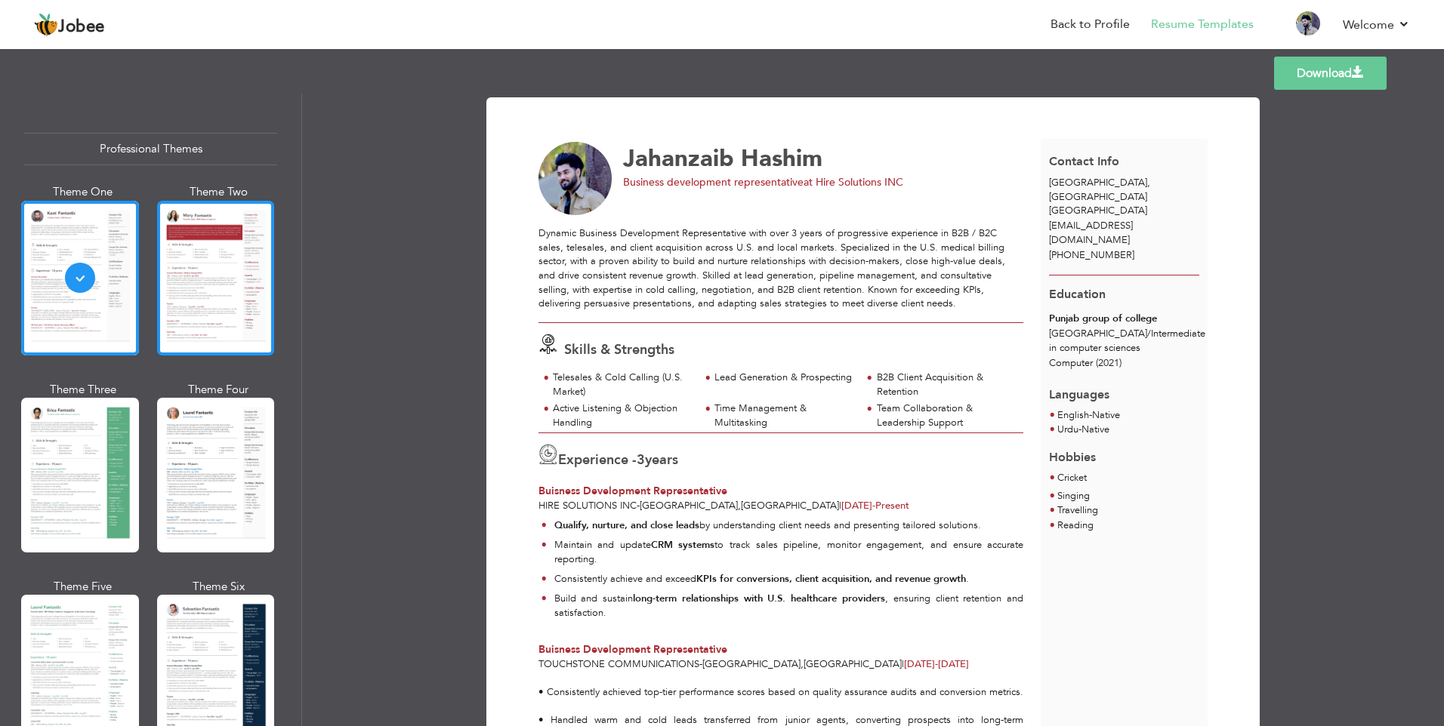
click at [184, 299] on div at bounding box center [216, 278] width 118 height 155
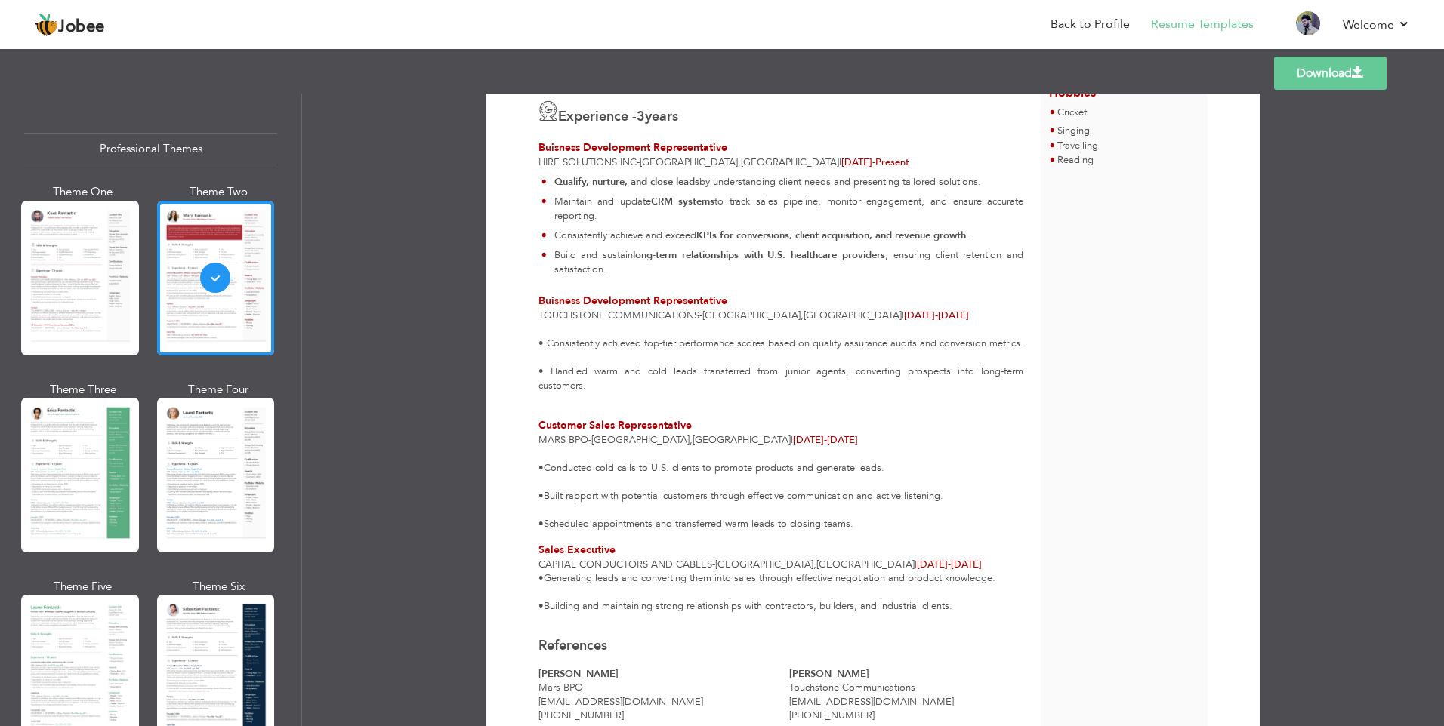
scroll to position [378, 0]
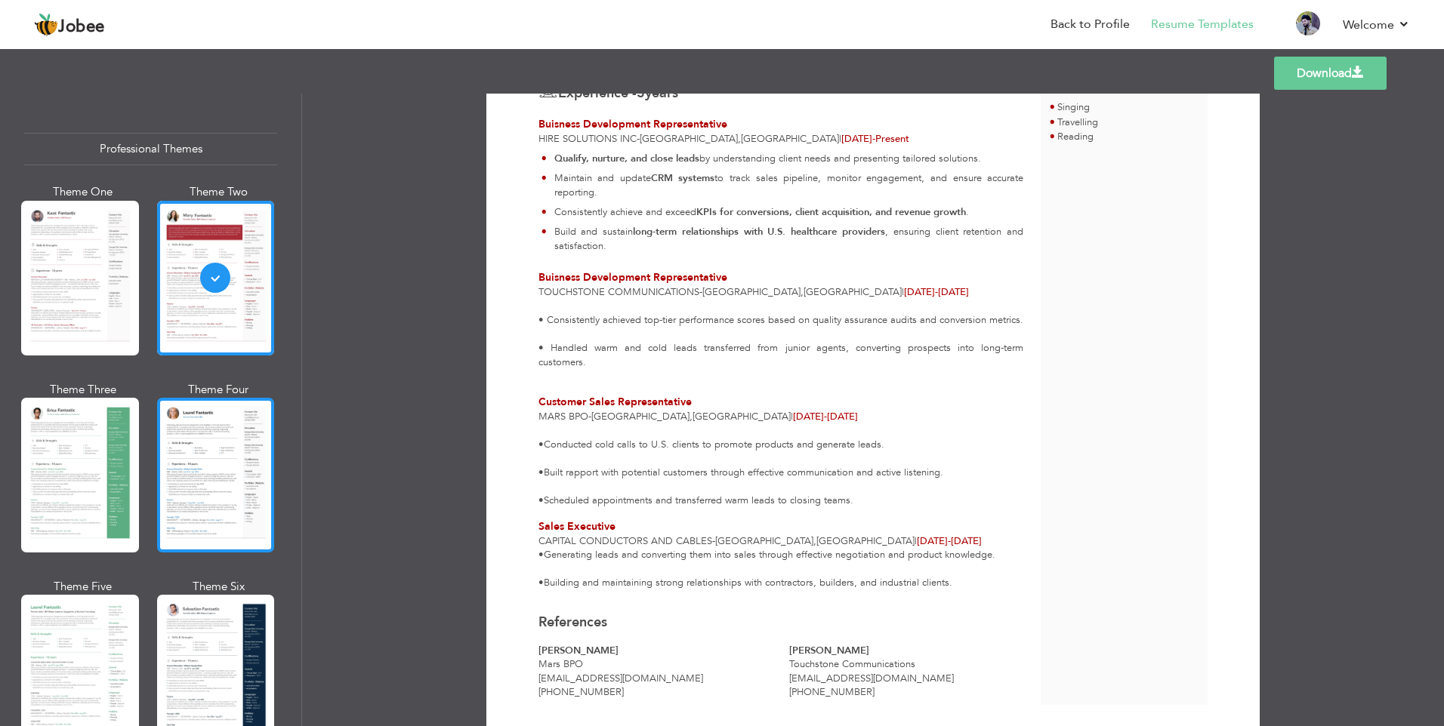
click at [159, 539] on div at bounding box center [216, 475] width 118 height 155
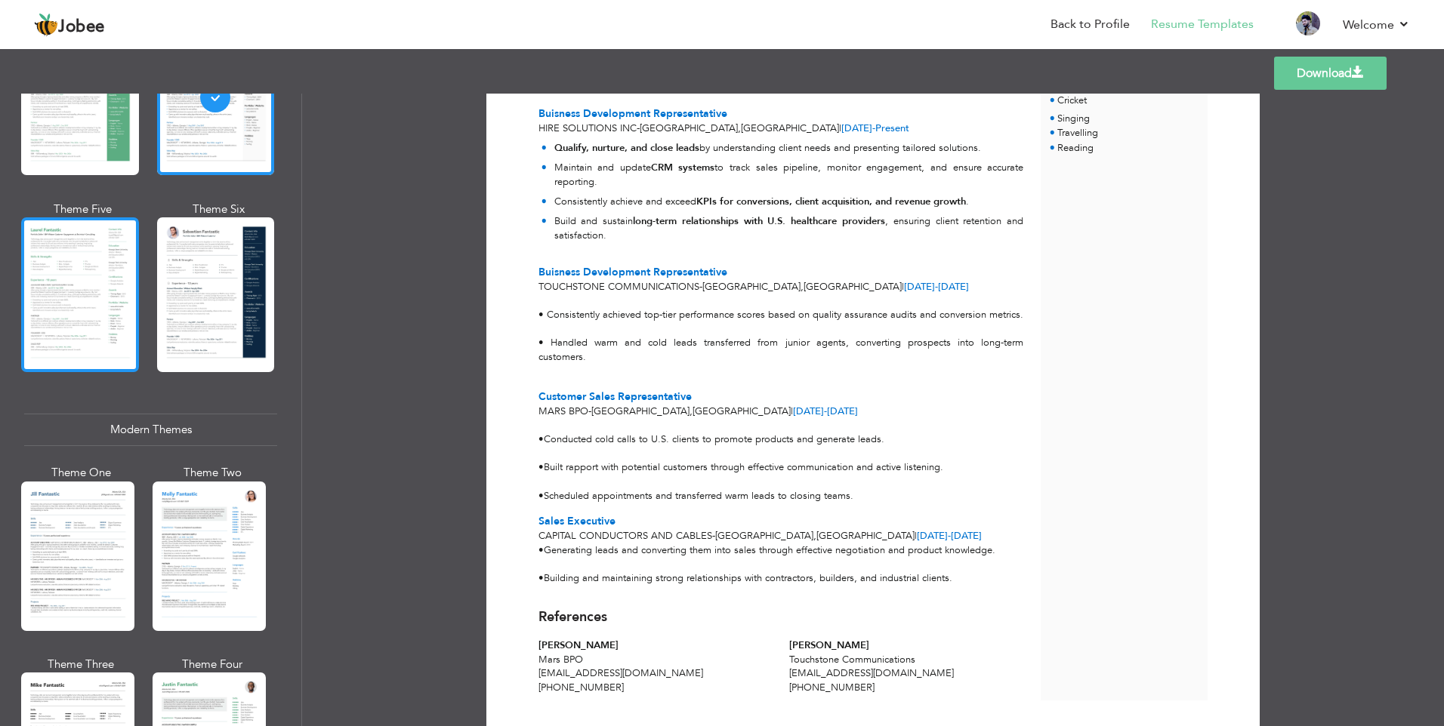
click at [97, 330] on div at bounding box center [80, 294] width 118 height 155
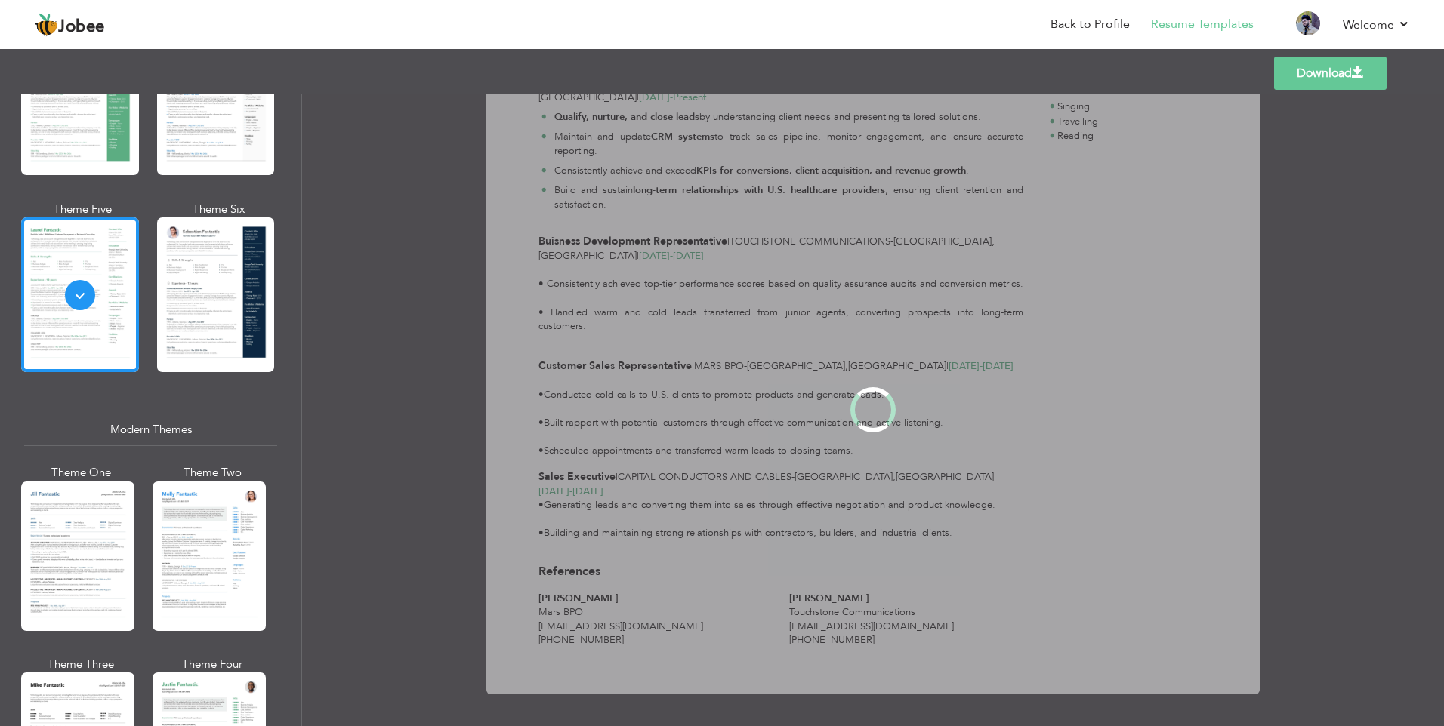
scroll to position [0, 0]
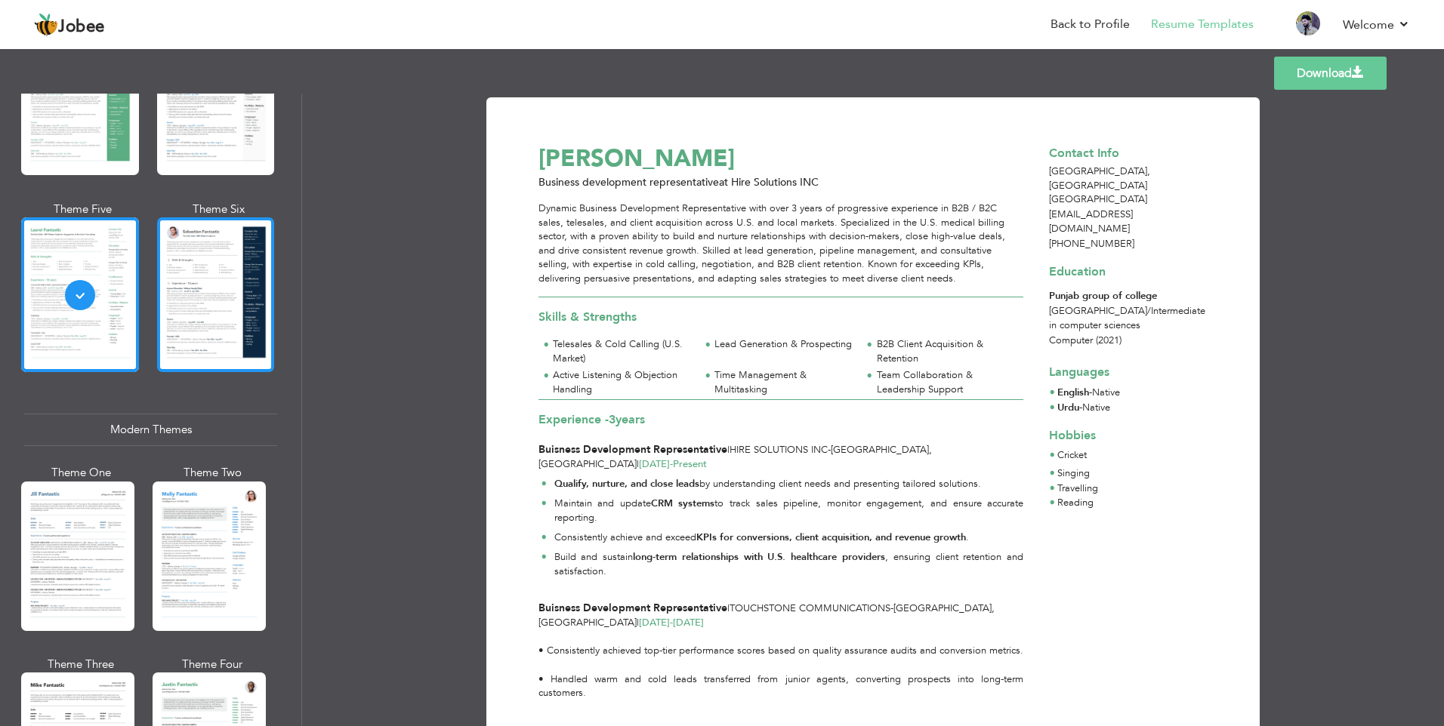
click at [224, 279] on div at bounding box center [216, 294] width 118 height 155
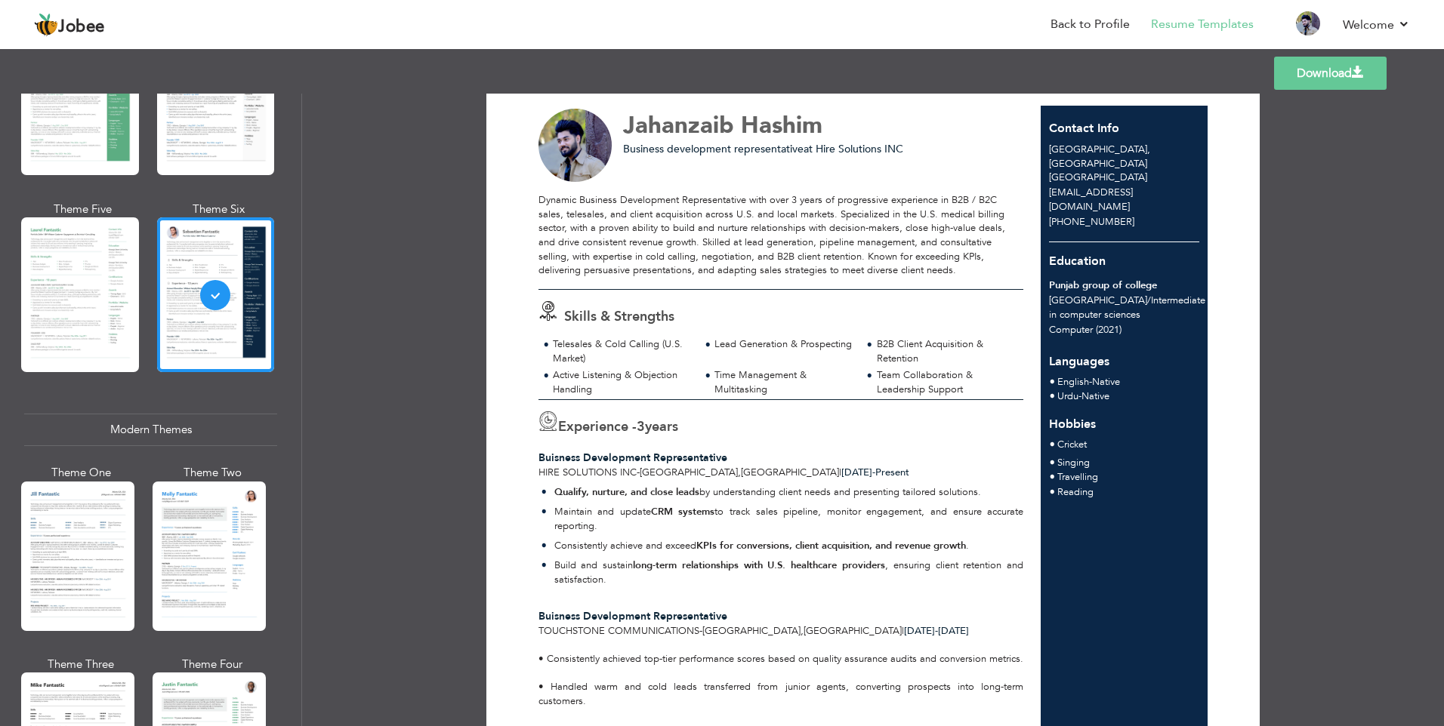
scroll to position [411, 0]
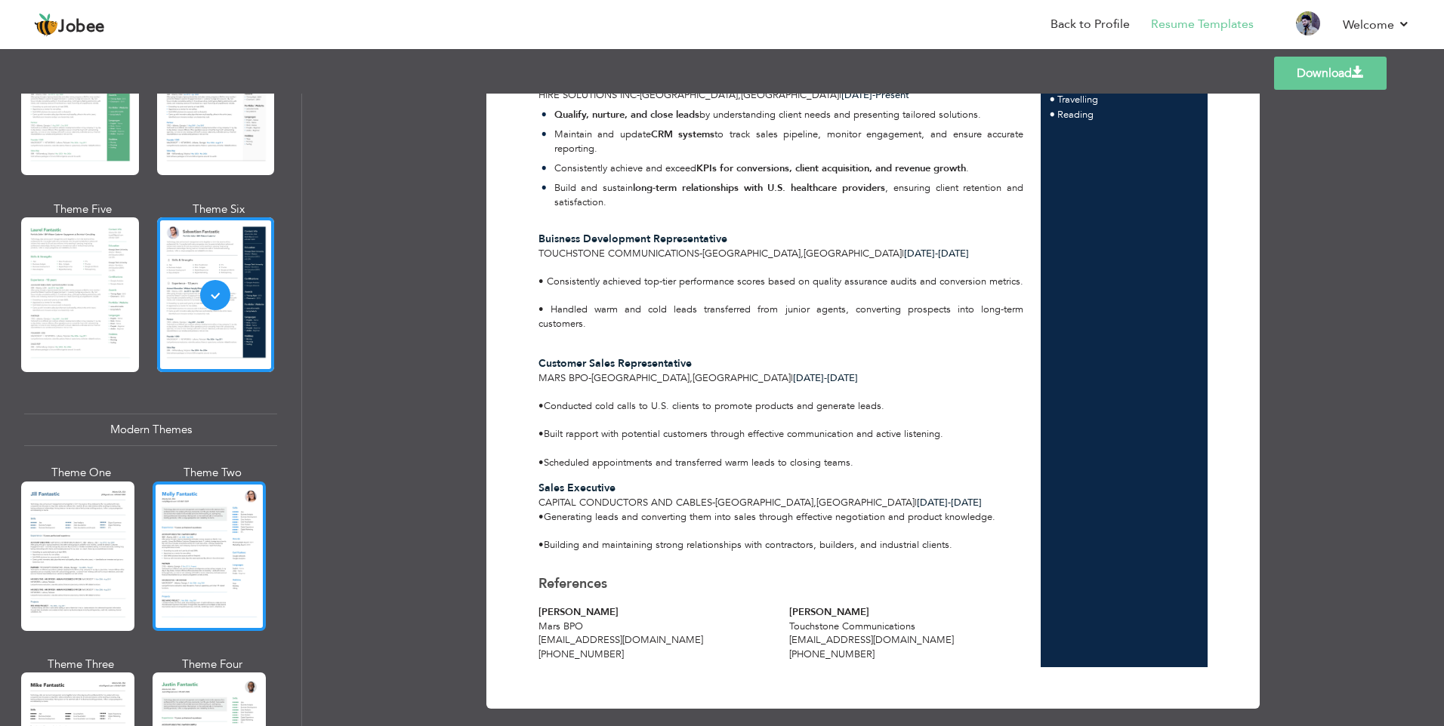
click at [234, 531] on div at bounding box center [209, 556] width 113 height 149
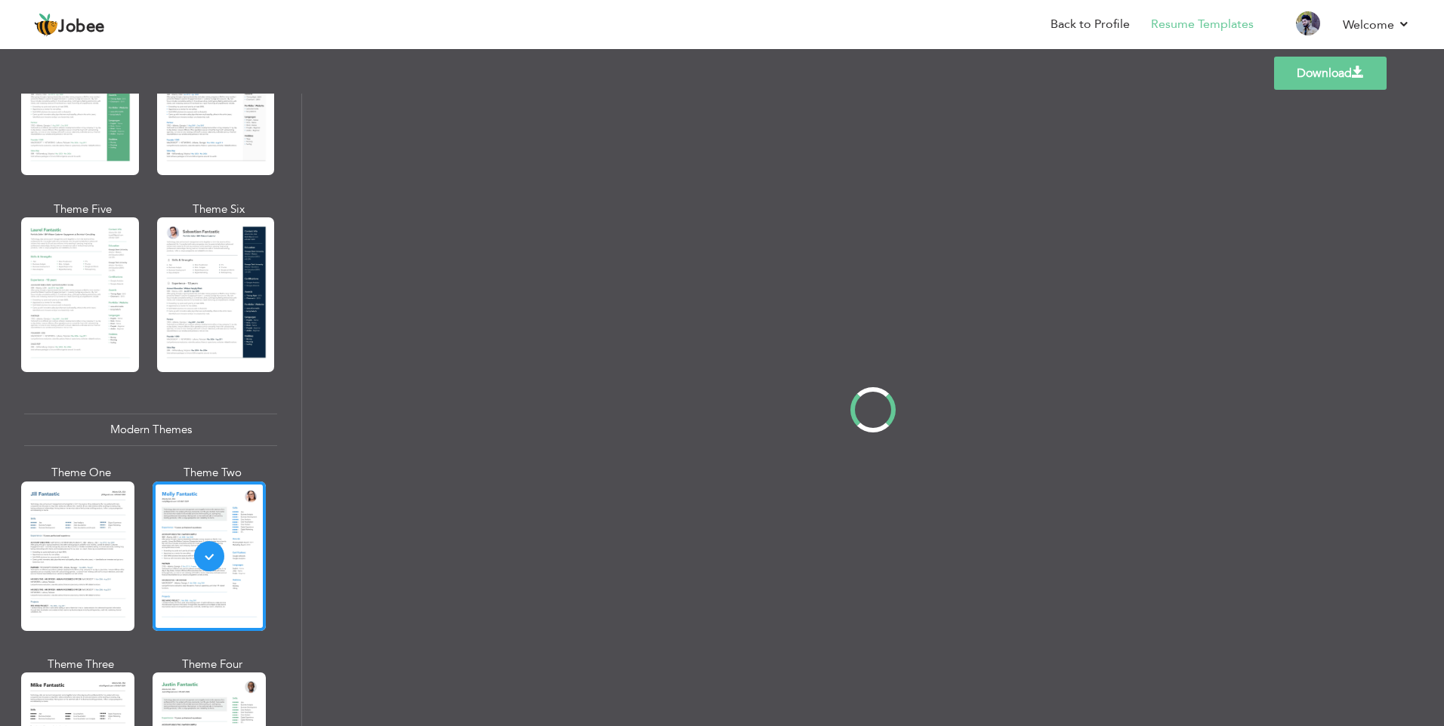
scroll to position [0, 0]
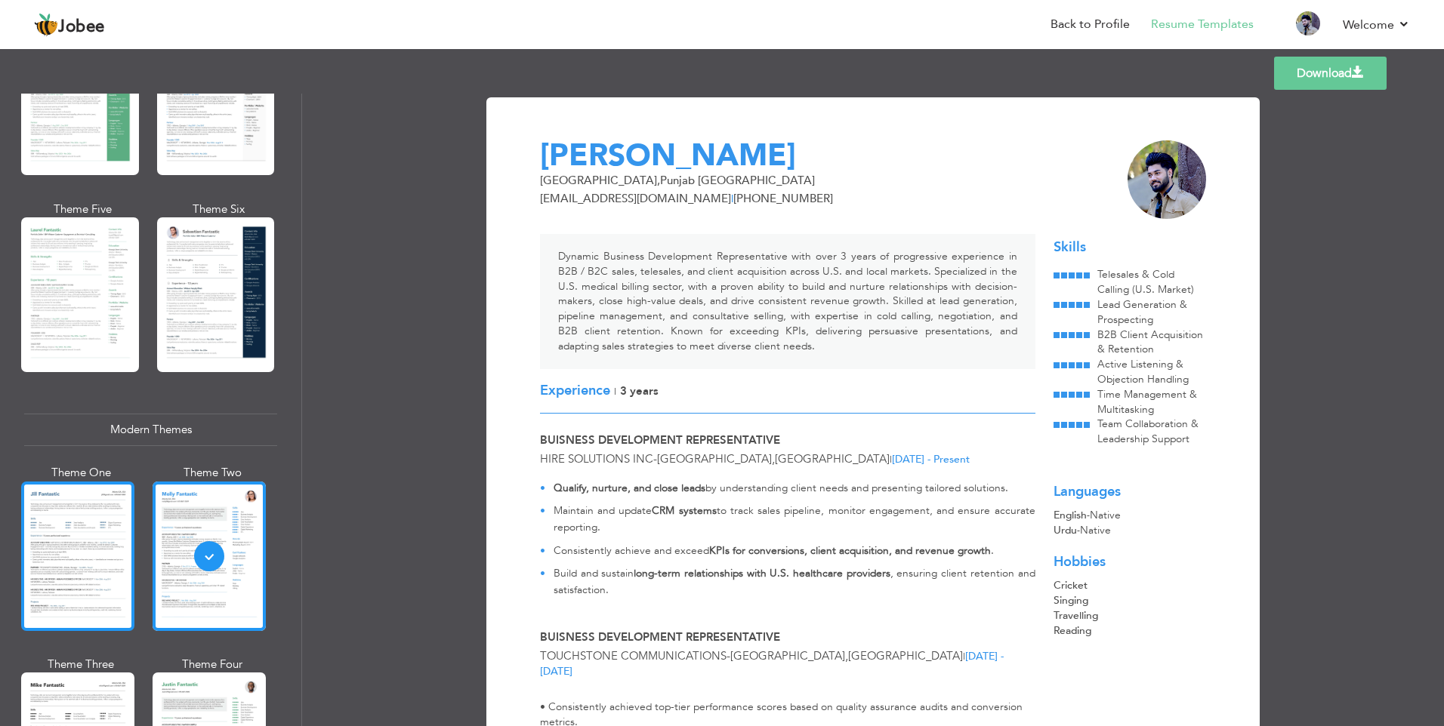
click at [49, 534] on div at bounding box center [77, 556] width 113 height 149
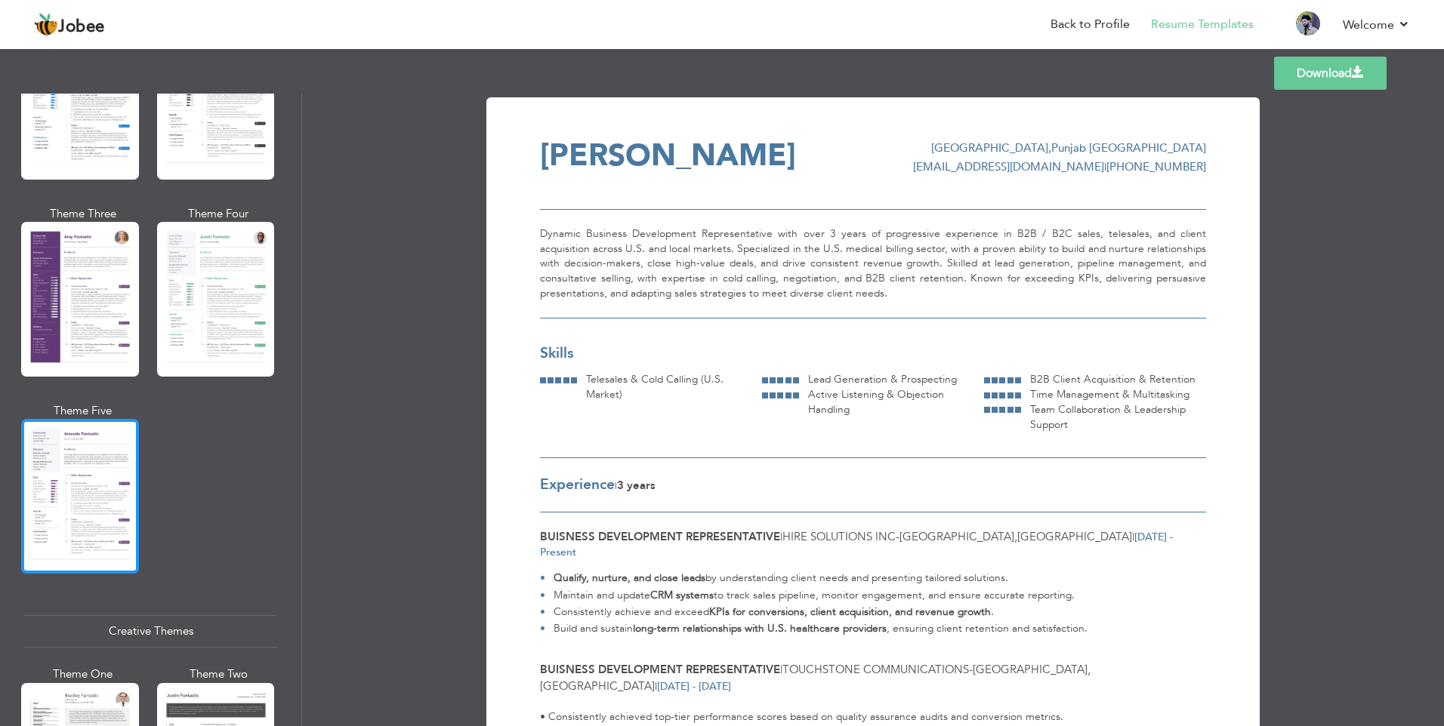
scroll to position [1737, 0]
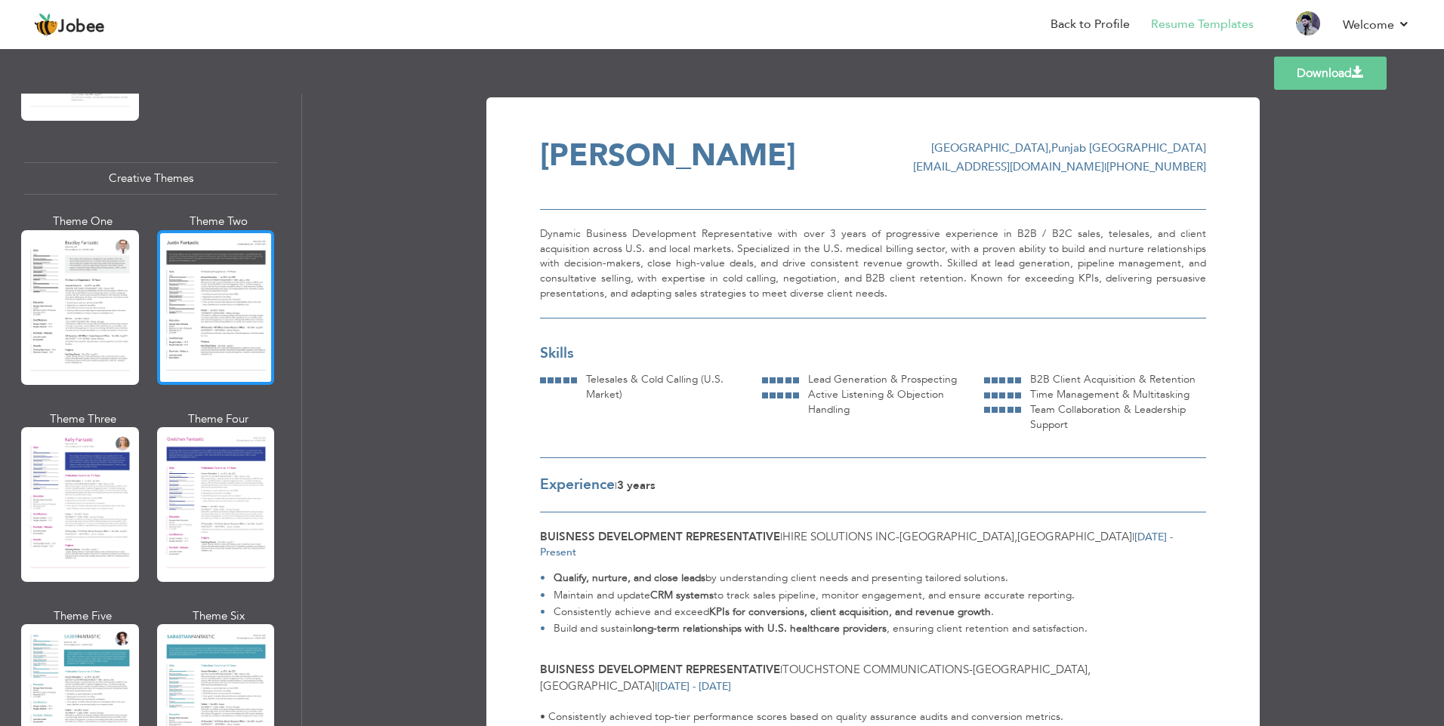
click at [165, 325] on div at bounding box center [216, 307] width 118 height 155
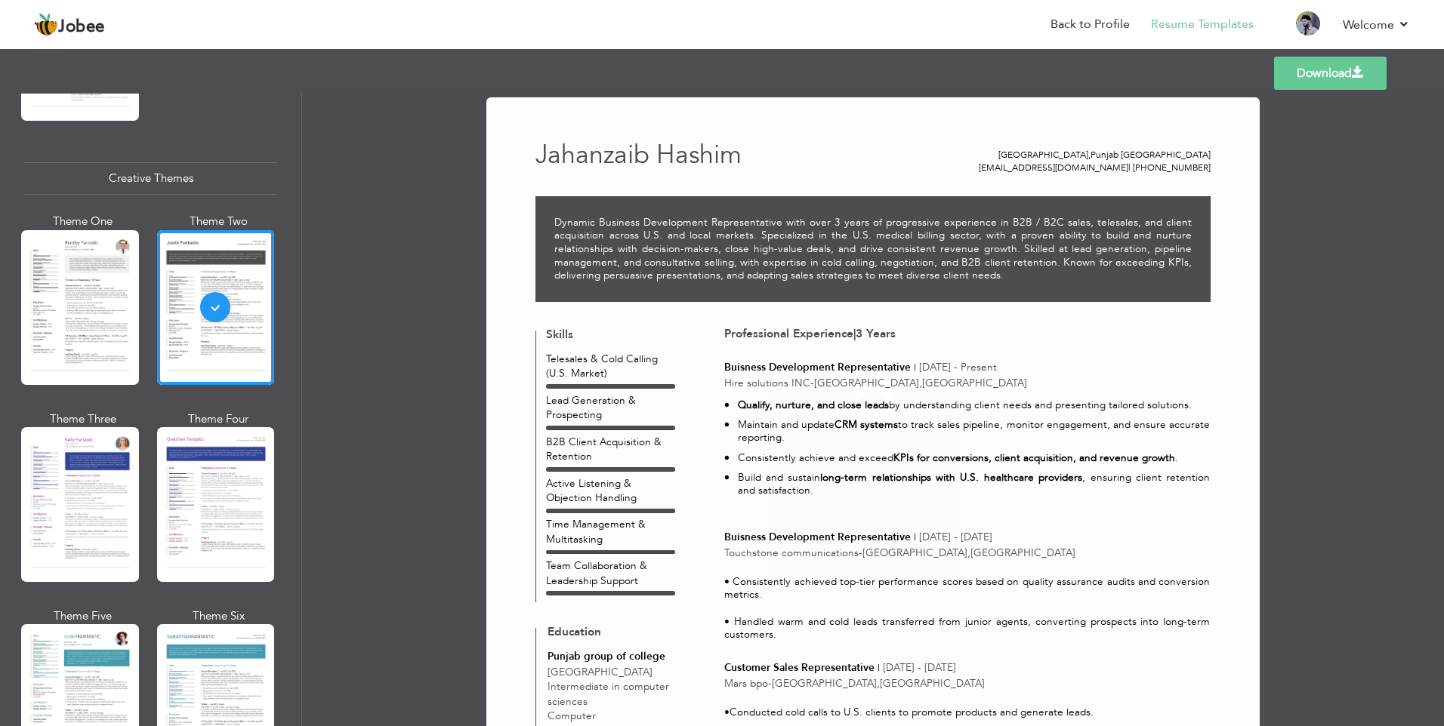
click at [90, 326] on div at bounding box center [80, 307] width 118 height 155
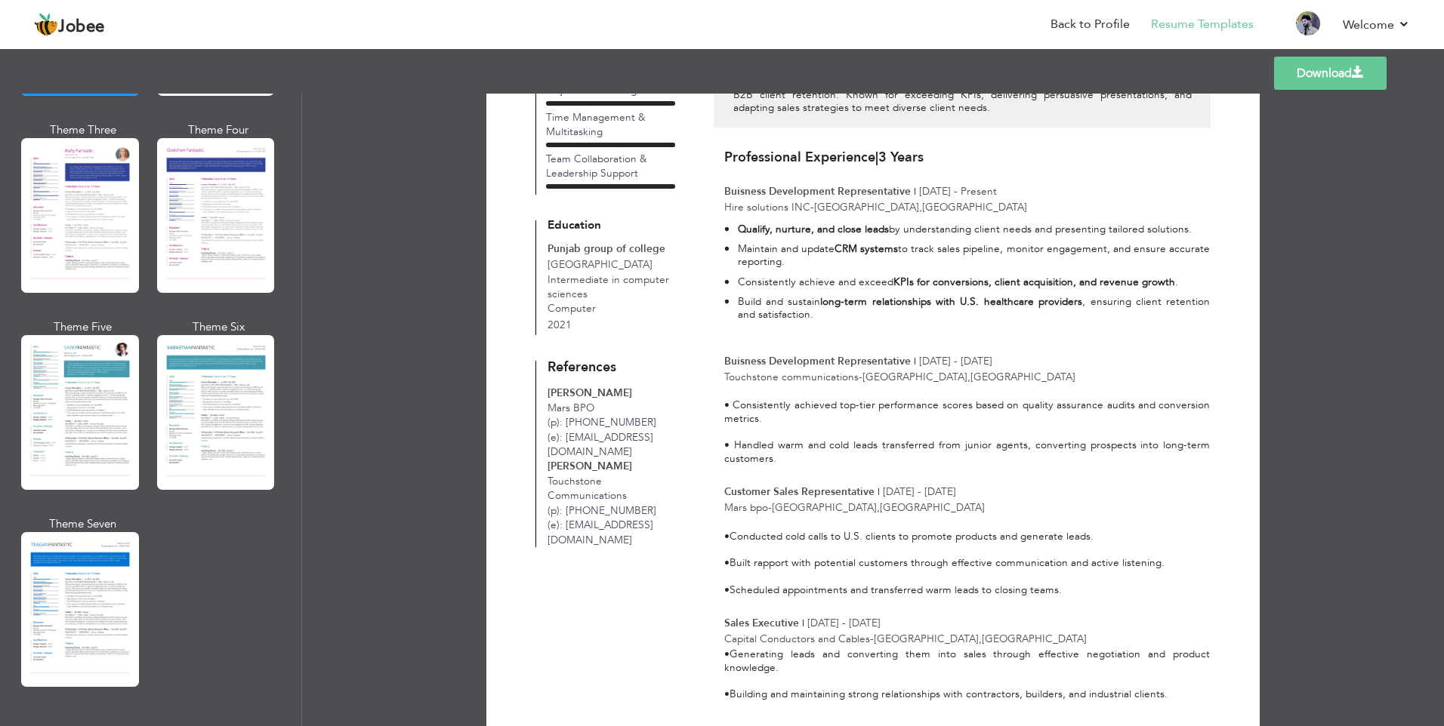
scroll to position [2039, 0]
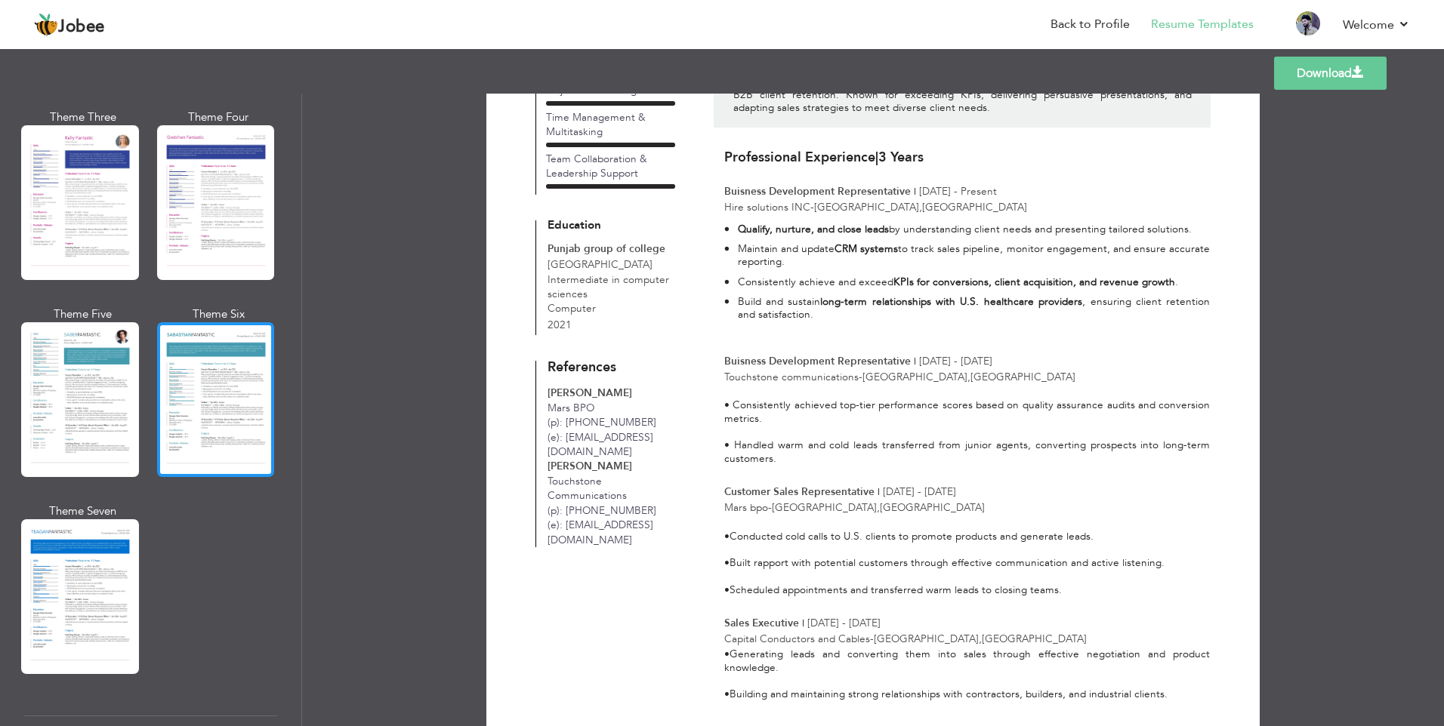
click at [201, 427] on div at bounding box center [216, 399] width 118 height 155
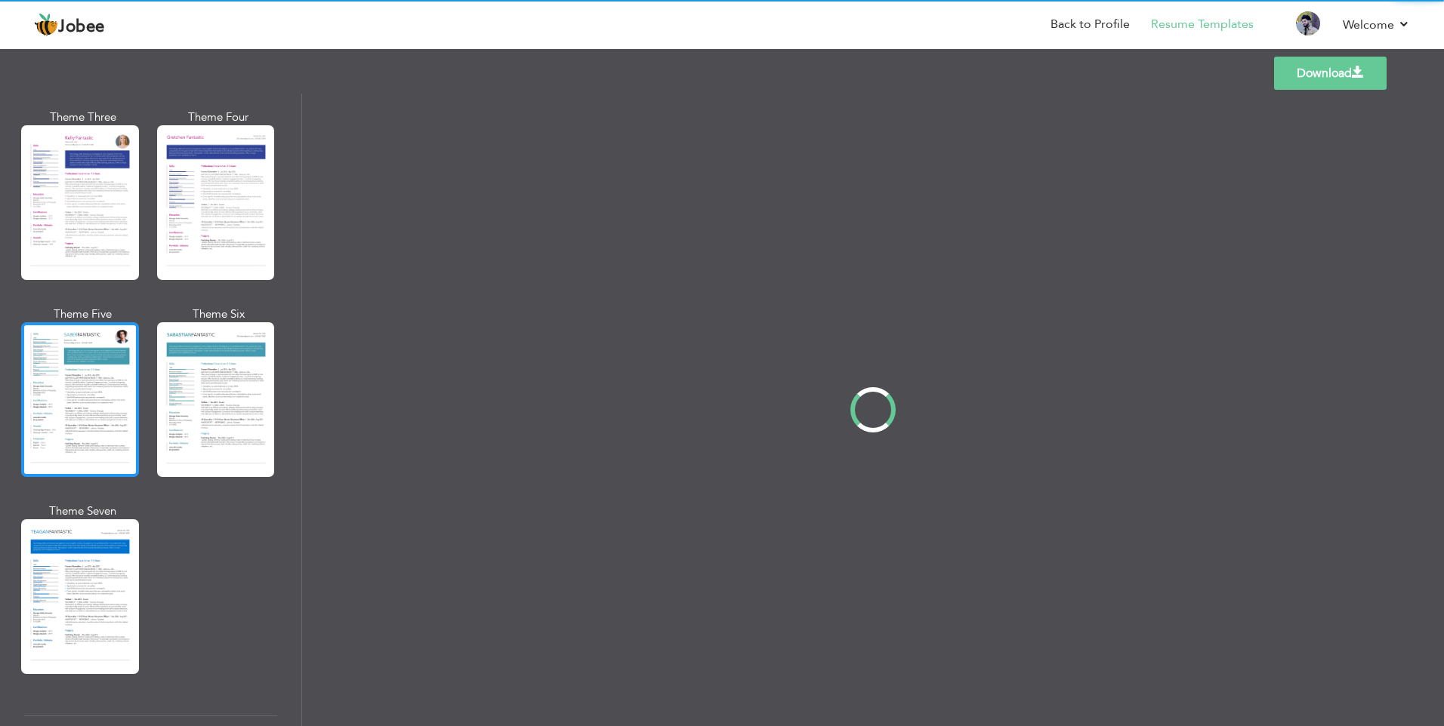
scroll to position [0, 0]
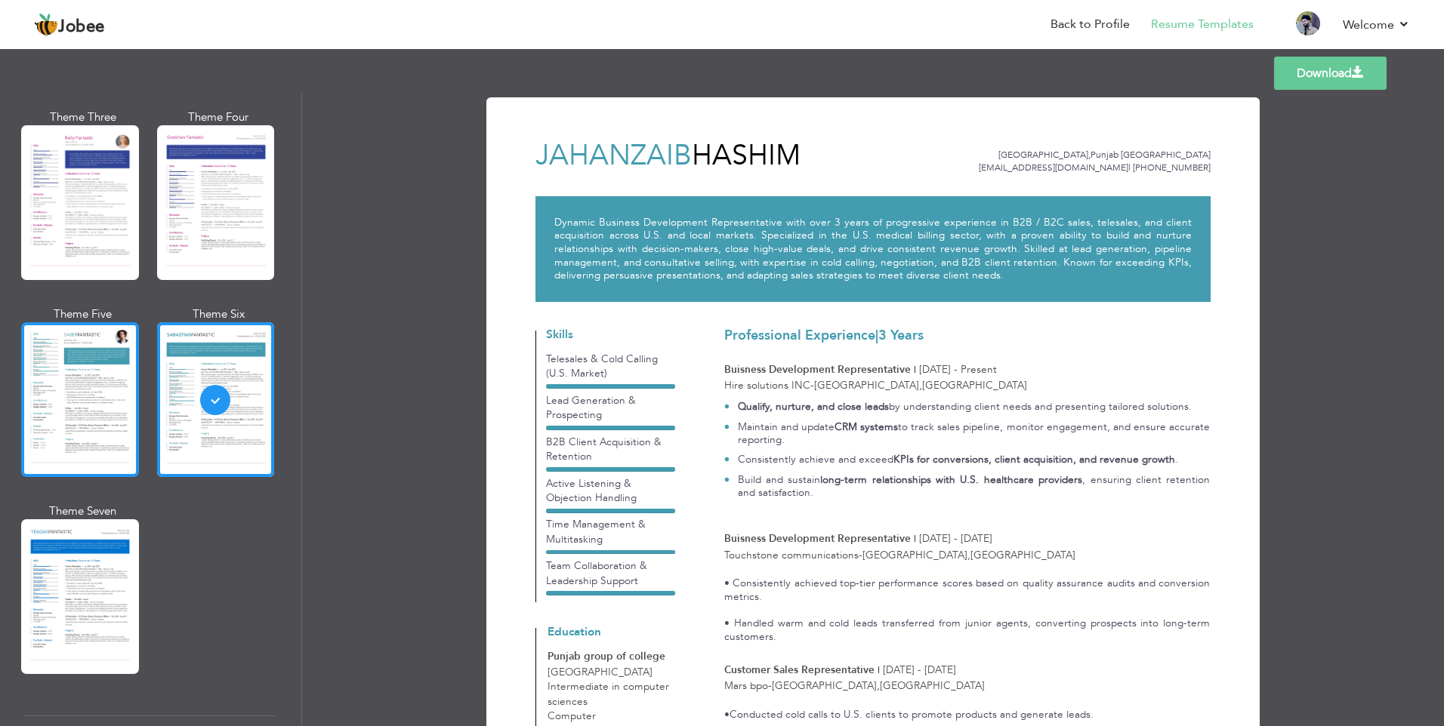
click at [113, 427] on div at bounding box center [80, 399] width 118 height 155
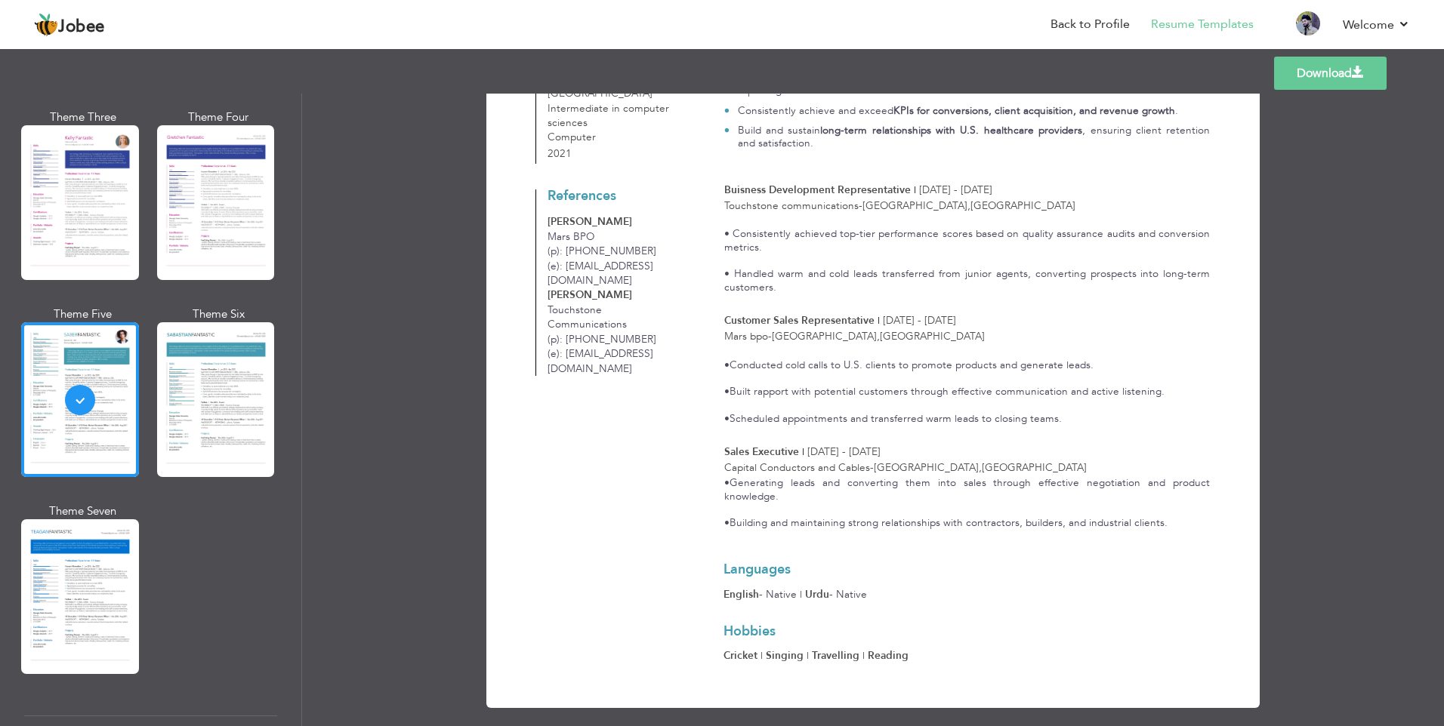
scroll to position [2446, 0]
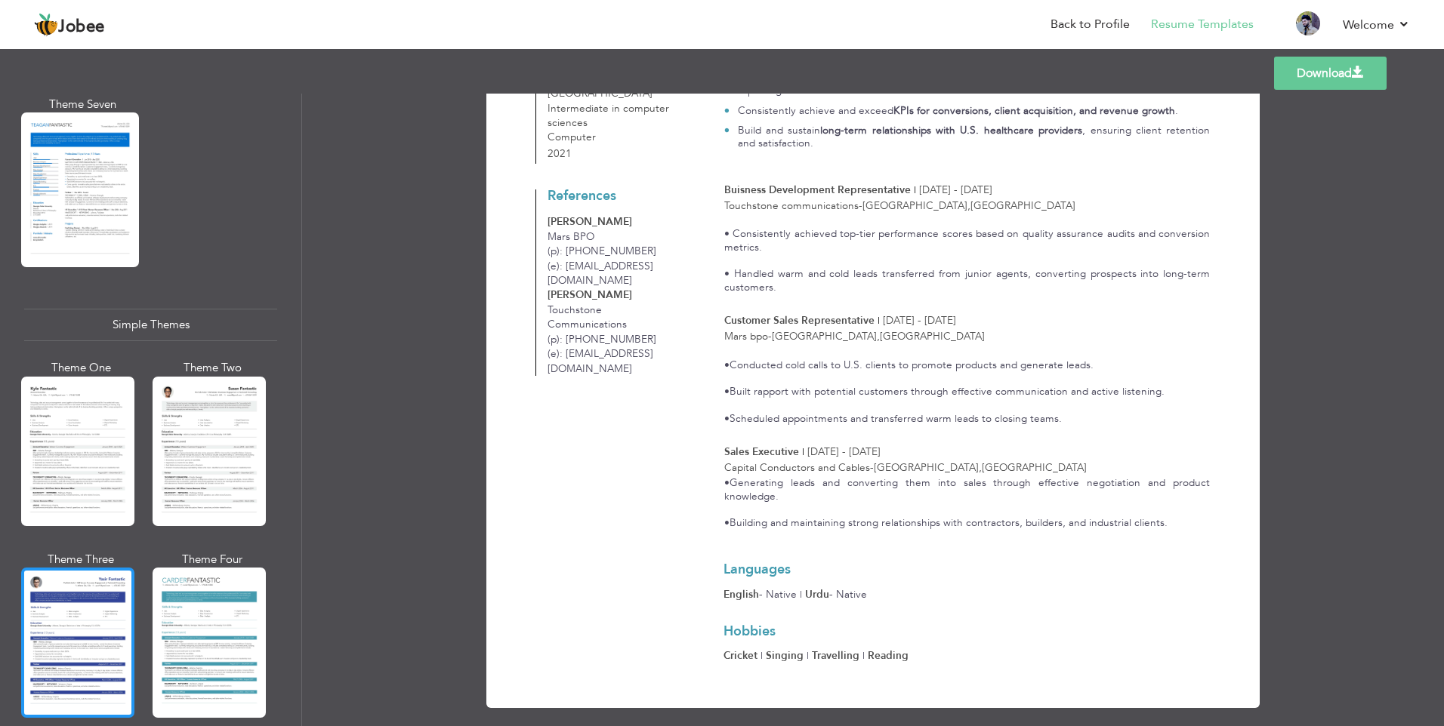
click at [110, 643] on div at bounding box center [77, 642] width 113 height 149
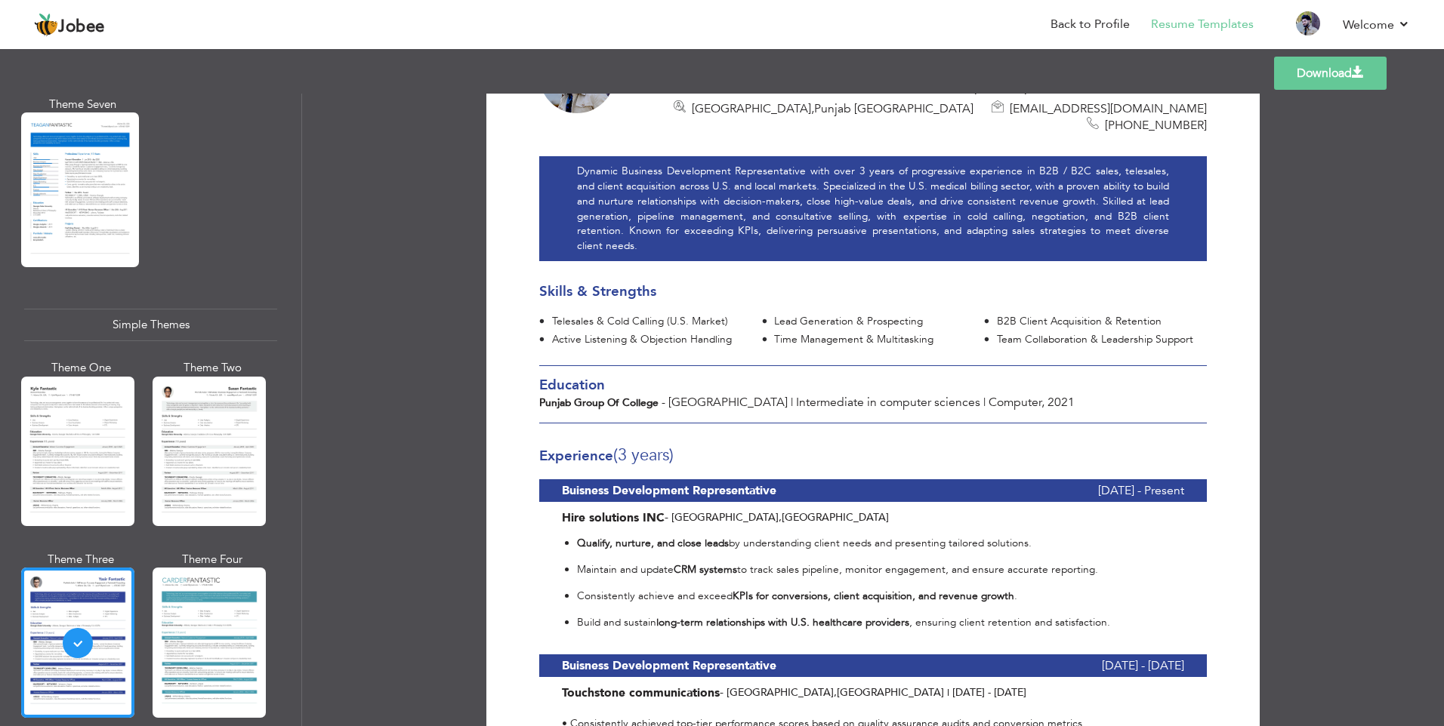
scroll to position [0, 0]
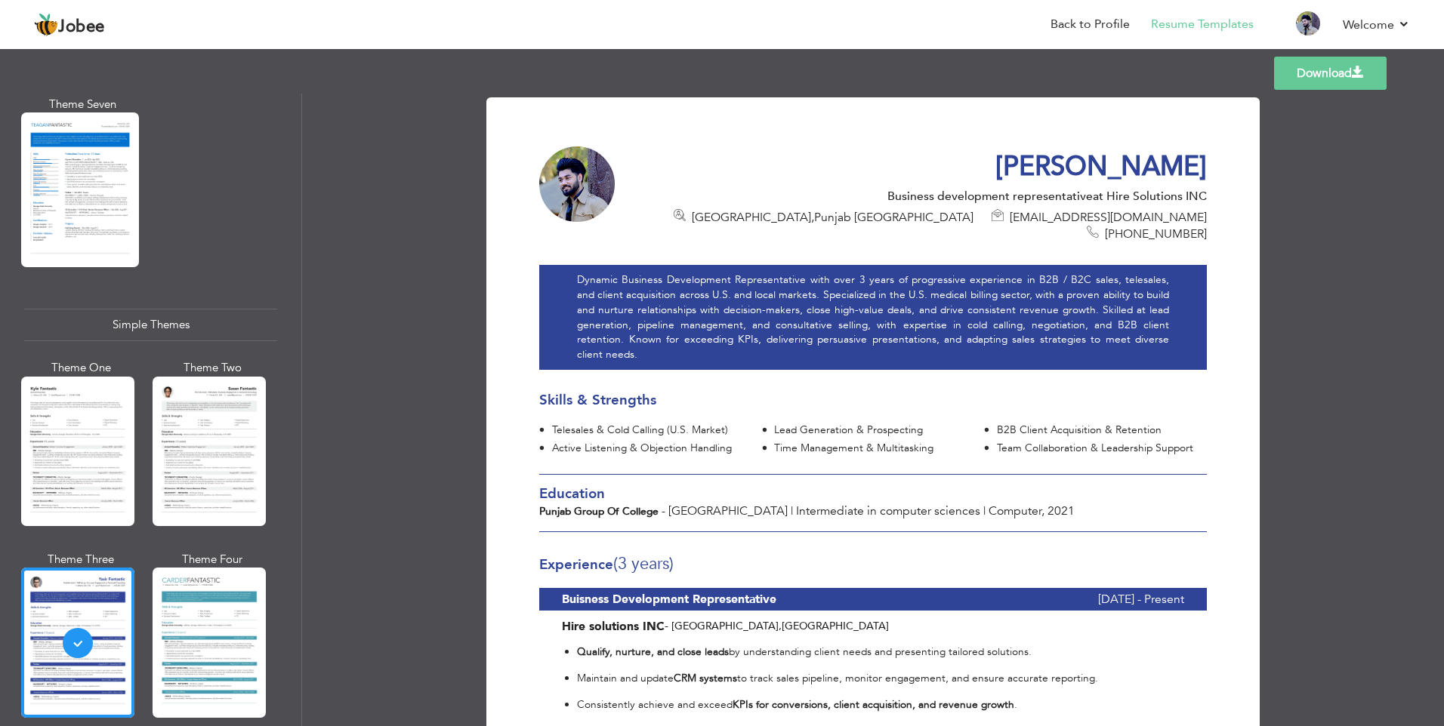
click at [1322, 78] on link "Download" at bounding box center [1330, 73] width 113 height 33
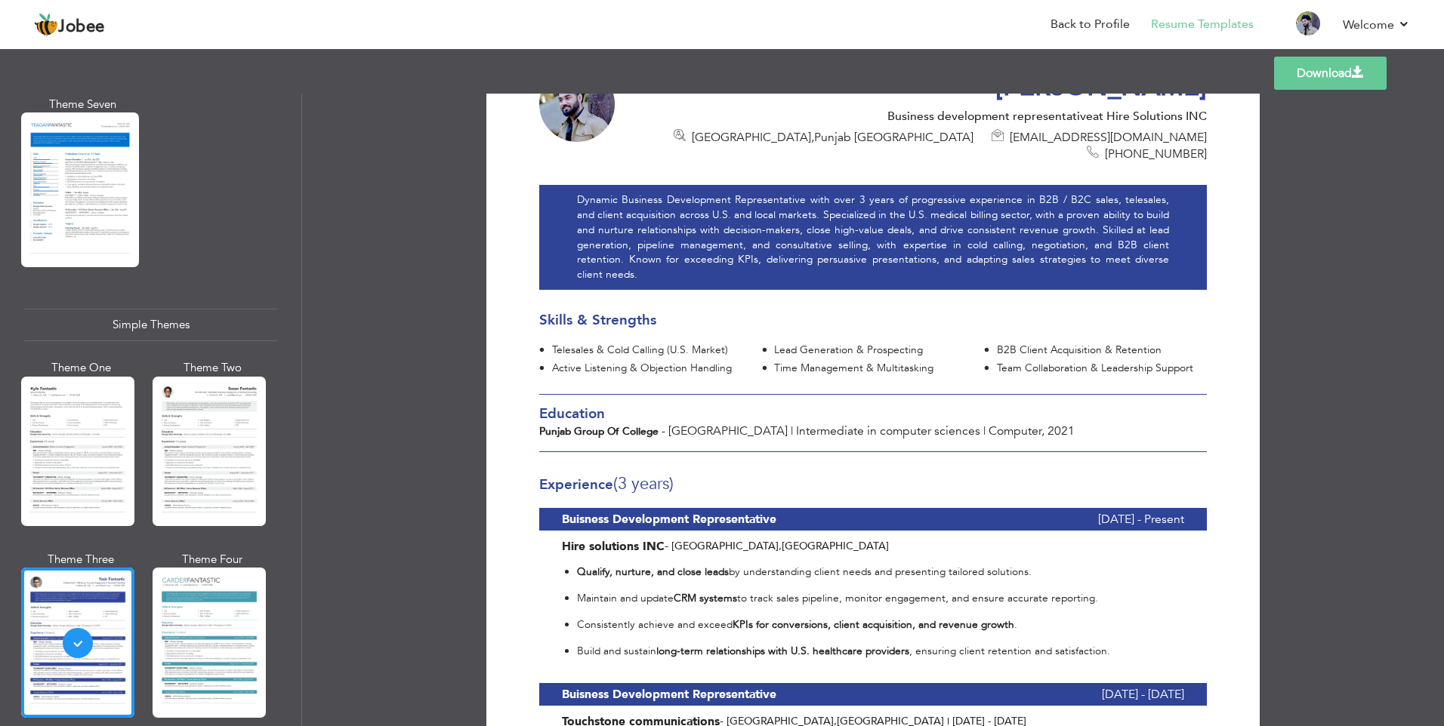
scroll to position [378, 0]
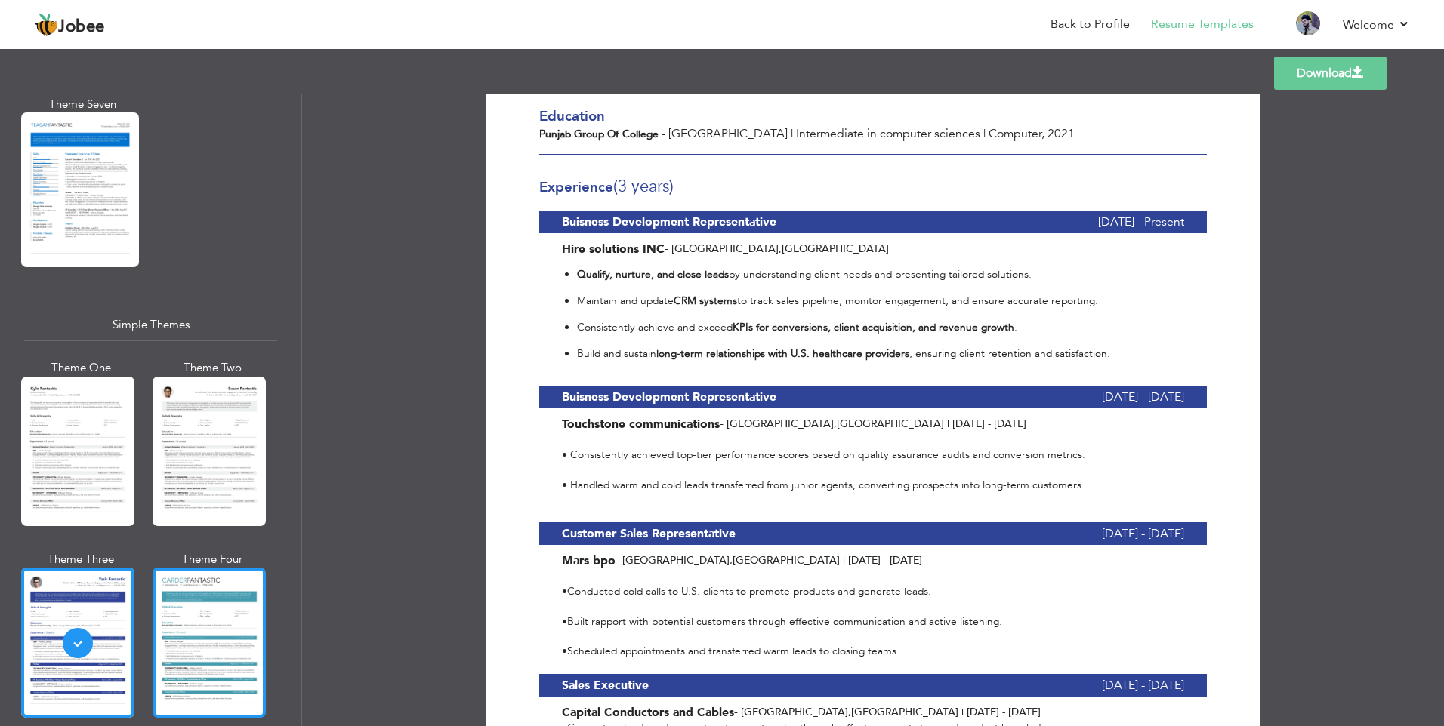
click at [193, 592] on div at bounding box center [209, 642] width 113 height 149
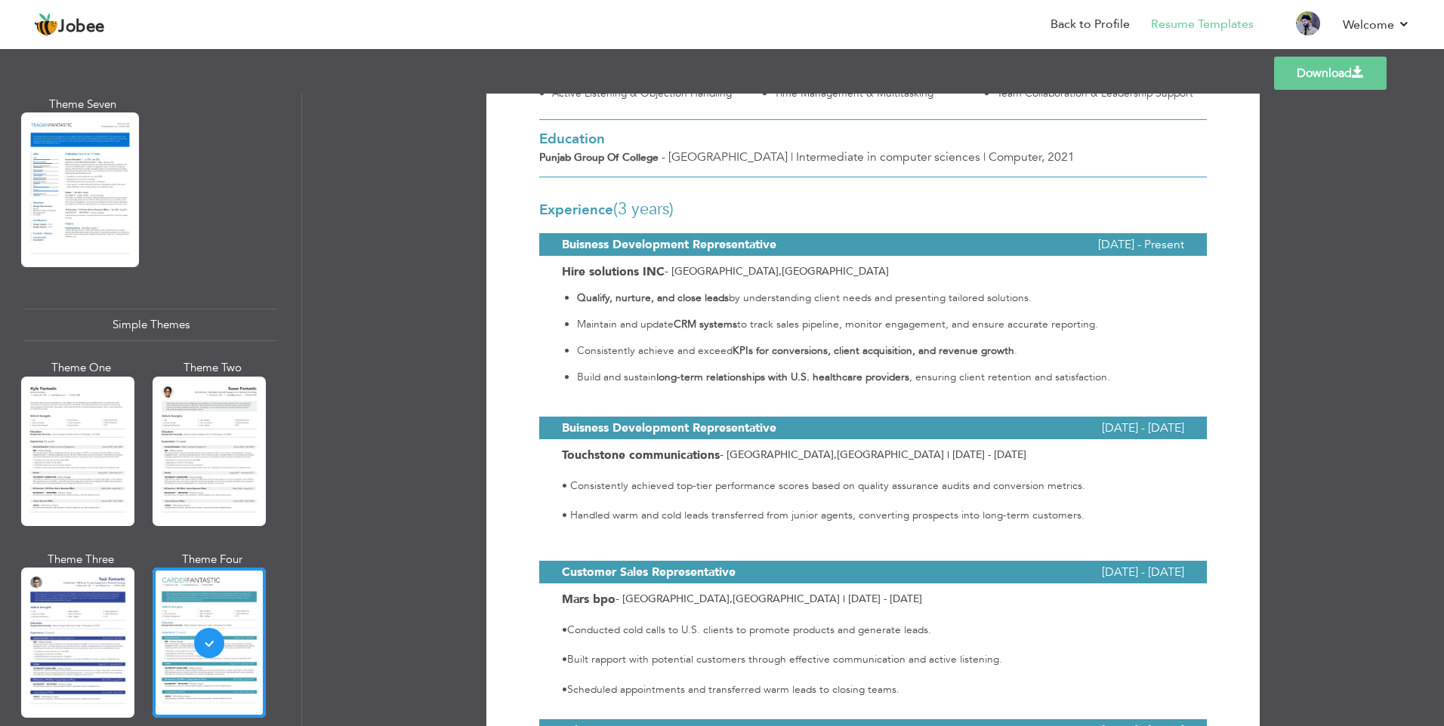
scroll to position [338, 0]
click at [1294, 76] on link "Download" at bounding box center [1330, 73] width 113 height 33
click at [541, 493] on div "• Consistently achieved top-tier performance scores based on quality assurance …" at bounding box center [872, 501] width 667 height 75
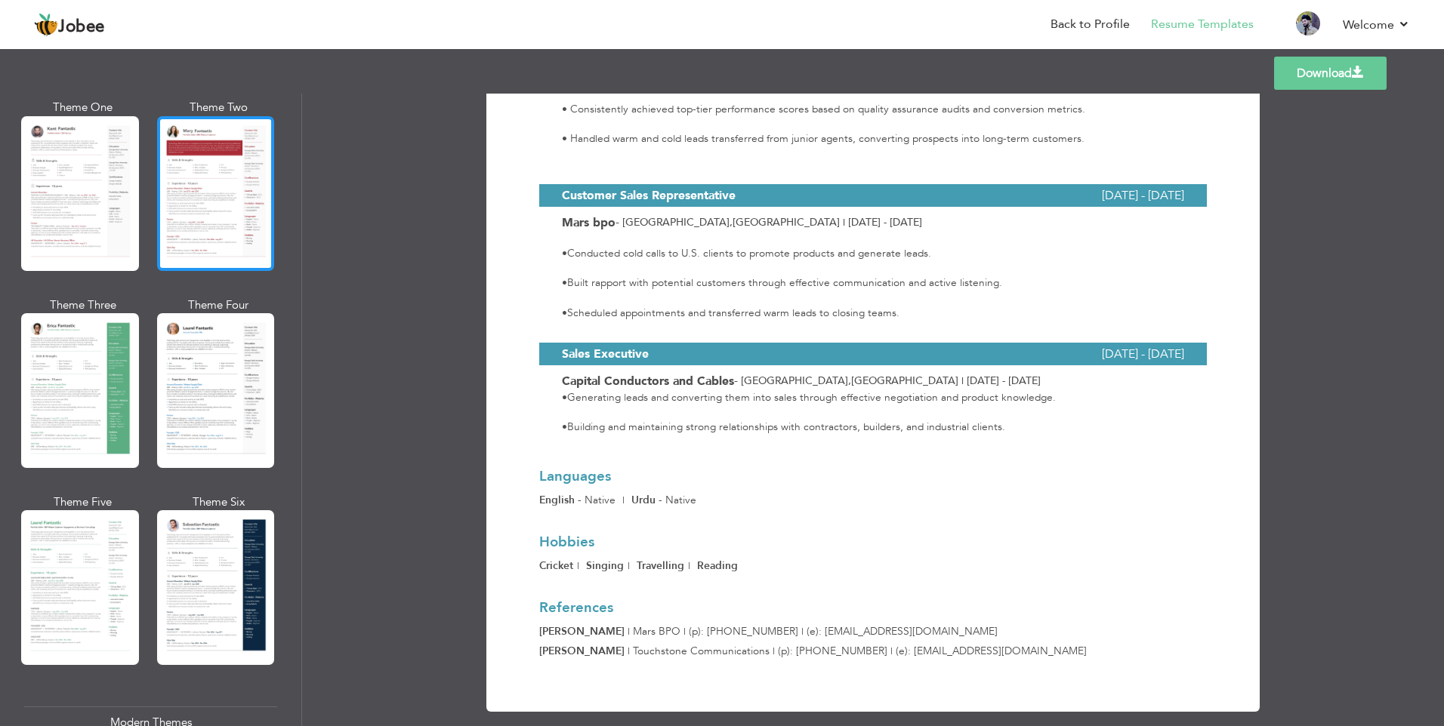
scroll to position [0, 0]
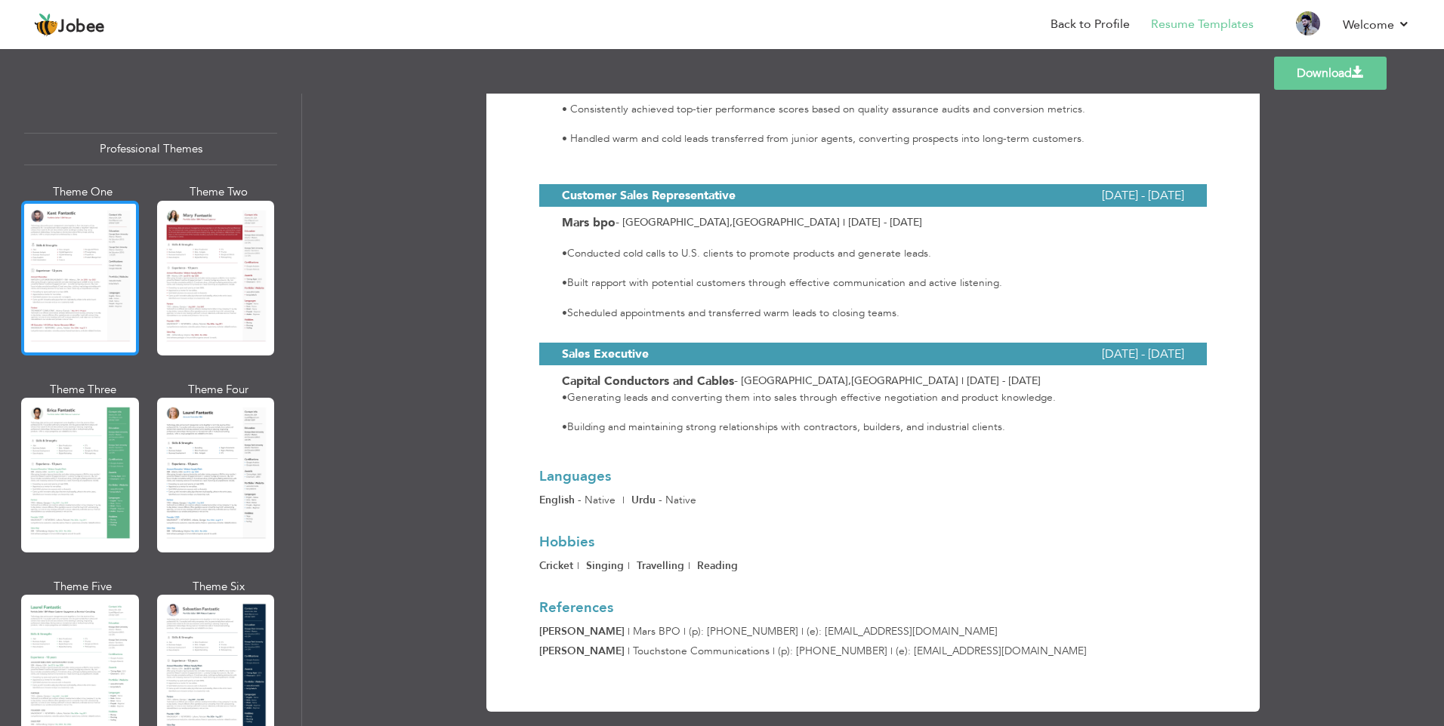
click at [103, 316] on div at bounding box center [80, 278] width 118 height 155
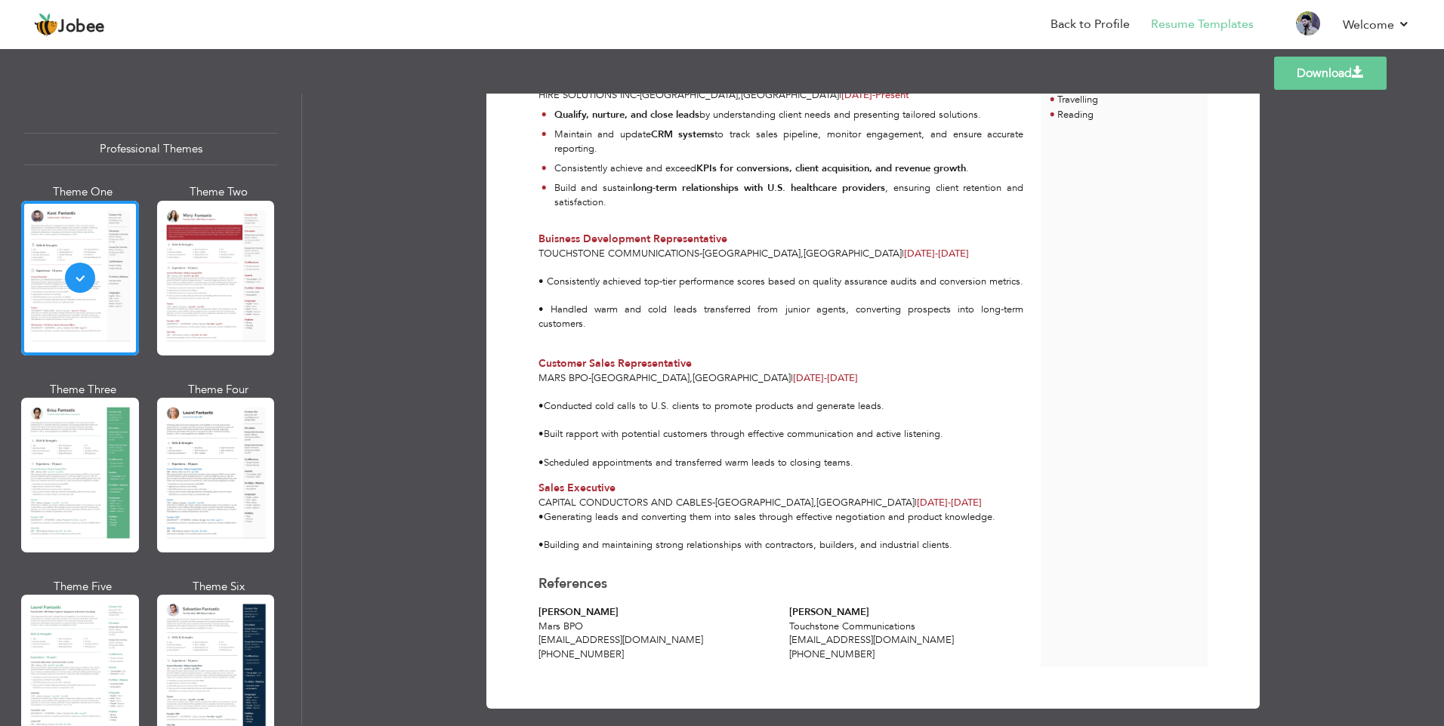
scroll to position [33, 0]
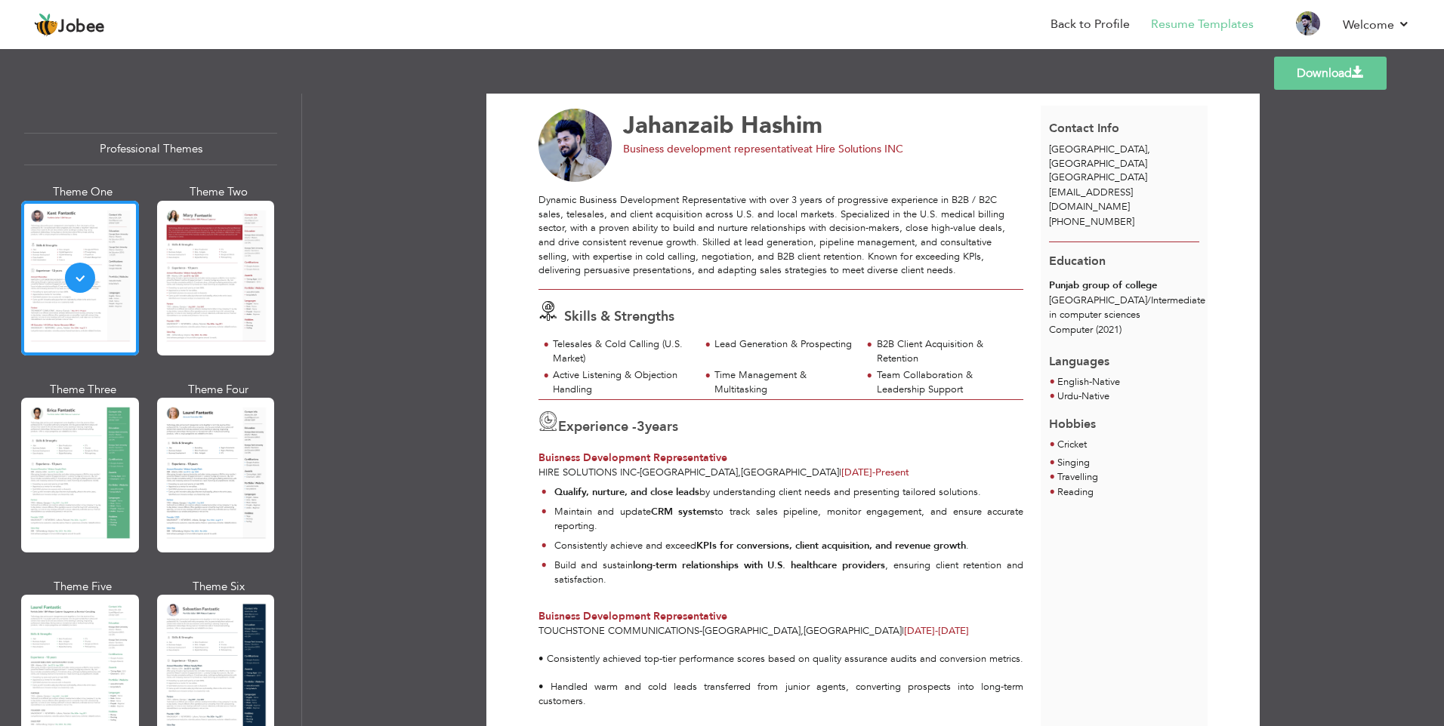
click at [1320, 70] on link "Download" at bounding box center [1330, 73] width 113 height 33
drag, startPoint x: 904, startPoint y: 56, endPoint x: 853, endPoint y: 51, distance: 50.9
click at [904, 56] on div "Templates Download" at bounding box center [722, 73] width 1444 height 48
